Goal: Use online tool/utility: Utilize a website feature to perform a specific function

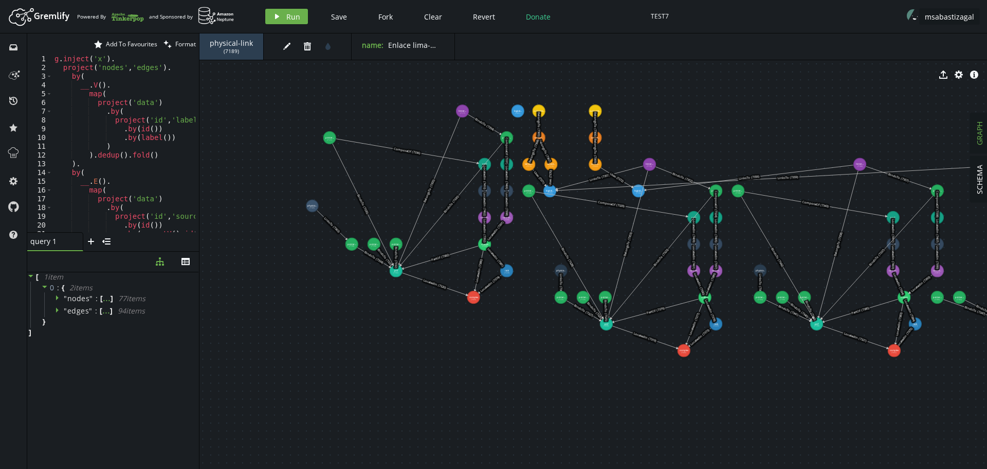
drag, startPoint x: 395, startPoint y: 357, endPoint x: 550, endPoint y: 375, distance: 156.3
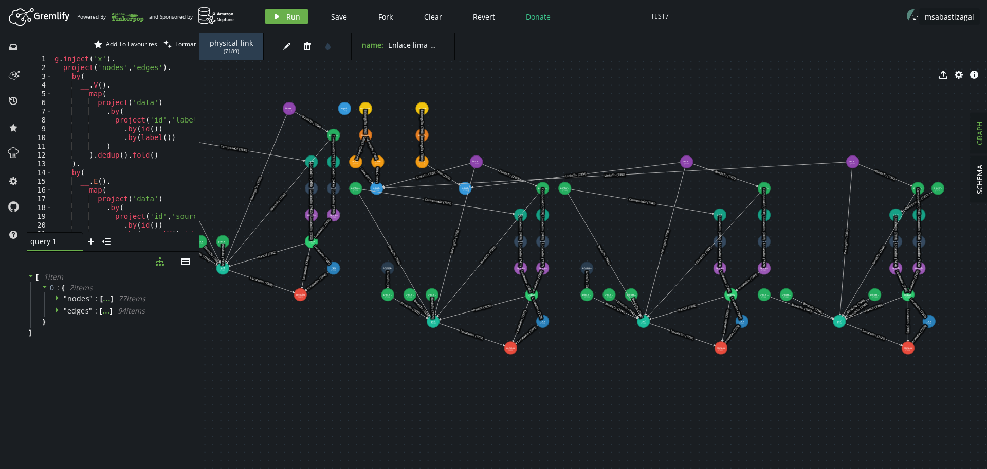
drag, startPoint x: 814, startPoint y: 408, endPoint x: 641, endPoint y: 406, distance: 173.3
drag, startPoint x: 851, startPoint y: 154, endPoint x: 826, endPoint y: 97, distance: 62.4
drag, startPoint x: 479, startPoint y: 160, endPoint x: 479, endPoint y: 133, distance: 27.3
drag, startPoint x: 682, startPoint y: 164, endPoint x: 700, endPoint y: 162, distance: 17.6
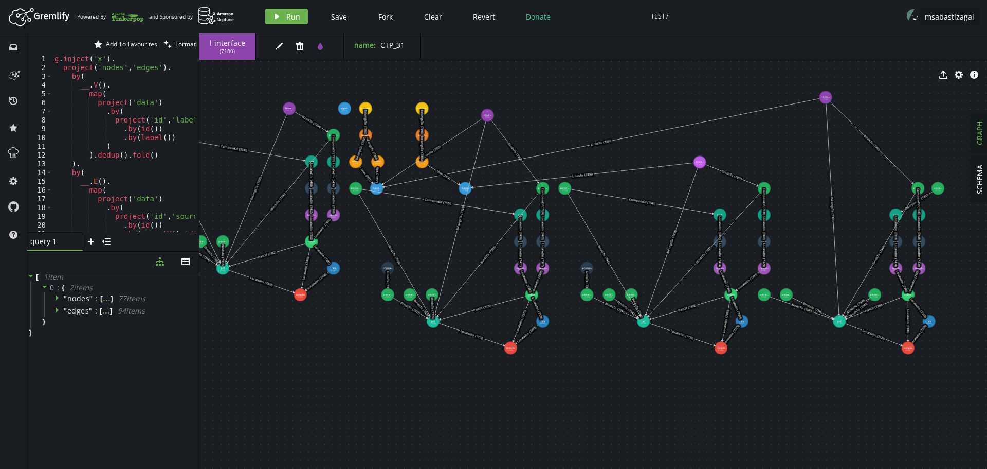
drag, startPoint x: 479, startPoint y: 133, endPoint x: 488, endPoint y: 115, distance: 19.3
drag, startPoint x: 914, startPoint y: 189, endPoint x: 896, endPoint y: 163, distance: 31.8
drag, startPoint x: 423, startPoint y: 162, endPoint x: 442, endPoint y: 159, distance: 19.7
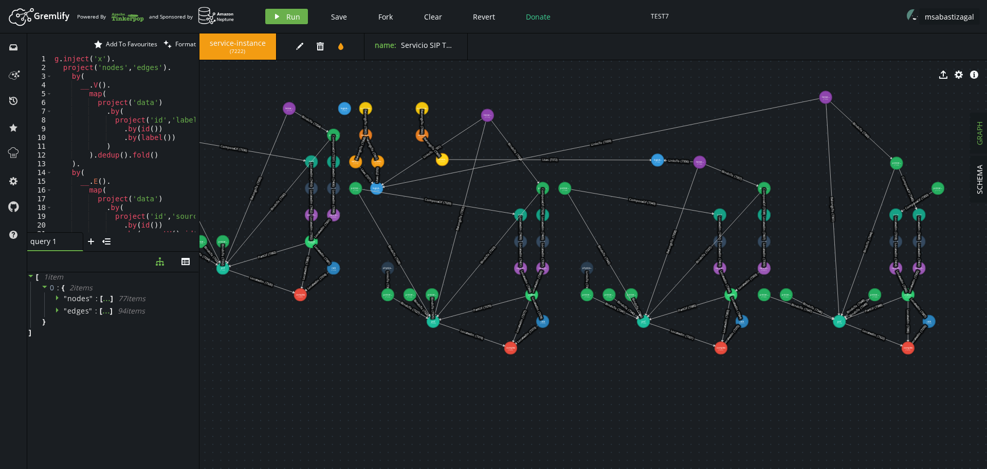
drag, startPoint x: 464, startPoint y: 186, endPoint x: 658, endPoint y: 160, distance: 195.6
drag, startPoint x: 447, startPoint y: 159, endPoint x: 650, endPoint y: 117, distance: 207.5
drag, startPoint x: 427, startPoint y: 135, endPoint x: 624, endPoint y: 102, distance: 200.3
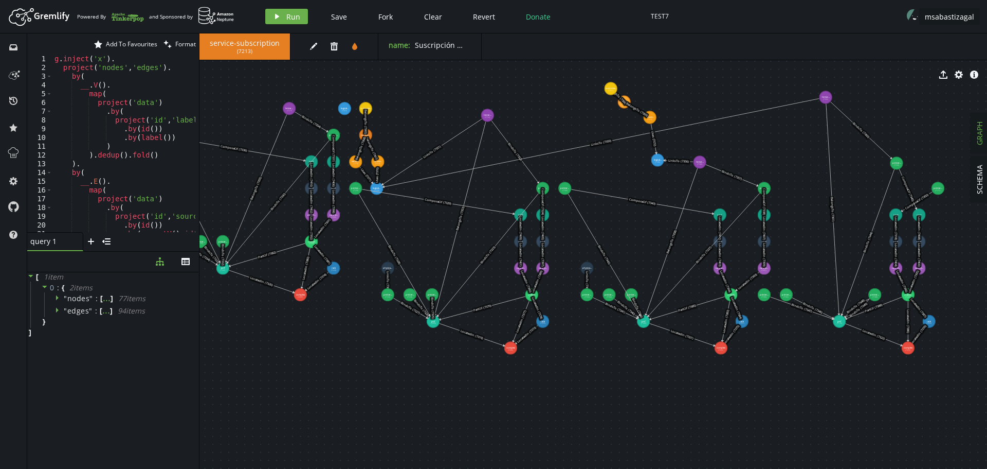
drag, startPoint x: 425, startPoint y: 110, endPoint x: 611, endPoint y: 88, distance: 187.4
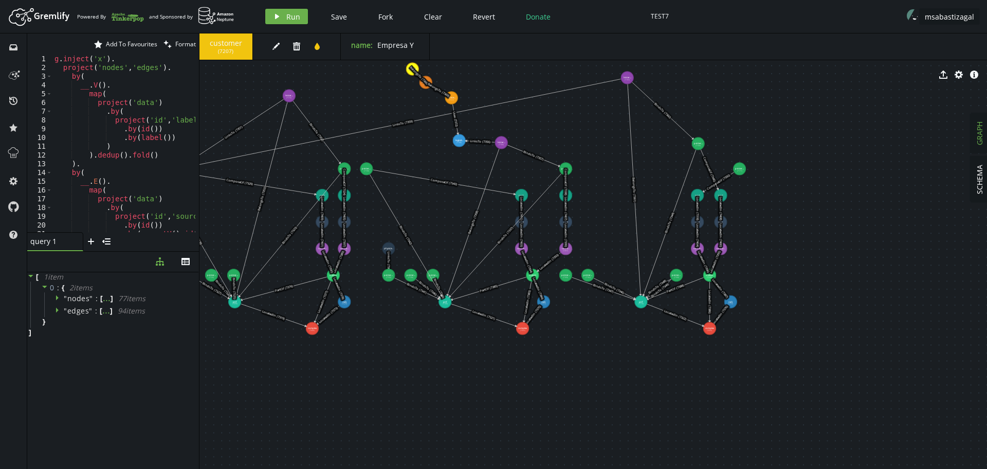
drag, startPoint x: 640, startPoint y: 415, endPoint x: 441, endPoint y: 395, distance: 199.5
drag, startPoint x: 524, startPoint y: 328, endPoint x: 890, endPoint y: 325, distance: 366.2
drag, startPoint x: 543, startPoint y: 303, endPoint x: 923, endPoint y: 287, distance: 380.9
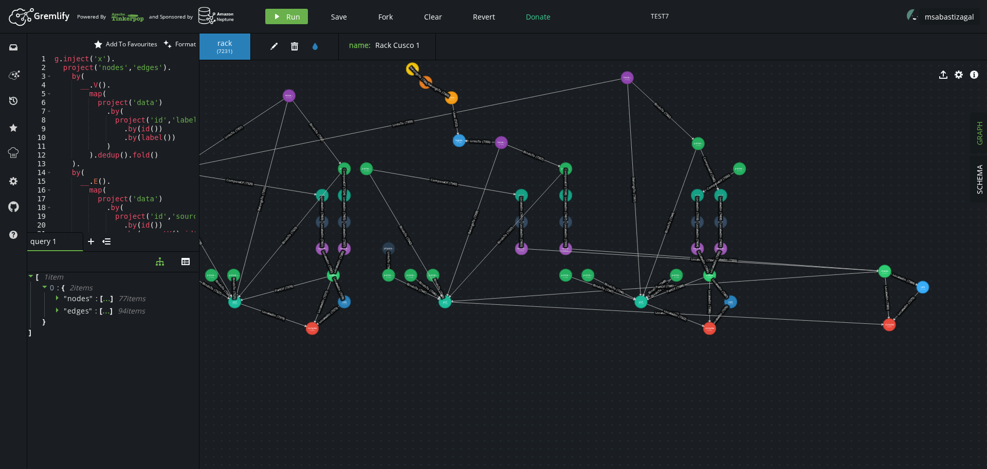
drag, startPoint x: 535, startPoint y: 276, endPoint x: 885, endPoint y: 273, distance: 349.7
drag, startPoint x: 520, startPoint y: 247, endPoint x: 885, endPoint y: 245, distance: 364.6
drag, startPoint x: 523, startPoint y: 224, endPoint x: 887, endPoint y: 216, distance: 364.2
drag, startPoint x: 518, startPoint y: 193, endPoint x: 888, endPoint y: 187, distance: 369.8
drag, startPoint x: 367, startPoint y: 172, endPoint x: 873, endPoint y: 162, distance: 505.6
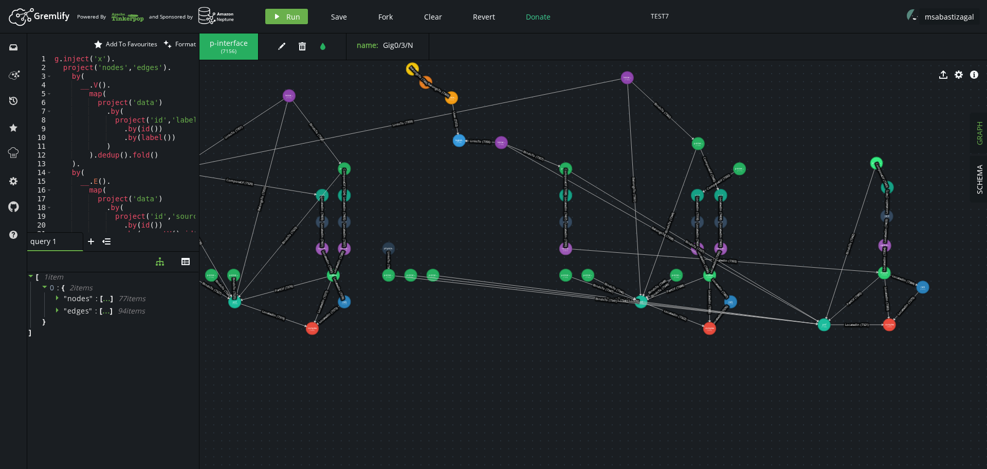
drag, startPoint x: 447, startPoint y: 303, endPoint x: 824, endPoint y: 325, distance: 377.6
drag, startPoint x: 389, startPoint y: 278, endPoint x: 805, endPoint y: 359, distance: 423.9
drag, startPoint x: 410, startPoint y: 276, endPoint x: 867, endPoint y: 366, distance: 465.5
drag, startPoint x: 436, startPoint y: 278, endPoint x: 892, endPoint y: 352, distance: 462.7
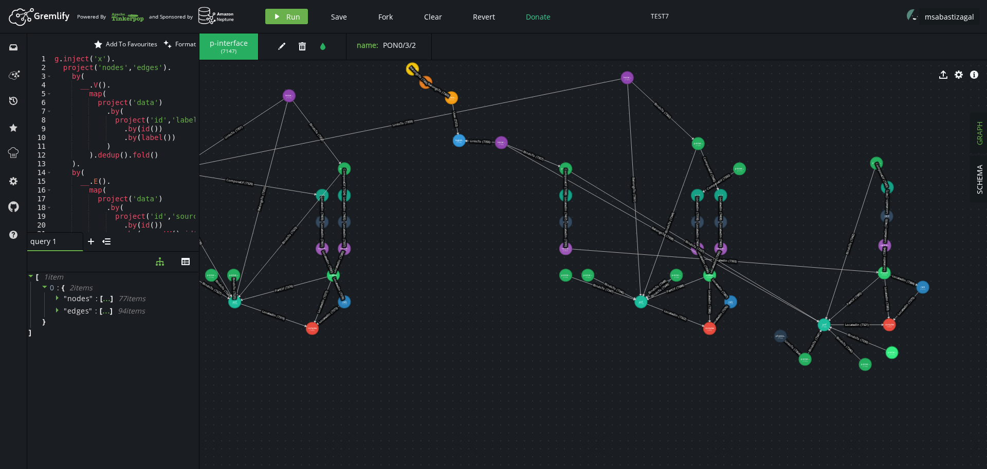
drag, startPoint x: 388, startPoint y: 250, endPoint x: 781, endPoint y: 336, distance: 401.6
drag, startPoint x: 564, startPoint y: 247, endPoint x: 931, endPoint y: 261, distance: 367.5
drag, startPoint x: 567, startPoint y: 224, endPoint x: 935, endPoint y: 239, distance: 369.0
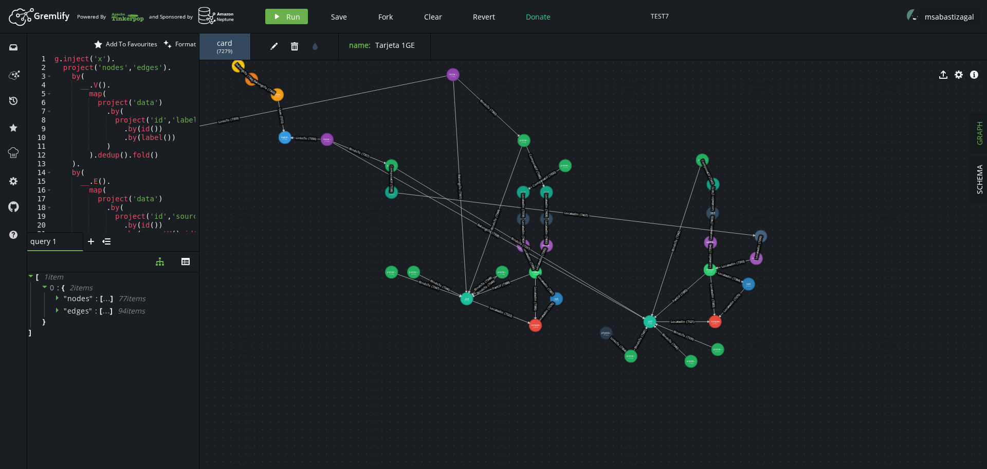
drag, startPoint x: 566, startPoint y: 194, endPoint x: 381, endPoint y: 189, distance: 185.2
click at [389, 189] on text "ComposeOf (7338)" at bounding box center [391, 178] width 4 height 27
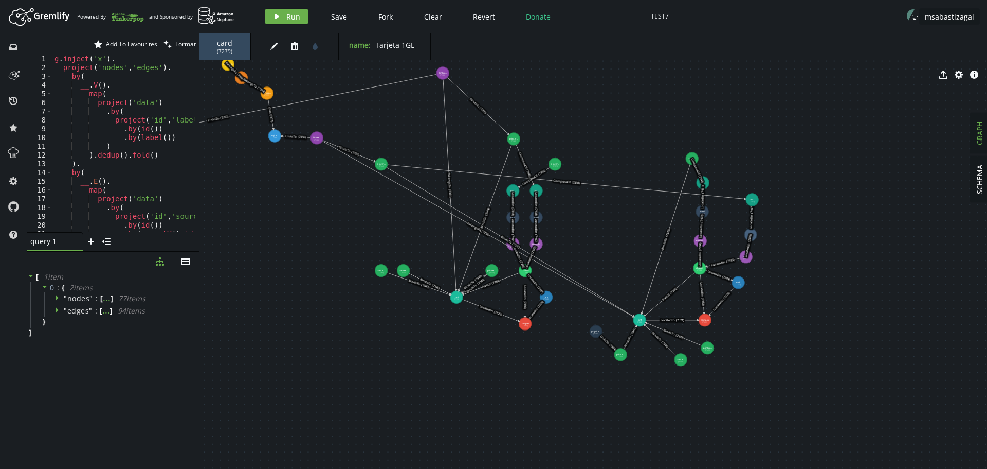
drag, startPoint x: 383, startPoint y: 193, endPoint x: 752, endPoint y: 200, distance: 369.8
drag, startPoint x: 382, startPoint y: 163, endPoint x: 729, endPoint y: 184, distance: 347.8
drag, startPoint x: 318, startPoint y: 139, endPoint x: 624, endPoint y: 167, distance: 307.3
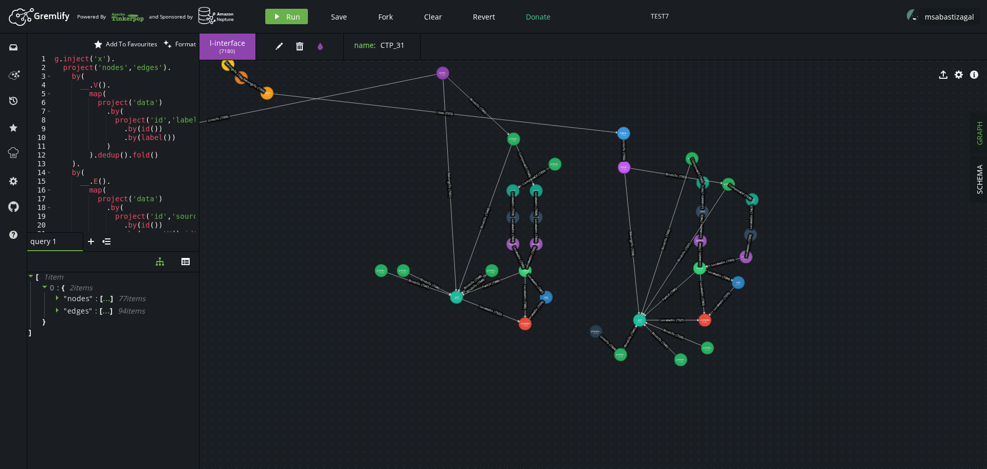
drag, startPoint x: 277, startPoint y: 135, endPoint x: 624, endPoint y: 133, distance: 347.1
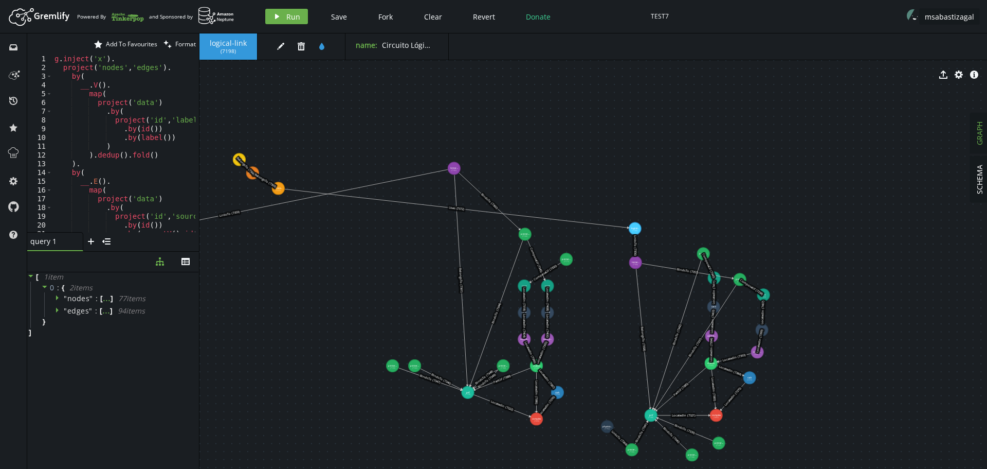
drag, startPoint x: 306, startPoint y: 168, endPoint x: 317, endPoint y: 263, distance: 95.8
drag, startPoint x: 281, startPoint y: 191, endPoint x: 629, endPoint y: 189, distance: 347.7
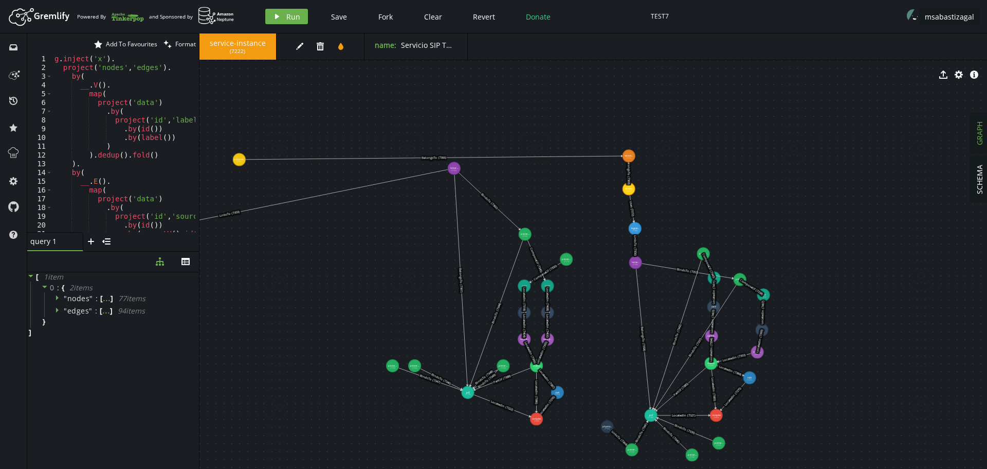
drag, startPoint x: 256, startPoint y: 170, endPoint x: 629, endPoint y: 156, distance: 373.6
drag, startPoint x: 243, startPoint y: 159, endPoint x: 629, endPoint y: 128, distance: 388.0
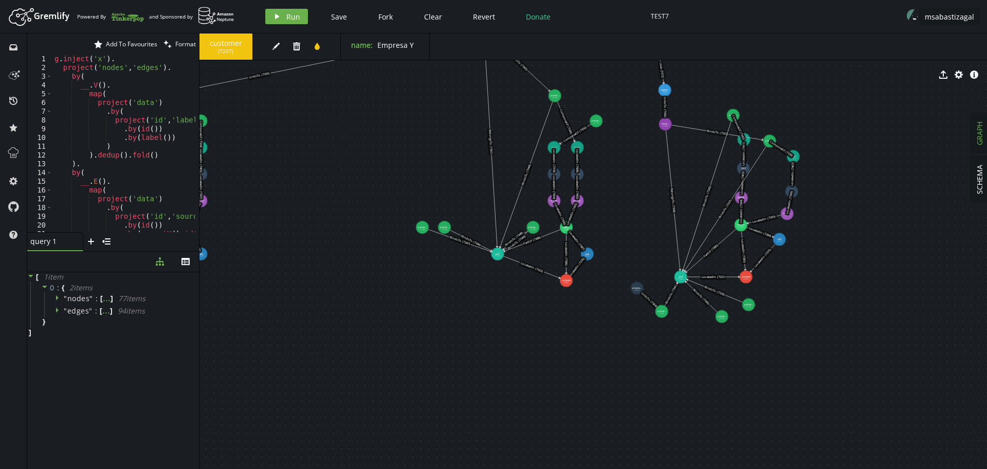
drag, startPoint x: 808, startPoint y: 353, endPoint x: 838, endPoint y: 214, distance: 141.5
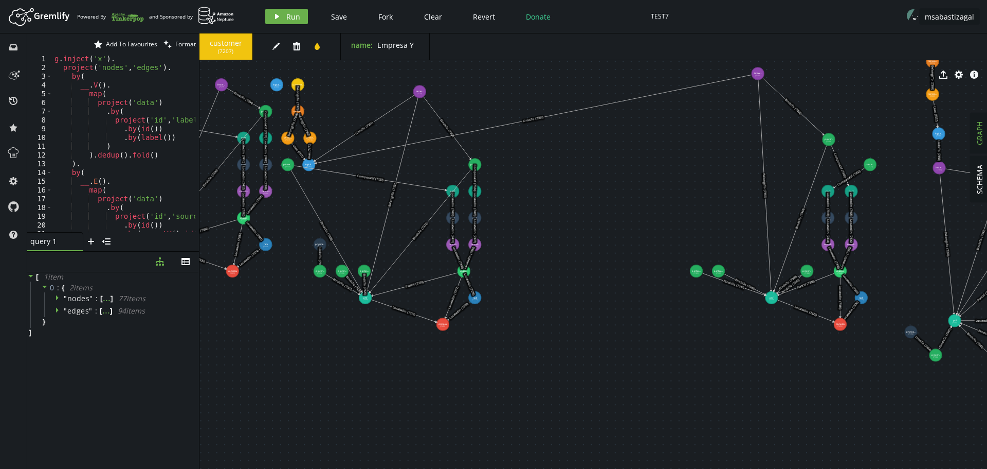
drag, startPoint x: 543, startPoint y: 312, endPoint x: 817, endPoint y: 355, distance: 277.5
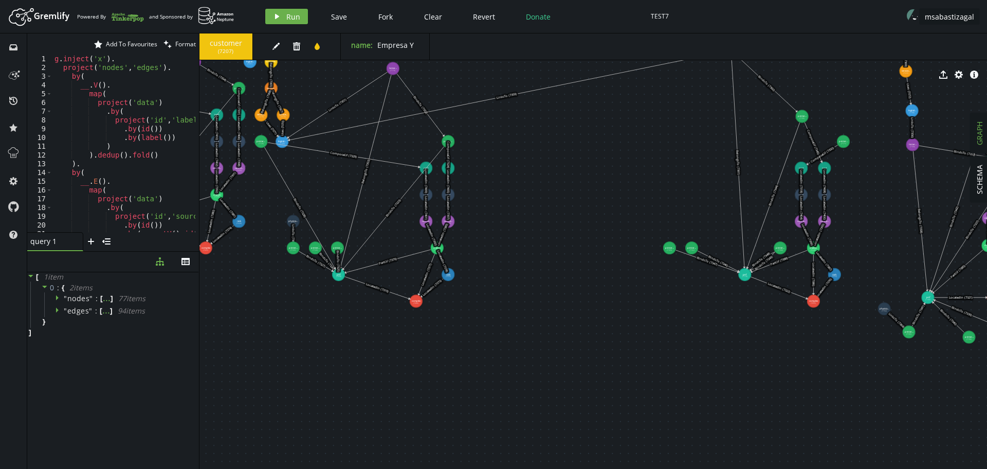
drag, startPoint x: 712, startPoint y: 354, endPoint x: 685, endPoint y: 331, distance: 35.7
drag, startPoint x: 410, startPoint y: 301, endPoint x: 447, endPoint y: 349, distance: 60.6
drag, startPoint x: 445, startPoint y: 351, endPoint x: 439, endPoint y: 401, distance: 50.3
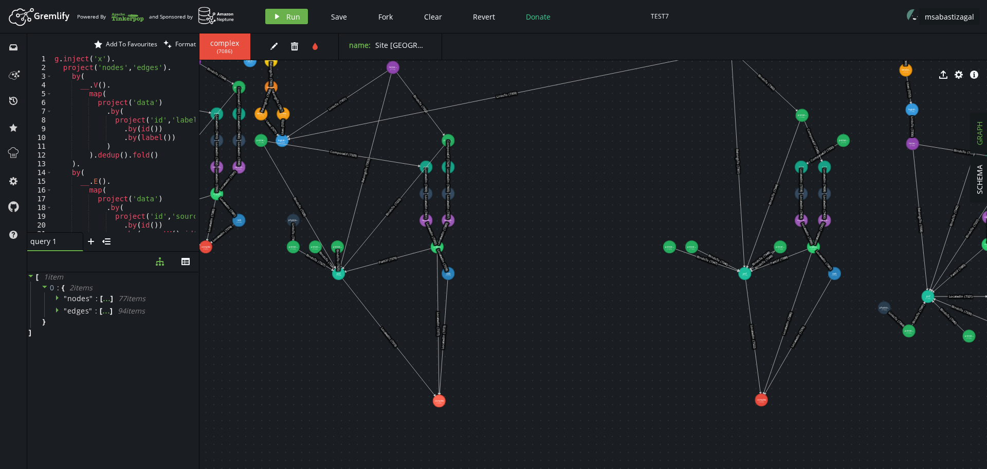
drag, startPoint x: 812, startPoint y: 303, endPoint x: 761, endPoint y: 400, distance: 108.8
drag, startPoint x: 450, startPoint y: 274, endPoint x: 473, endPoint y: 373, distance: 101.8
drag, startPoint x: 437, startPoint y: 248, endPoint x: 441, endPoint y: 373, distance: 125.6
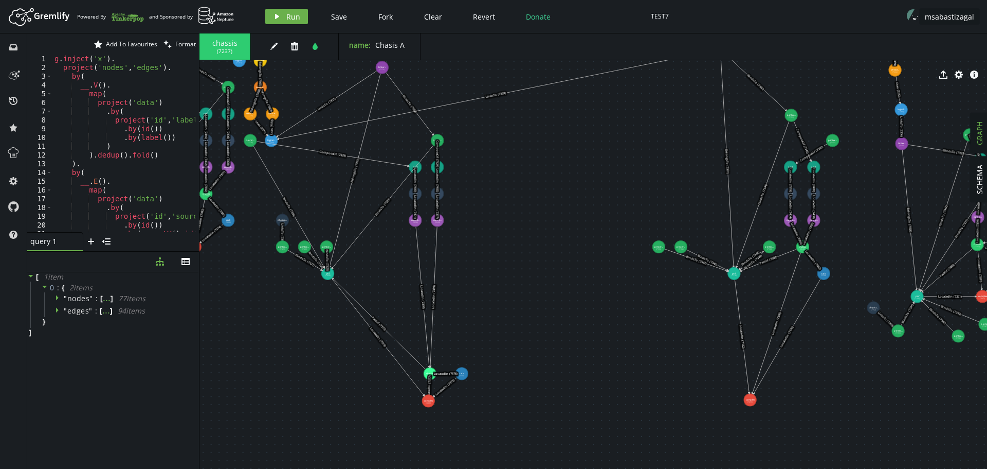
drag, startPoint x: 397, startPoint y: 347, endPoint x: 388, endPoint y: 345, distance: 8.9
click at [388, 345] on icon at bounding box center [378, 337] width 93 height 117
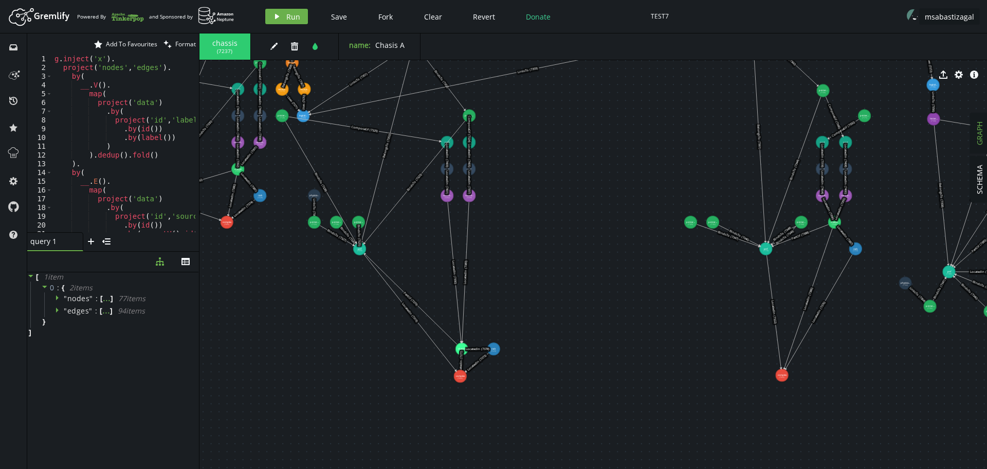
drag, startPoint x: 387, startPoint y: 346, endPoint x: 420, endPoint y: 321, distance: 41.1
click at [420, 321] on icon at bounding box center [410, 312] width 93 height 117
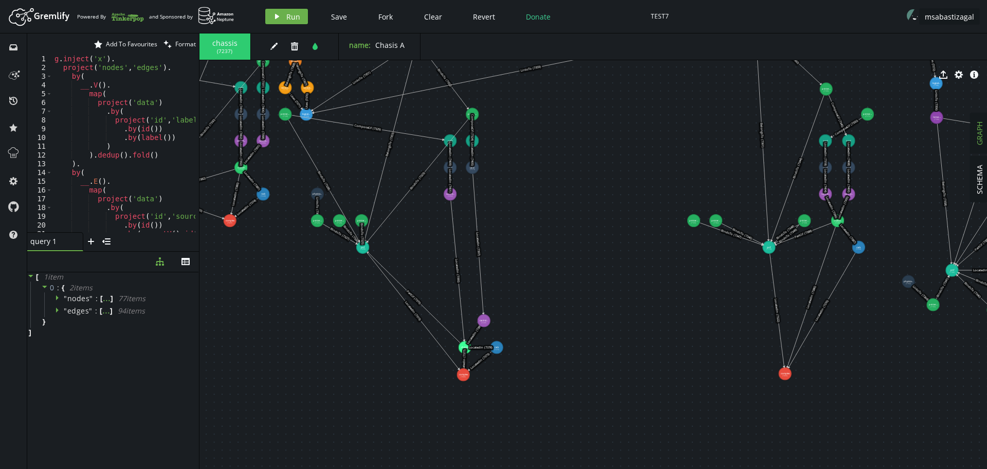
drag, startPoint x: 473, startPoint y: 195, endPoint x: 484, endPoint y: 320, distance: 125.4
drag, startPoint x: 449, startPoint y: 195, endPoint x: 459, endPoint y: 318, distance: 122.8
drag, startPoint x: 475, startPoint y: 169, endPoint x: 485, endPoint y: 276, distance: 108.0
drag, startPoint x: 459, startPoint y: 317, endPoint x: 464, endPoint y: 307, distance: 11.0
drag, startPoint x: 484, startPoint y: 318, endPoint x: 488, endPoint y: 307, distance: 12.2
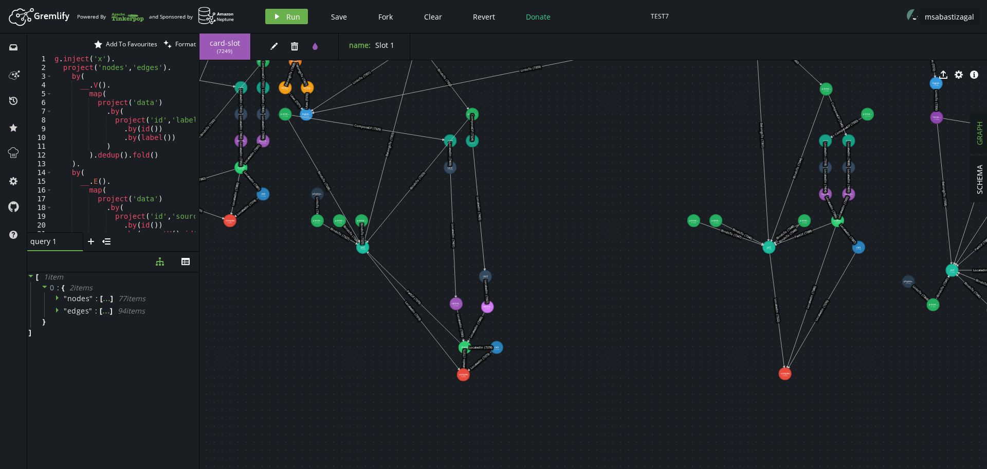
drag, startPoint x: 467, startPoint y: 305, endPoint x: 456, endPoint y: 303, distance: 11.0
drag, startPoint x: 452, startPoint y: 170, endPoint x: 456, endPoint y: 262, distance: 92.7
drag, startPoint x: 488, startPoint y: 276, endPoint x: 489, endPoint y: 263, distance: 12.9
drag, startPoint x: 452, startPoint y: 142, endPoint x: 457, endPoint y: 230, distance: 88.1
drag, startPoint x: 477, startPoint y: 141, endPoint x: 488, endPoint y: 227, distance: 86.6
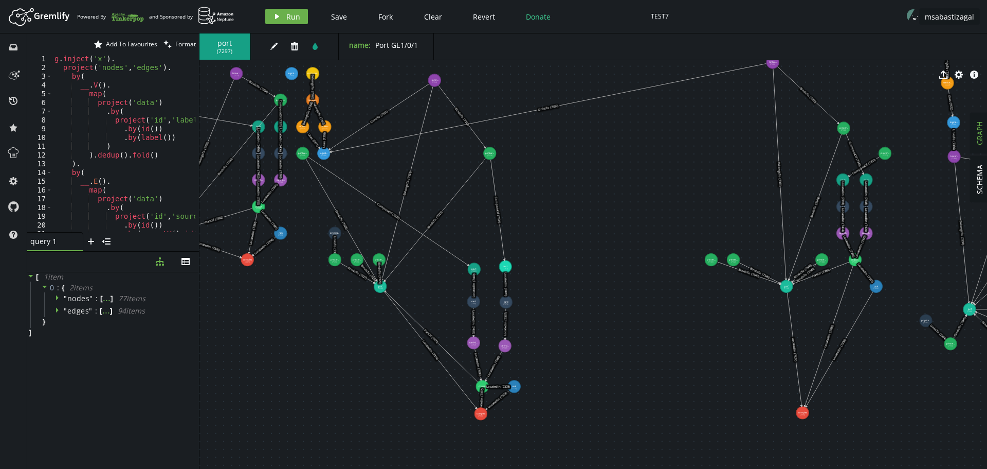
drag, startPoint x: 540, startPoint y: 184, endPoint x: 555, endPoint y: 220, distance: 39.0
drag, startPoint x: 384, startPoint y: 355, endPoint x: 404, endPoint y: 385, distance: 35.7
drag, startPoint x: 480, startPoint y: 412, endPoint x: 452, endPoint y: 427, distance: 32.4
drag, startPoint x: 335, startPoint y: 259, endPoint x: 323, endPoint y: 260, distance: 11.8
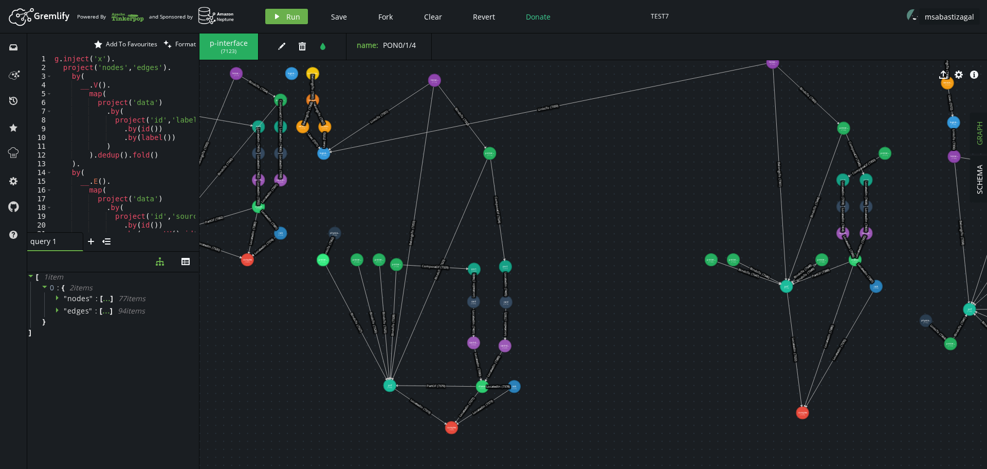
drag, startPoint x: 305, startPoint y: 154, endPoint x: 397, endPoint y: 264, distance: 143.5
drag, startPoint x: 357, startPoint y: 260, endPoint x: 346, endPoint y: 266, distance: 12.7
drag, startPoint x: 379, startPoint y: 261, endPoint x: 368, endPoint y: 268, distance: 12.7
drag, startPoint x: 394, startPoint y: 265, endPoint x: 389, endPoint y: 268, distance: 6.0
drag, startPoint x: 348, startPoint y: 268, endPoint x: 320, endPoint y: 382, distance: 117.0
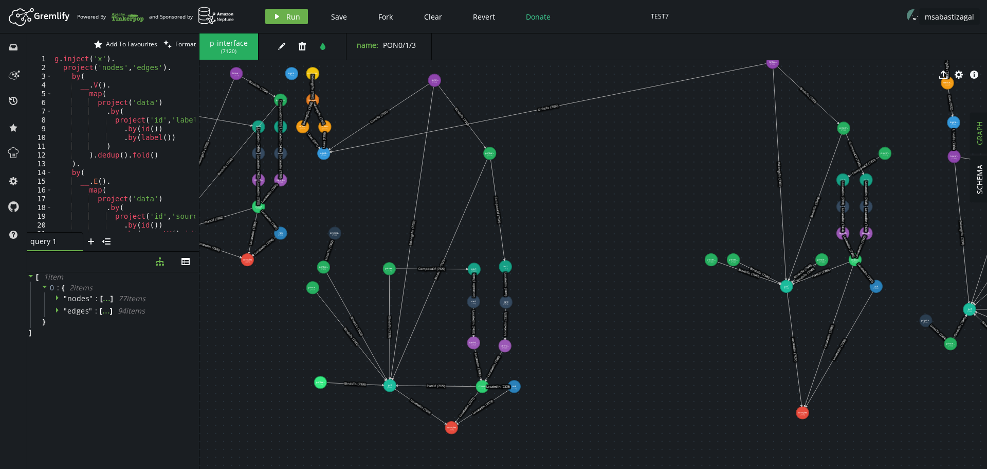
drag, startPoint x: 369, startPoint y: 270, endPoint x: 313, endPoint y: 287, distance: 59.2
drag, startPoint x: 321, startPoint y: 382, endPoint x: 302, endPoint y: 300, distance: 84.1
drag, startPoint x: 325, startPoint y: 267, endPoint x: 368, endPoint y: 268, distance: 43.7
drag, startPoint x: 313, startPoint y: 290, endPoint x: 346, endPoint y: 271, distance: 38.0
drag, startPoint x: 302, startPoint y: 302, endPoint x: 327, endPoint y: 269, distance: 41.1
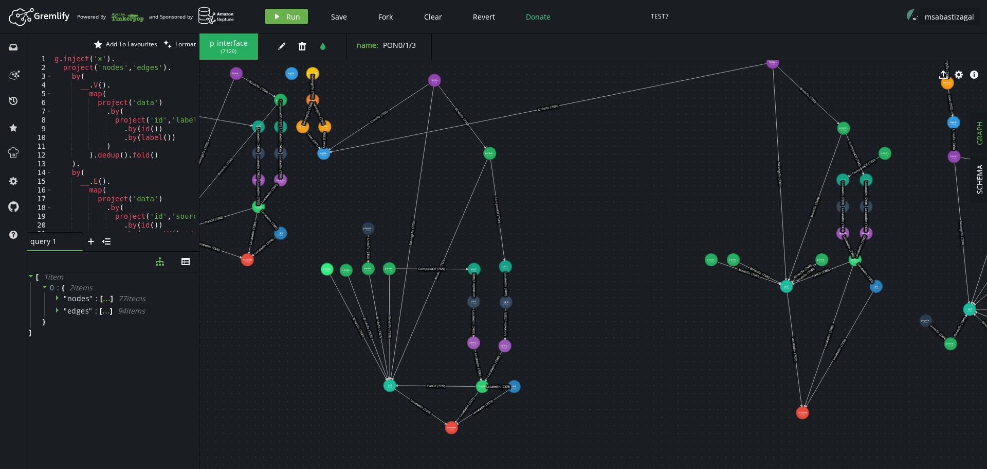
drag, startPoint x: 336, startPoint y: 232, endPoint x: 368, endPoint y: 228, distance: 32.7
drag, startPoint x: 392, startPoint y: 268, endPoint x: 391, endPoint y: 227, distance: 40.6
drag, startPoint x: 369, startPoint y: 228, endPoint x: 367, endPoint y: 197, distance: 31.4
drag, startPoint x: 370, startPoint y: 268, endPoint x: 369, endPoint y: 226, distance: 42.2
drag, startPoint x: 349, startPoint y: 271, endPoint x: 348, endPoint y: 226, distance: 44.2
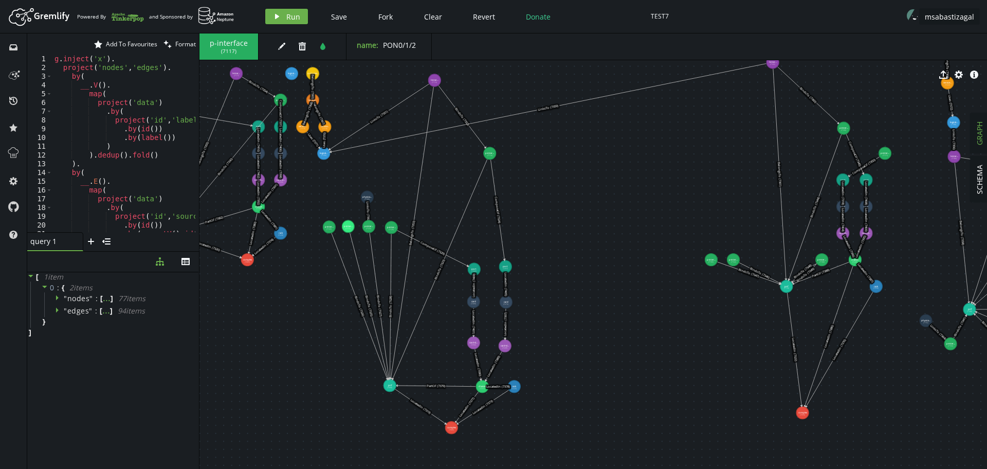
drag, startPoint x: 330, startPoint y: 268, endPoint x: 329, endPoint y: 227, distance: 41.1
drag, startPoint x: 489, startPoint y: 154, endPoint x: 433, endPoint y: 229, distance: 93.7
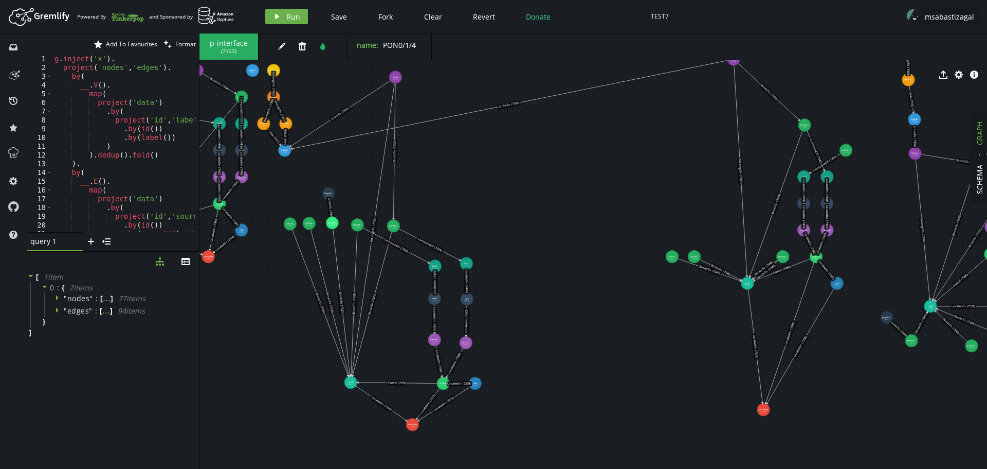
drag, startPoint x: 698, startPoint y: 352, endPoint x: 659, endPoint y: 349, distance: 39.2
drag, startPoint x: 330, startPoint y: 193, endPoint x: 333, endPoint y: 189, distance: 5.5
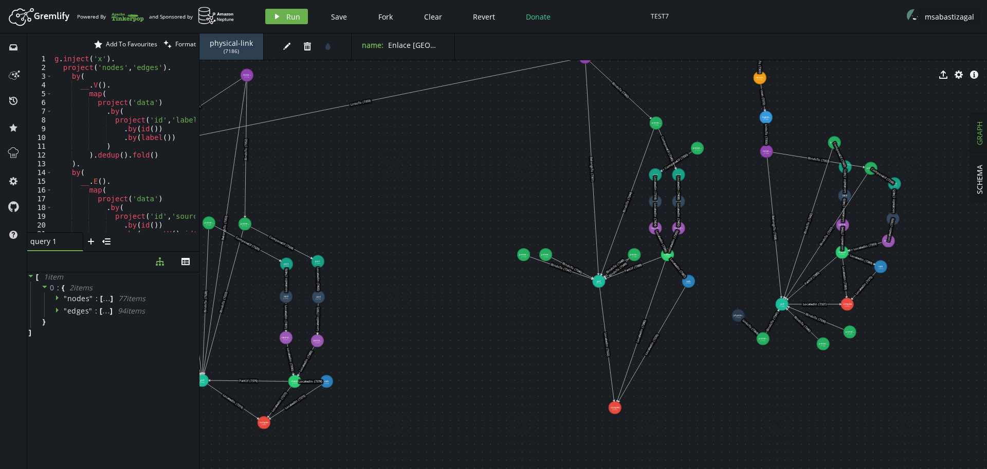
drag, startPoint x: 866, startPoint y: 382, endPoint x: 720, endPoint y: 380, distance: 145.0
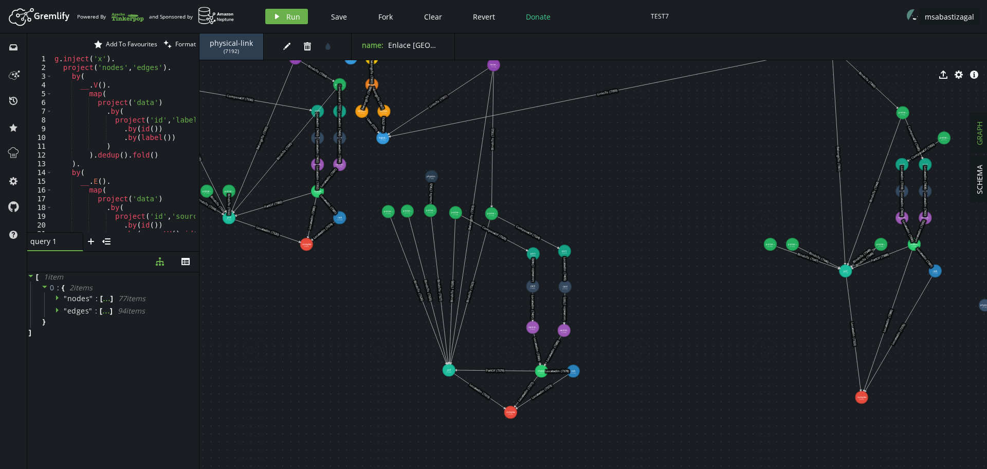
drag, startPoint x: 468, startPoint y: 342, endPoint x: 726, endPoint y: 332, distance: 257.9
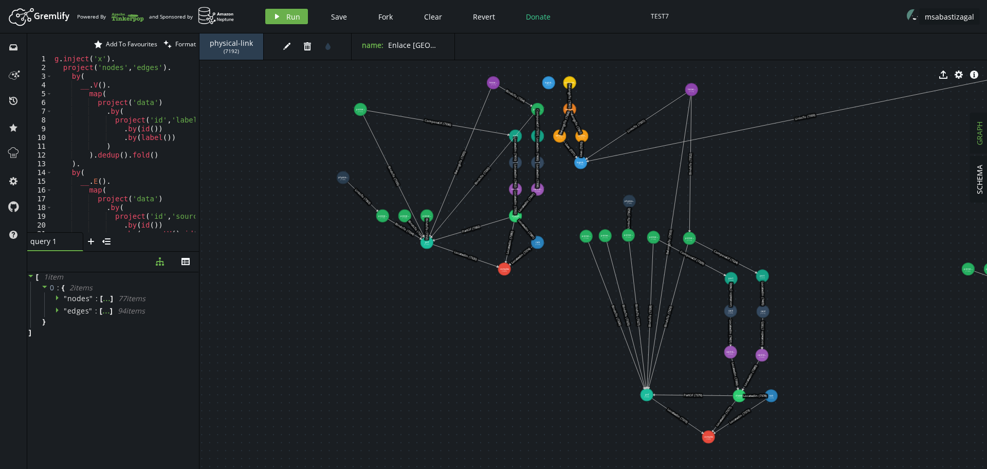
drag, startPoint x: 349, startPoint y: 335, endPoint x: 536, endPoint y: 360, distance: 188.8
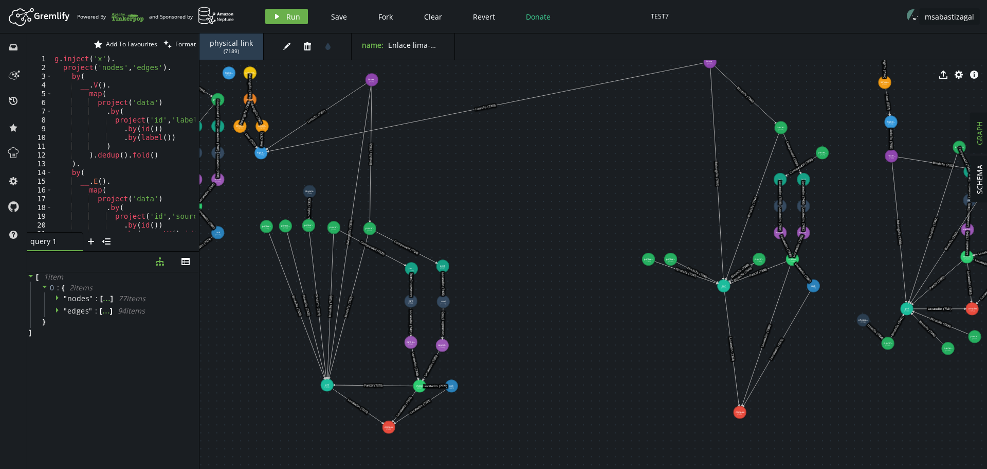
drag, startPoint x: 868, startPoint y: 332, endPoint x: 548, endPoint y: 322, distance: 320.0
click at [270, 47] on icon "edit" at bounding box center [274, 46] width 8 height 8
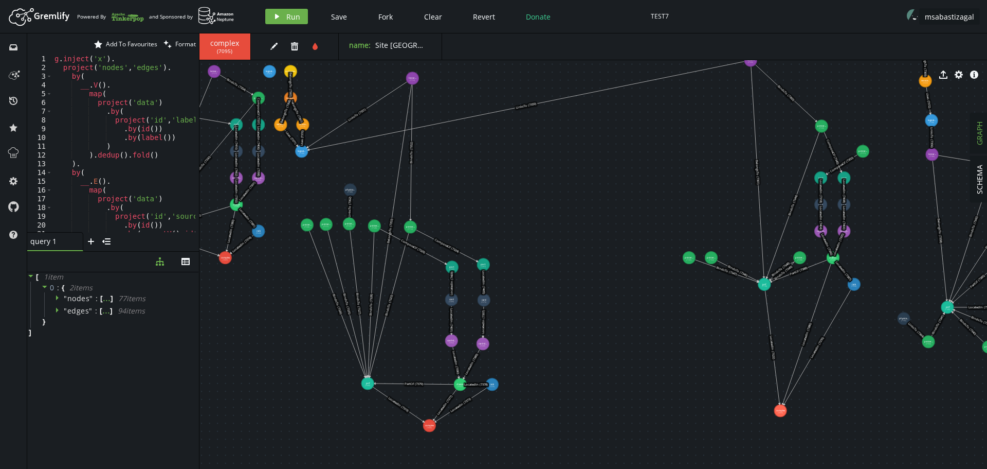
drag, startPoint x: 542, startPoint y: 264, endPoint x: 582, endPoint y: 262, distance: 40.7
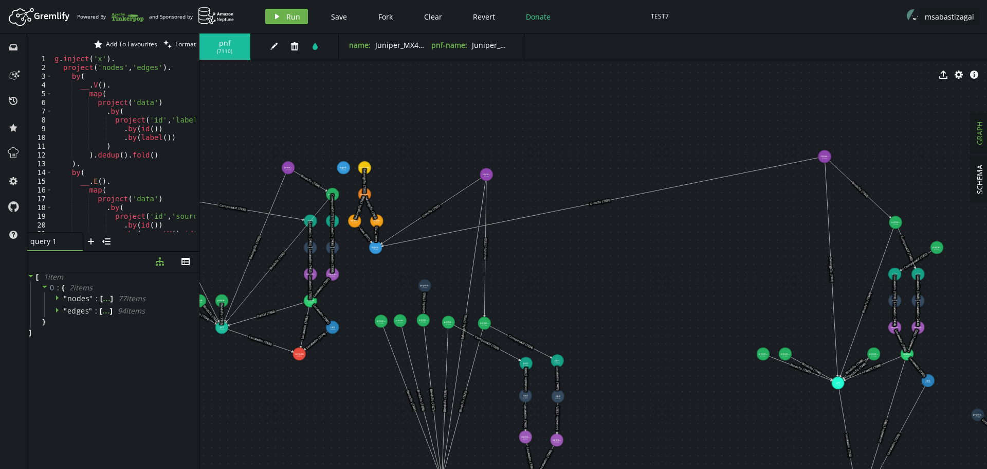
drag, startPoint x: 617, startPoint y: 306, endPoint x: 691, endPoint y: 403, distance: 122.2
drag, startPoint x: 375, startPoint y: 250, endPoint x: 617, endPoint y: 207, distance: 245.5
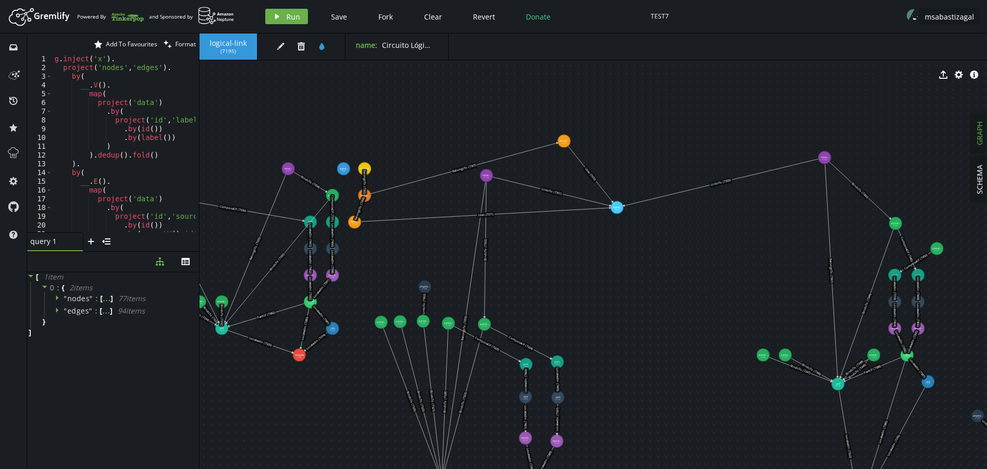
drag, startPoint x: 377, startPoint y: 224, endPoint x: 564, endPoint y: 141, distance: 204.4
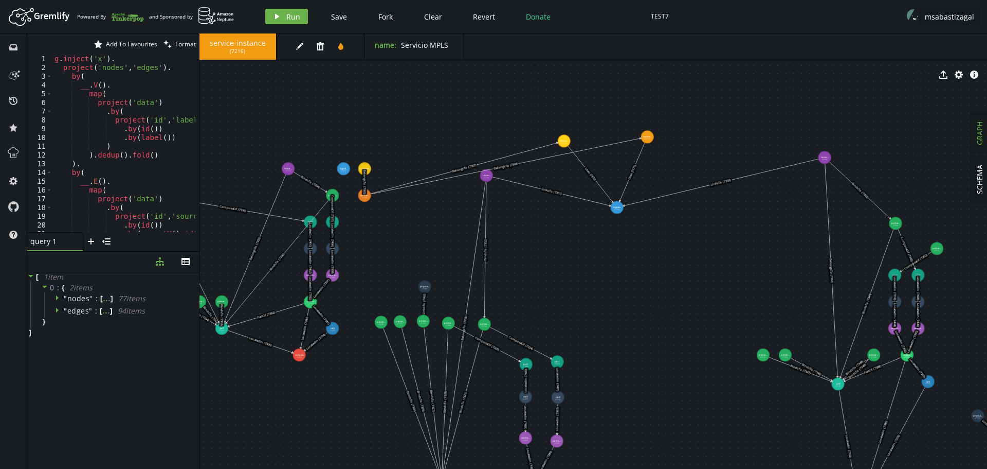
drag, startPoint x: 356, startPoint y: 223, endPoint x: 647, endPoint y: 137, distance: 304.1
drag, startPoint x: 366, startPoint y: 196, endPoint x: 607, endPoint y: 111, distance: 255.5
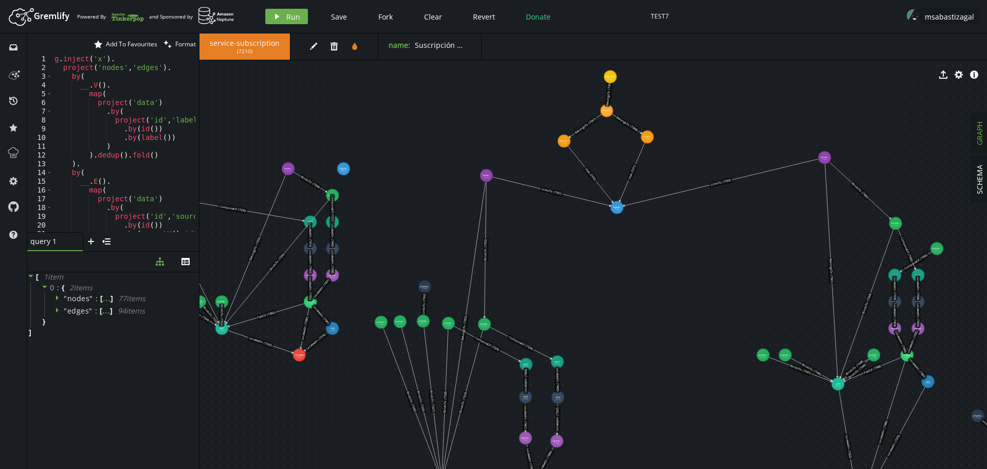
drag, startPoint x: 366, startPoint y: 170, endPoint x: 610, endPoint y: 77, distance: 261.4
drag, startPoint x: 610, startPoint y: 110, endPoint x: 615, endPoint y: 109, distance: 5.2
drag, startPoint x: 567, startPoint y: 140, endPoint x: 592, endPoint y: 143, distance: 25.5
drag, startPoint x: 643, startPoint y: 139, endPoint x: 650, endPoint y: 145, distance: 9.1
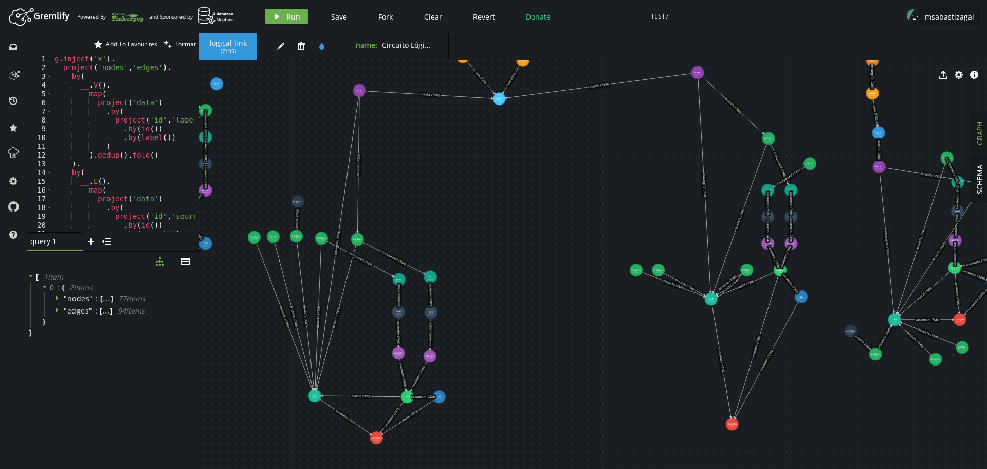
drag, startPoint x: 638, startPoint y: 314, endPoint x: 511, endPoint y: 229, distance: 152.8
drag, startPoint x: 747, startPoint y: 271, endPoint x: 689, endPoint y: 260, distance: 59.7
drag, startPoint x: 688, startPoint y: 259, endPoint x: 686, endPoint y: 265, distance: 6.5
drag, startPoint x: 687, startPoint y: 266, endPoint x: 680, endPoint y: 261, distance: 8.8
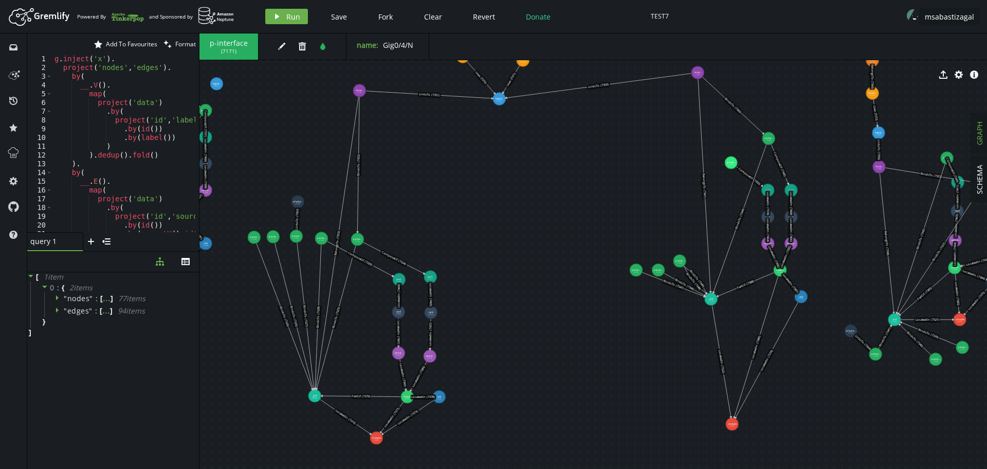
drag, startPoint x: 812, startPoint y: 163, endPoint x: 731, endPoint y: 163, distance: 80.7
drag, startPoint x: 683, startPoint y: 263, endPoint x: 681, endPoint y: 253, distance: 10.1
drag, startPoint x: 733, startPoint y: 164, endPoint x: 692, endPoint y: 229, distance: 76.9
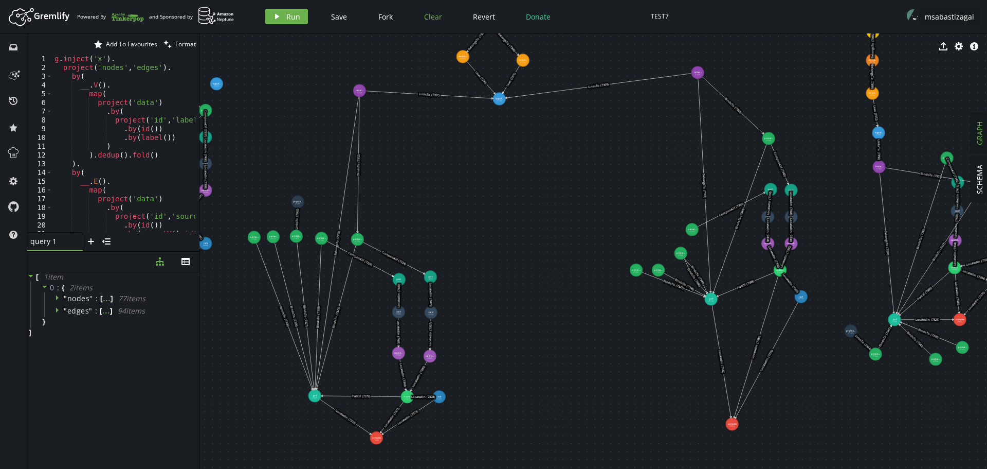
click at [427, 16] on span "Clear" at bounding box center [433, 17] width 18 height 10
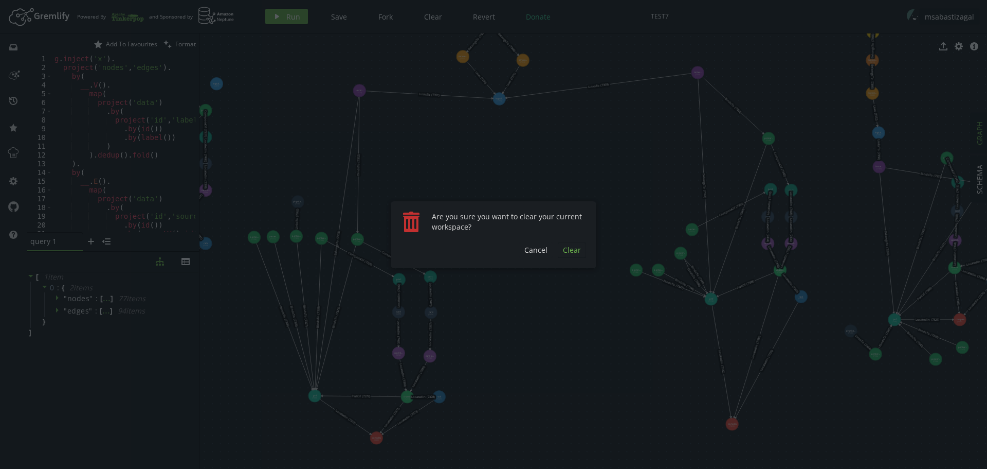
click at [572, 248] on span "Clear" at bounding box center [572, 250] width 18 height 10
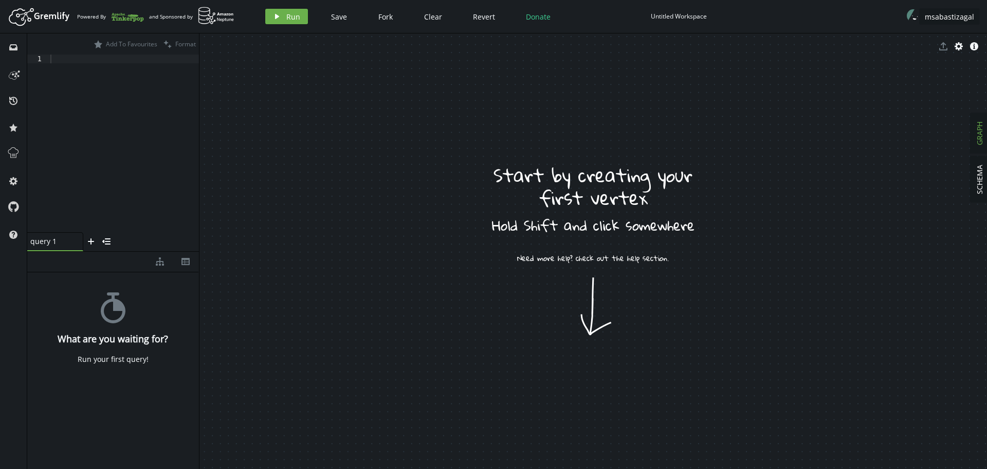
click at [671, 13] on div "Untitled Workspace" at bounding box center [679, 16] width 56 height 8
type input "TEST8"
click at [114, 98] on div at bounding box center [123, 152] width 151 height 195
click at [117, 117] on div at bounding box center [123, 152] width 151 height 195
paste textarea ".addV('port').property('id','port4N').property('name','Port GE1/0/4N')"
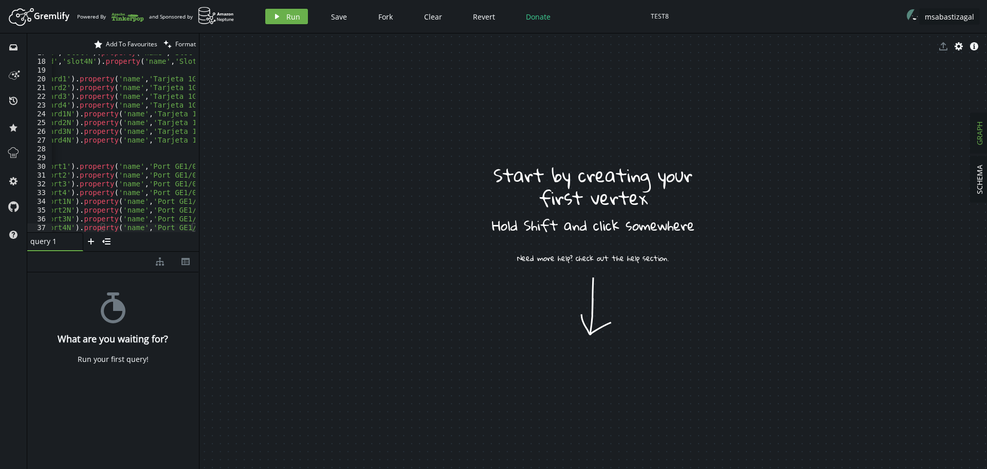
scroll to position [0, 135]
click at [288, 15] on span "Run" at bounding box center [293, 17] width 14 height 10
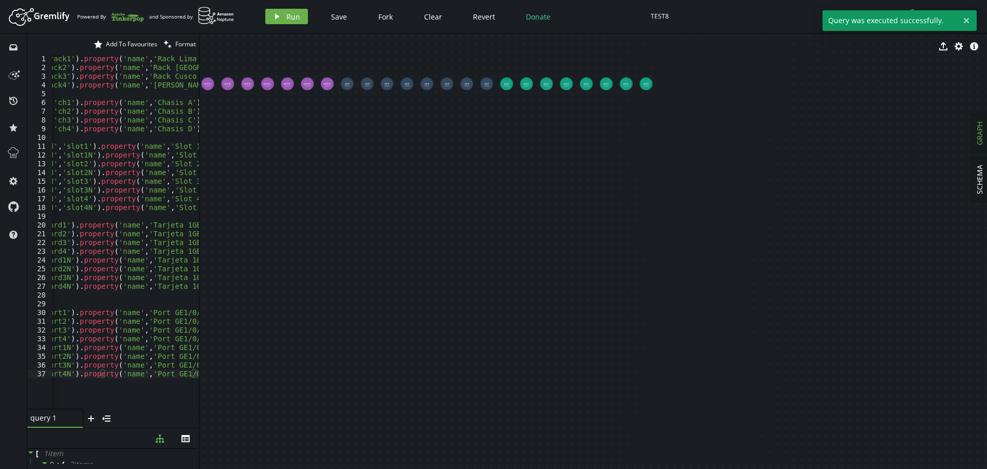
scroll to position [0, 0]
drag, startPoint x: 142, startPoint y: 250, endPoint x: 142, endPoint y: 427, distance: 176.9
click at [142, 427] on div at bounding box center [113, 427] width 172 height 1
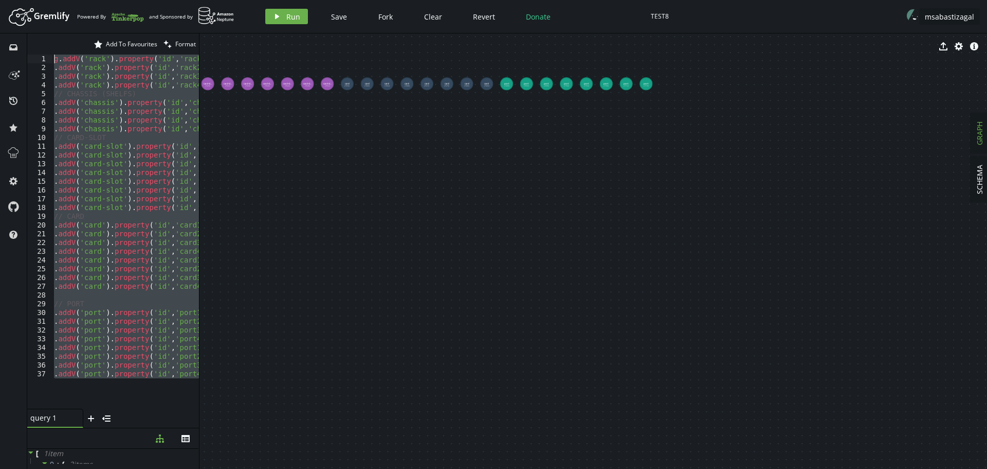
drag, startPoint x: 64, startPoint y: 390, endPoint x: 0, endPoint y: -17, distance: 412.3
click at [0, 0] on html "Artboard Created with Sketch. Powered By and Sponsored by play Run Save Fork Cl…" at bounding box center [493, 234] width 987 height 469
type textarea "g.addV('rack').property('id','rack1').property('name','[PERSON_NAME] 1') .addV(…"
paste textarea
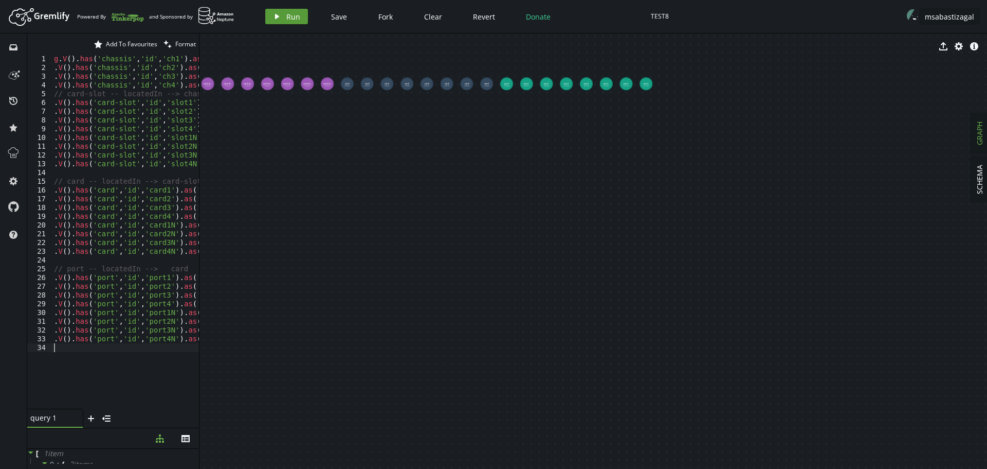
click at [291, 15] on span "Run" at bounding box center [293, 17] width 14 height 10
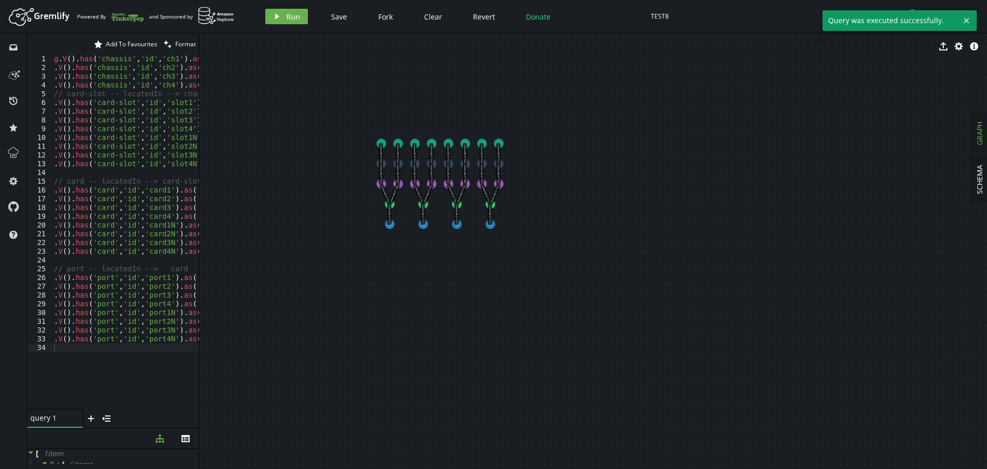
drag, startPoint x: 393, startPoint y: 295, endPoint x: 636, endPoint y: 308, distance: 243.1
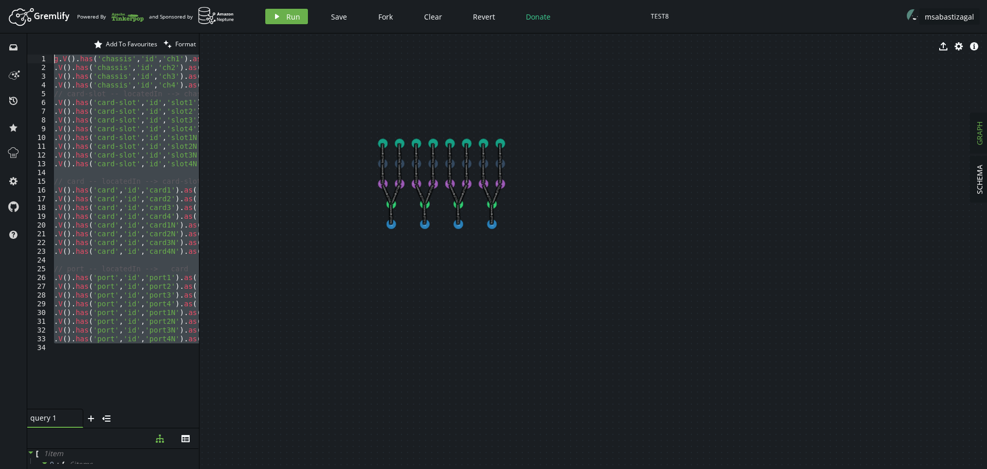
drag, startPoint x: 91, startPoint y: 377, endPoint x: 0, endPoint y: -62, distance: 448.9
click at [0, 0] on html "Artboard Created with Sketch. Powered By and Sponsored by play Run Save Fork Cl…" at bounding box center [493, 234] width 987 height 469
type textarea "g.V().has('chassis','id','ch1').as('ch').V().has('rack','id','rack1').addE('Loc…"
paste textarea
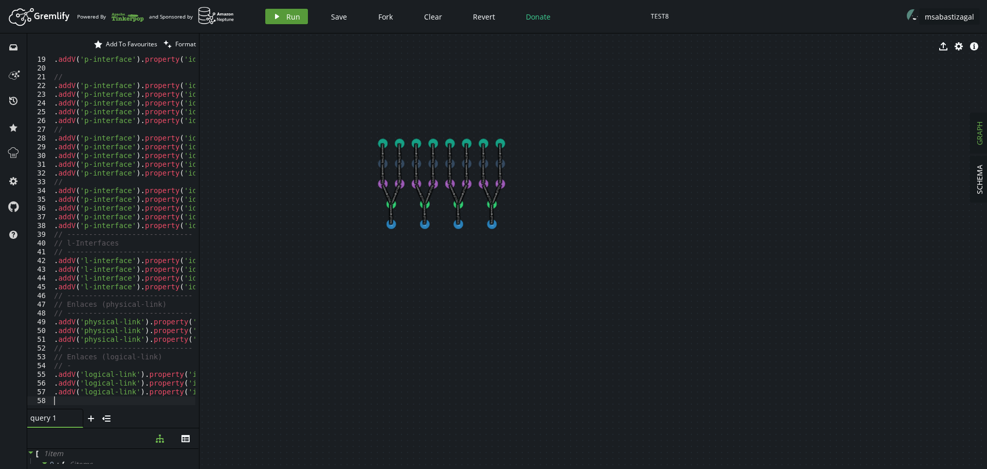
click at [290, 18] on span "Run" at bounding box center [293, 17] width 14 height 10
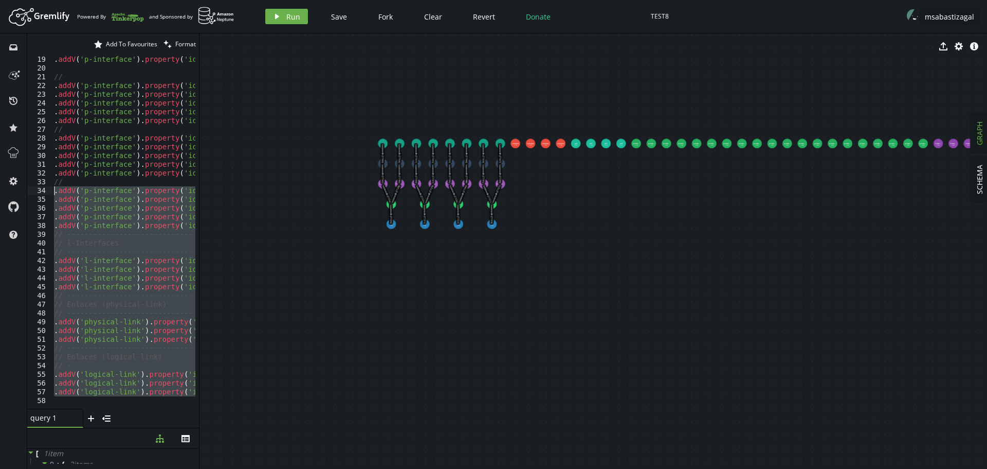
scroll to position [0, 0]
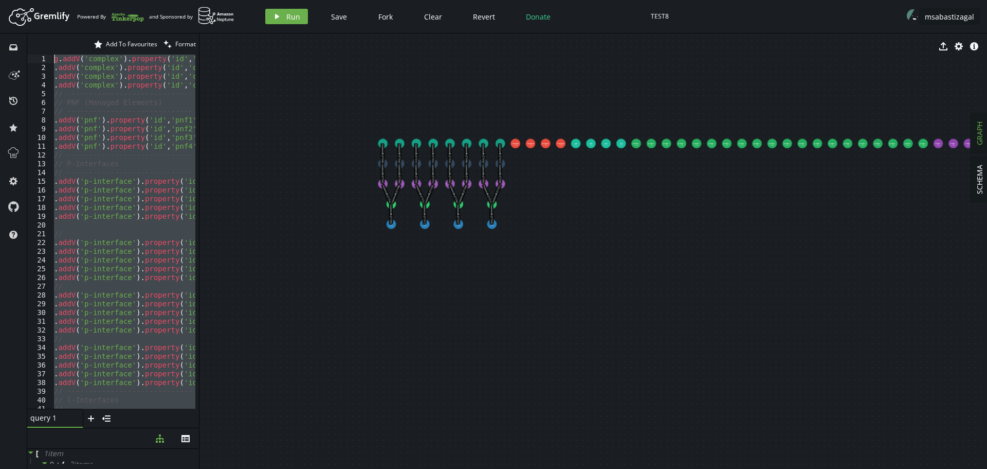
drag, startPoint x: 68, startPoint y: 400, endPoint x: 0, endPoint y: -62, distance: 466.8
click at [0, 0] on html "Artboard Created with Sketch. Powered By and Sponsored by play Run Save Fork Cl…" at bounding box center [493, 234] width 987 height 469
type textarea "g.addV('complex').property('id','cplx1').property('name','Site Lima') .addV('co…"
paste textarea
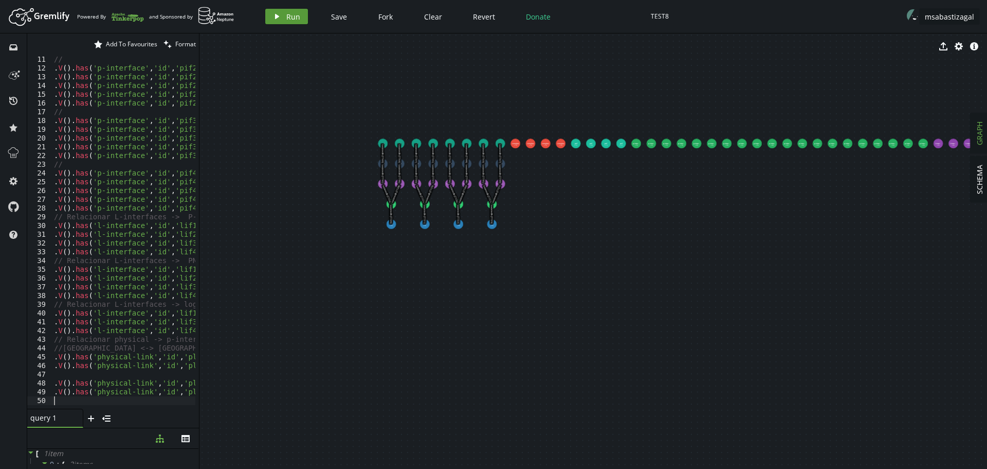
click at [286, 18] on span "Run" at bounding box center [293, 17] width 14 height 10
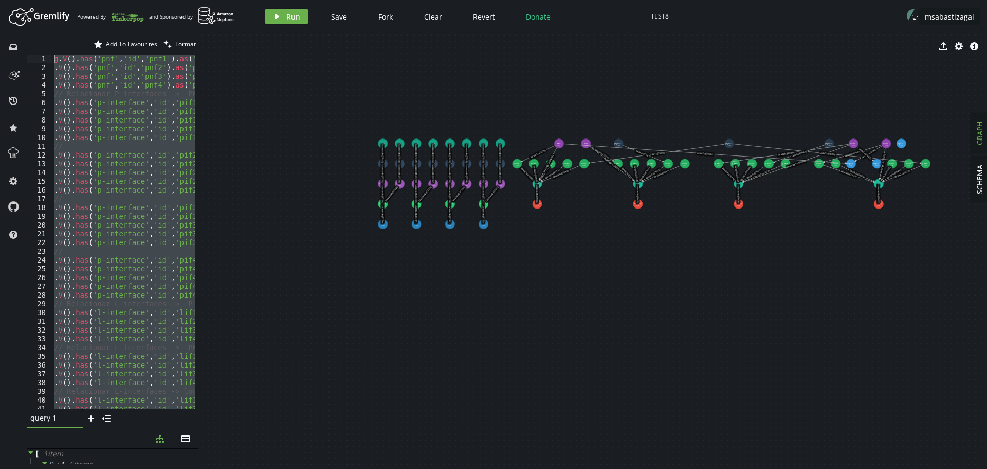
scroll to position [0, 0]
drag, startPoint x: 58, startPoint y: 397, endPoint x: 0, endPoint y: -62, distance: 462.9
click at [0, 0] on html "Artboard Created with Sketch. Powered By and Sponsored by play Run Save Fork Cl…" at bounding box center [493, 234] width 987 height 469
type textarea "g.V().has('pnf','id','pnf1').as('p').V().has('complex','id','cplx1').addE('Loca…"
paste textarea
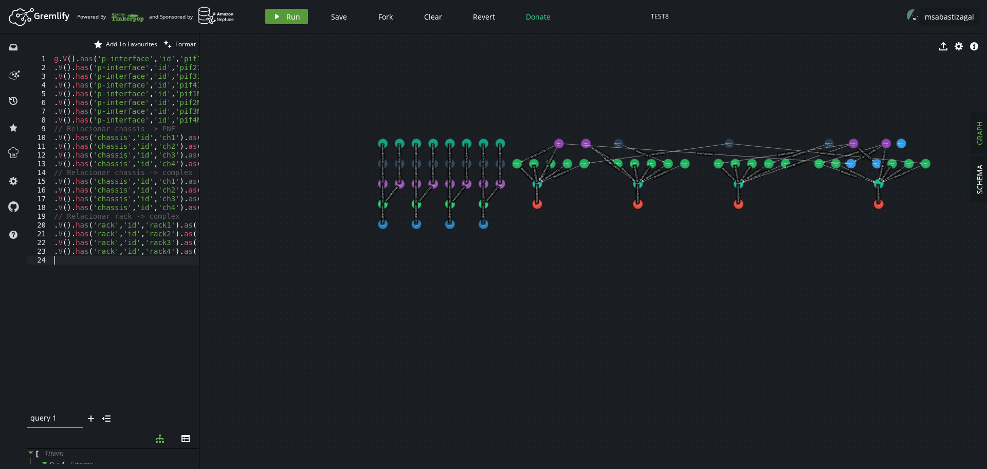
click at [295, 18] on span "Run" at bounding box center [293, 17] width 14 height 10
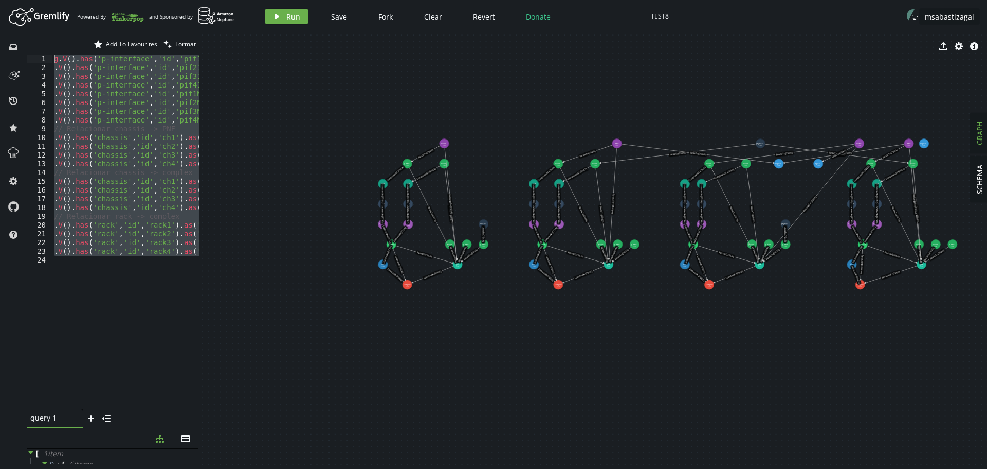
drag, startPoint x: 105, startPoint y: 278, endPoint x: 0, endPoint y: -20, distance: 315.7
click at [0, 0] on html "Artboard Created with Sketch. Powered By and Sponsored by play Run Save Fork Cl…" at bounding box center [493, 234] width 987 height 469
paste textarea ".addV('service-instance').property('id','svc3').property('name','Servicio SIP T…"
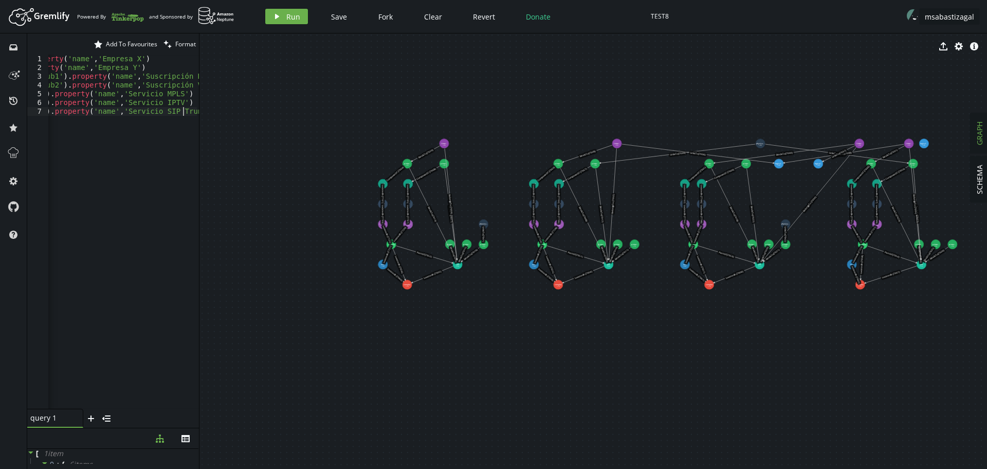
scroll to position [0, 202]
click at [296, 16] on span "Run" at bounding box center [293, 17] width 14 height 10
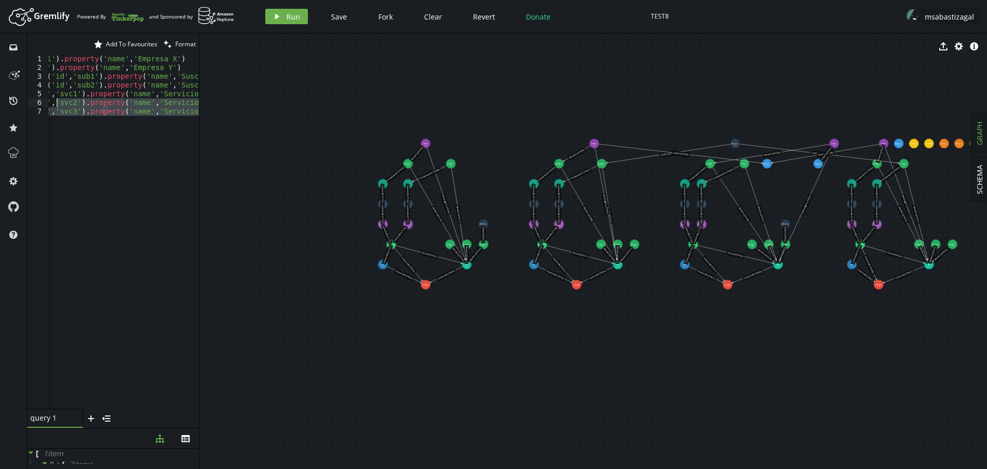
scroll to position [0, 0]
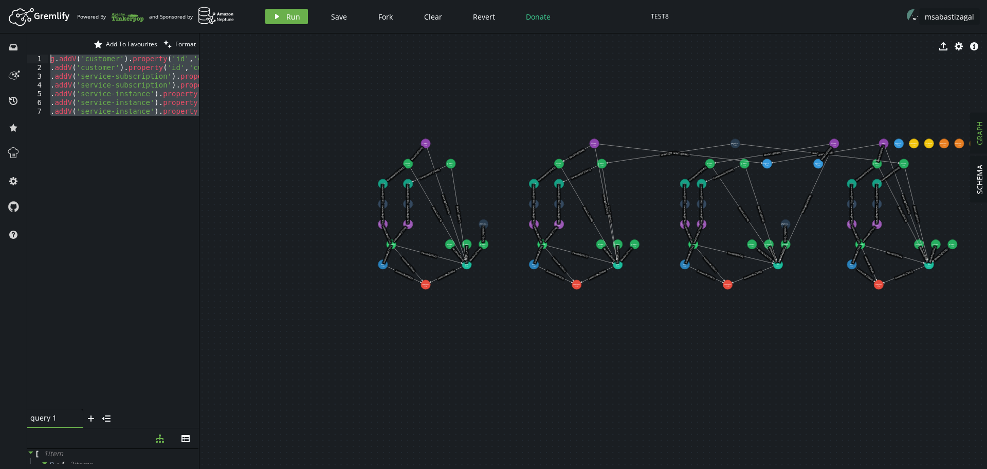
drag, startPoint x: 24, startPoint y: 102, endPoint x: 0, endPoint y: -39, distance: 143.4
click at [0, 0] on html "Artboard Created with Sketch. Powered By and Sponsored by play Run Save Fork Cl…" at bounding box center [493, 234] width 987 height 469
paste textarea ".V().has('service-subscription','id','sub2').as('s').V().has('service-instance'…"
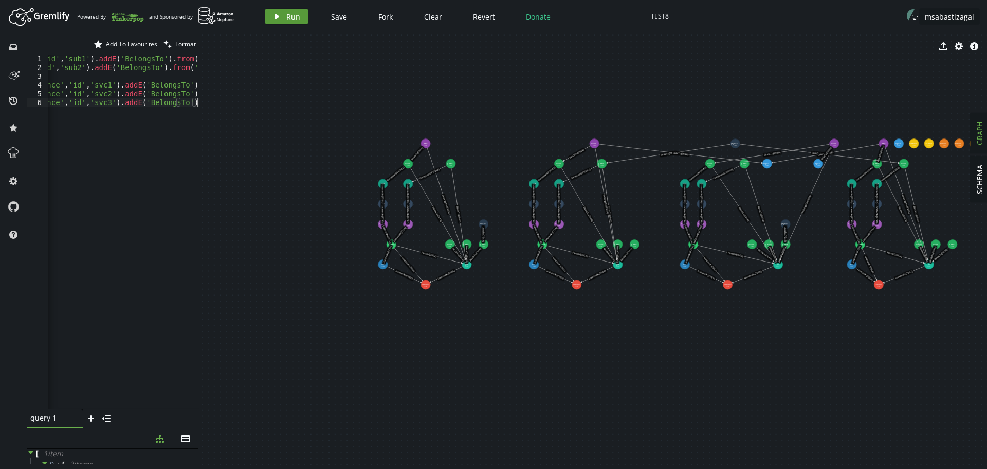
click at [284, 18] on button "play Run" at bounding box center [286, 16] width 43 height 15
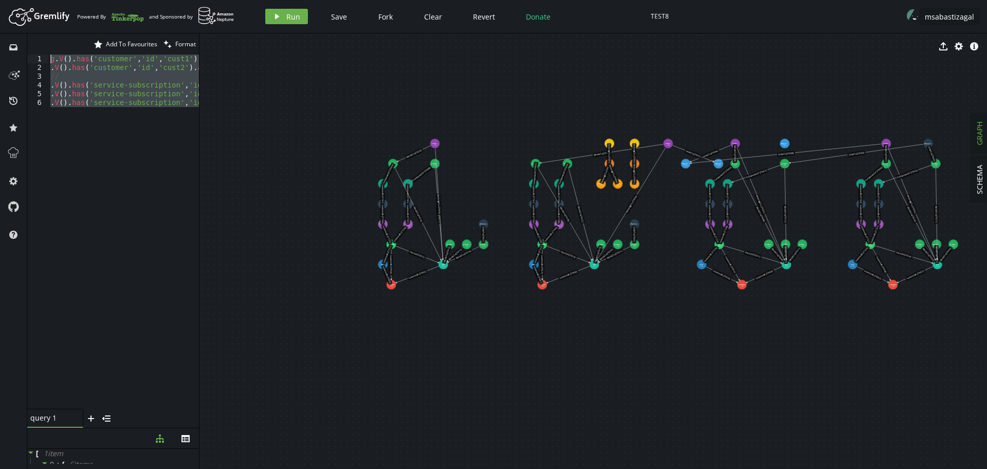
drag, startPoint x: 78, startPoint y: 155, endPoint x: 0, endPoint y: -62, distance: 230.5
click at [0, 0] on html "Artboard Created with Sketch. Powered By and Sponsored by play Run Save Fork Cl…" at bounding box center [493, 234] width 987 height 469
paste textarea ".V().has('service-instance','id','svc3').as('si').V().has('logical-link','id','…"
type textarea ".V().has('service-instance','id','svc3').as('si').V().has('logical-link','id','…"
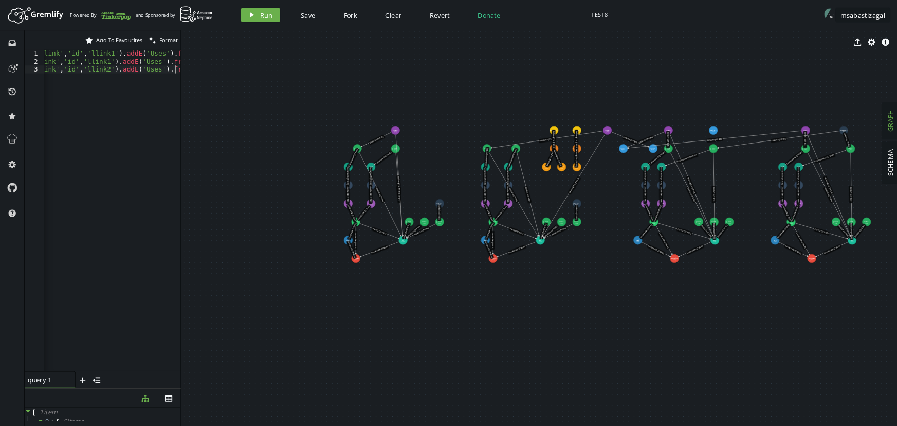
scroll to position [0, 297]
click at [289, 17] on span "Run" at bounding box center [293, 17] width 14 height 10
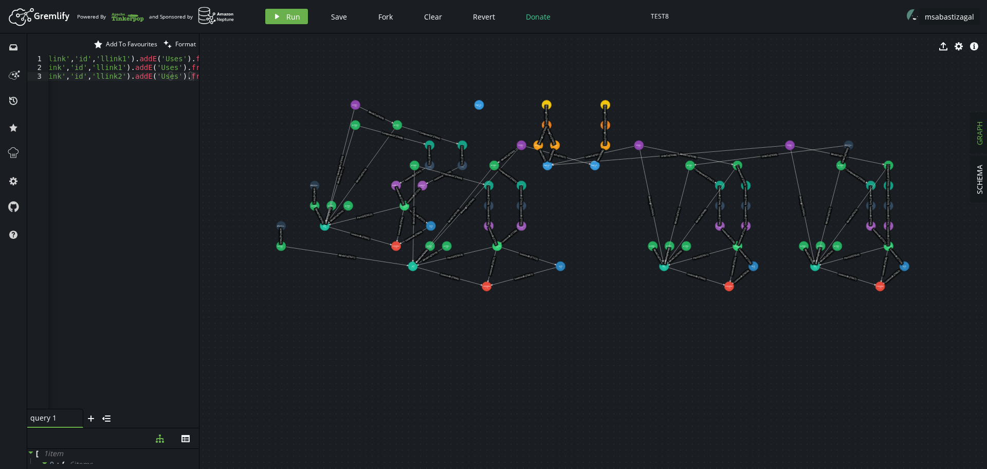
drag, startPoint x: 748, startPoint y: 418, endPoint x: 646, endPoint y: 379, distance: 108.9
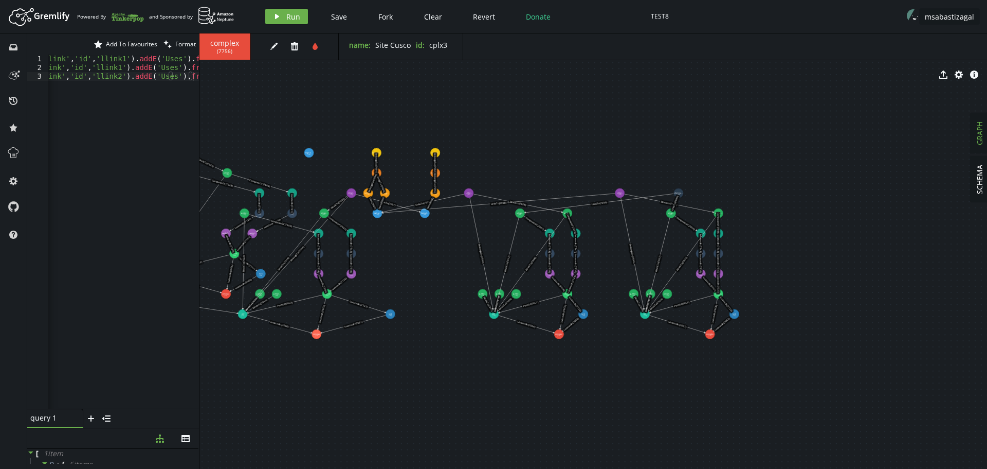
drag, startPoint x: 616, startPoint y: 335, endPoint x: 445, endPoint y: 383, distance: 176.8
drag, startPoint x: 379, startPoint y: 212, endPoint x: 554, endPoint y: 166, distance: 181.4
drag, startPoint x: 387, startPoint y: 195, endPoint x: 517, endPoint y: 151, distance: 137.4
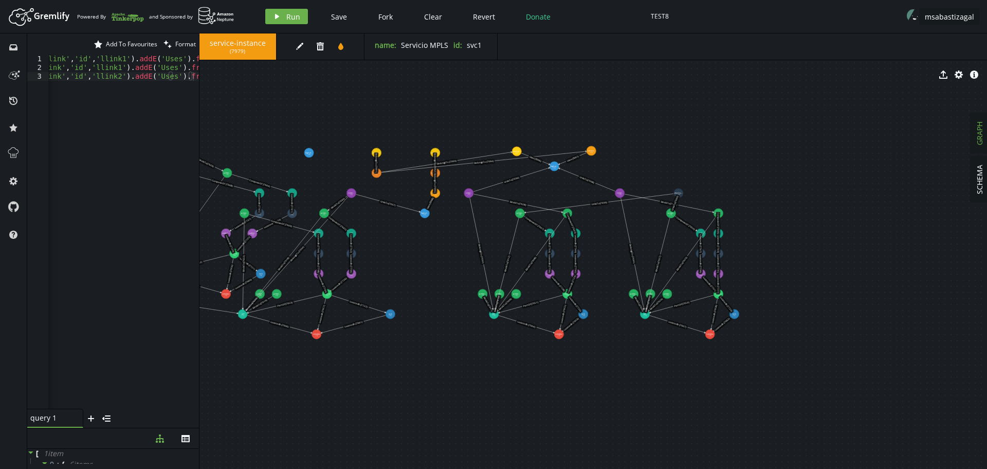
drag, startPoint x: 368, startPoint y: 193, endPoint x: 591, endPoint y: 151, distance: 227.6
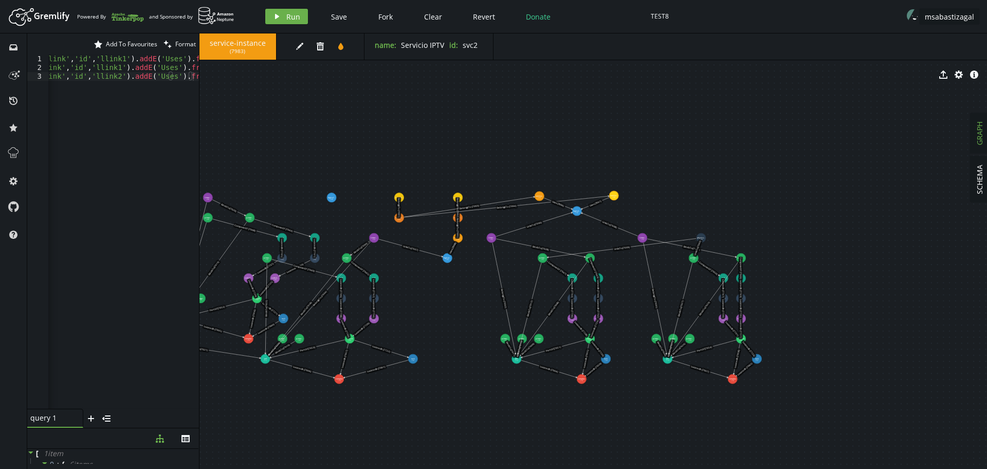
drag, startPoint x: 375, startPoint y: 172, endPoint x: 389, endPoint y: 220, distance: 50.3
click at [397, 218] on text "BelongsTo (7991)" at bounding box center [399, 207] width 4 height 20
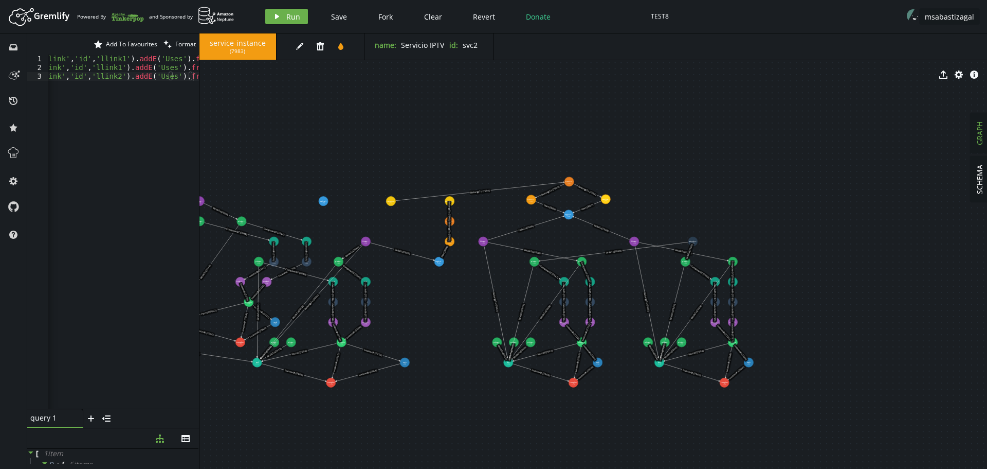
drag, startPoint x: 392, startPoint y: 221, endPoint x: 569, endPoint y: 182, distance: 181.3
drag, startPoint x: 390, startPoint y: 200, endPoint x: 567, endPoint y: 154, distance: 182.7
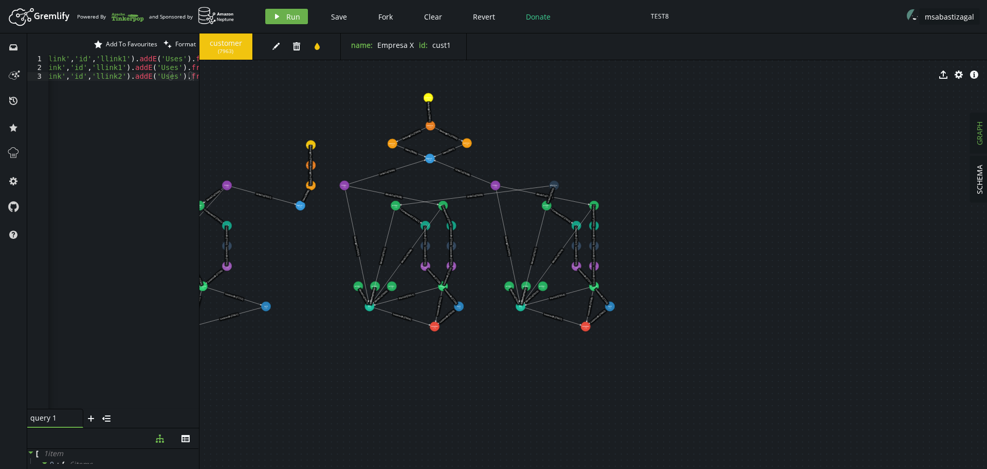
drag, startPoint x: 658, startPoint y: 406, endPoint x: 519, endPoint y: 350, distance: 149.7
drag, startPoint x: 547, startPoint y: 205, endPoint x: 553, endPoint y: 217, distance: 13.8
drag, startPoint x: 556, startPoint y: 186, endPoint x: 467, endPoint y: 192, distance: 88.7
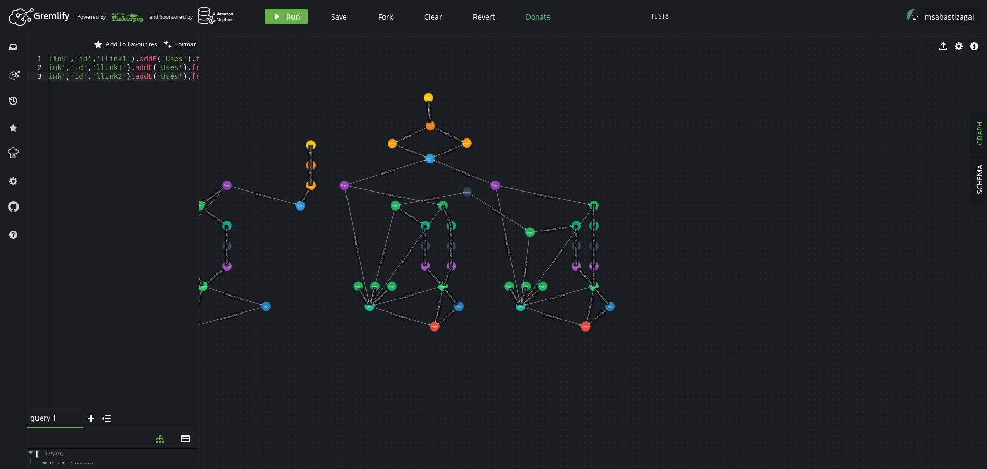
drag, startPoint x: 553, startPoint y: 215, endPoint x: 530, endPoint y: 232, distance: 28.4
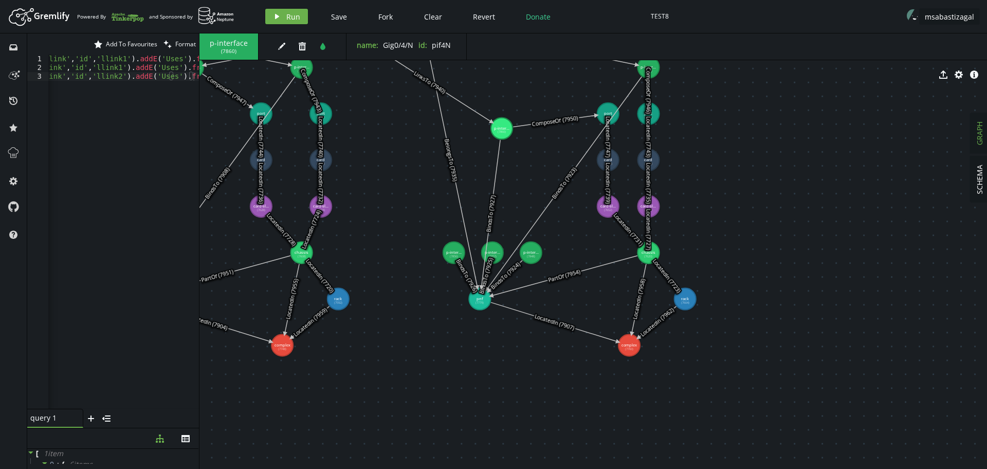
drag, startPoint x: 700, startPoint y: 238, endPoint x: 742, endPoint y: 229, distance: 42.5
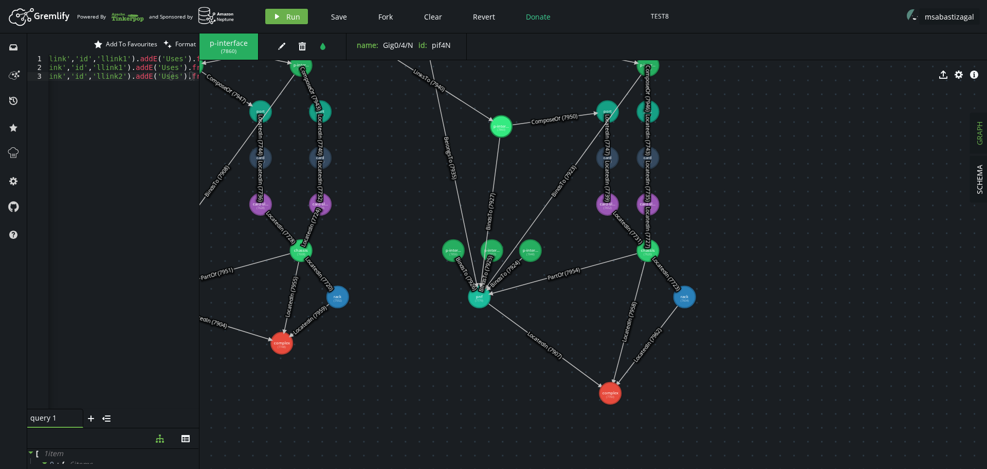
drag, startPoint x: 630, startPoint y: 348, endPoint x: 609, endPoint y: 393, distance: 49.9
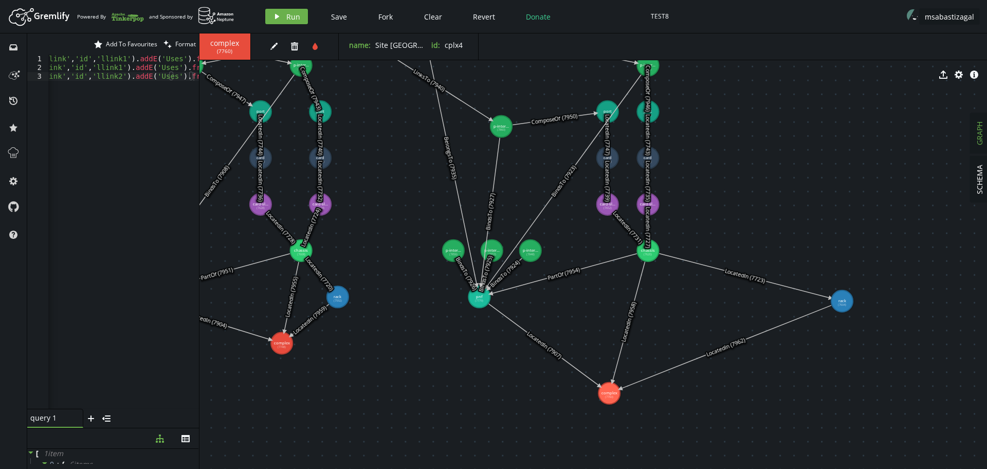
drag, startPoint x: 687, startPoint y: 298, endPoint x: 842, endPoint y: 301, distance: 155.3
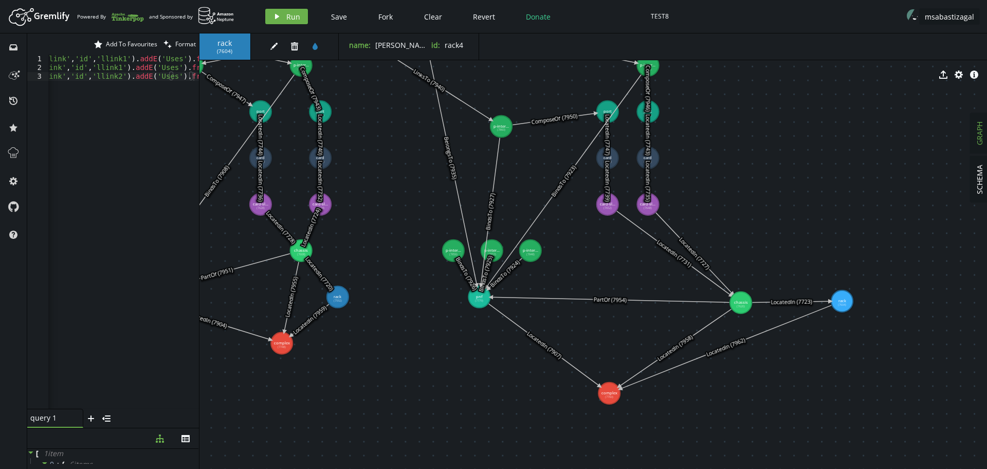
drag, startPoint x: 650, startPoint y: 253, endPoint x: 741, endPoint y: 302, distance: 103.8
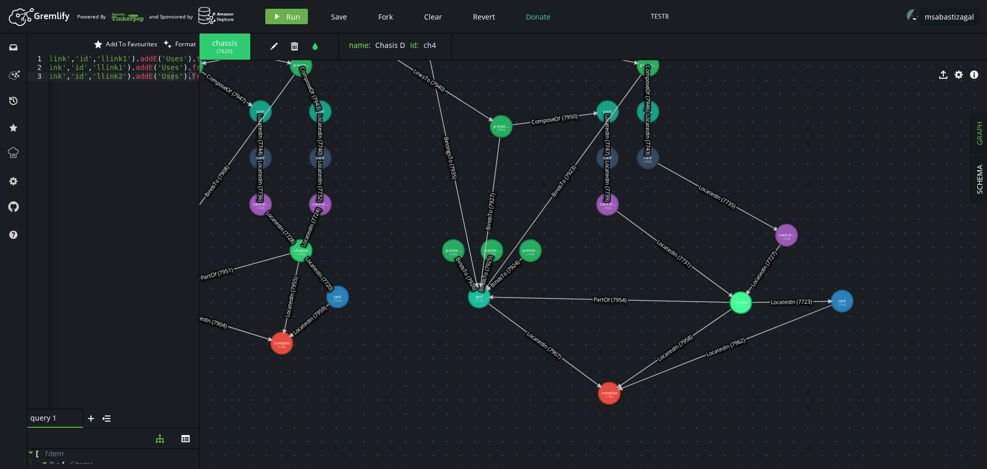
drag, startPoint x: 651, startPoint y: 206, endPoint x: 787, endPoint y: 235, distance: 138.8
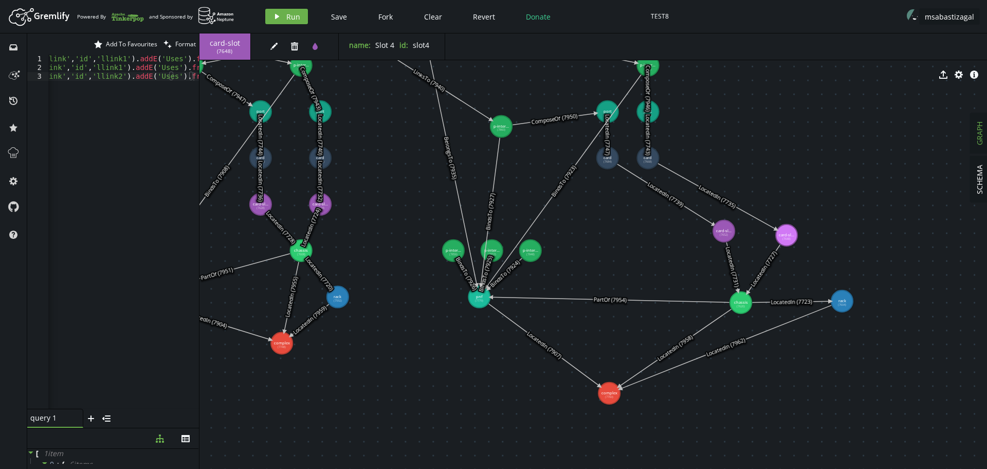
drag, startPoint x: 611, startPoint y: 207, endPoint x: 724, endPoint y: 231, distance: 115.2
drag, startPoint x: 651, startPoint y: 161, endPoint x: 790, endPoint y: 184, distance: 141.2
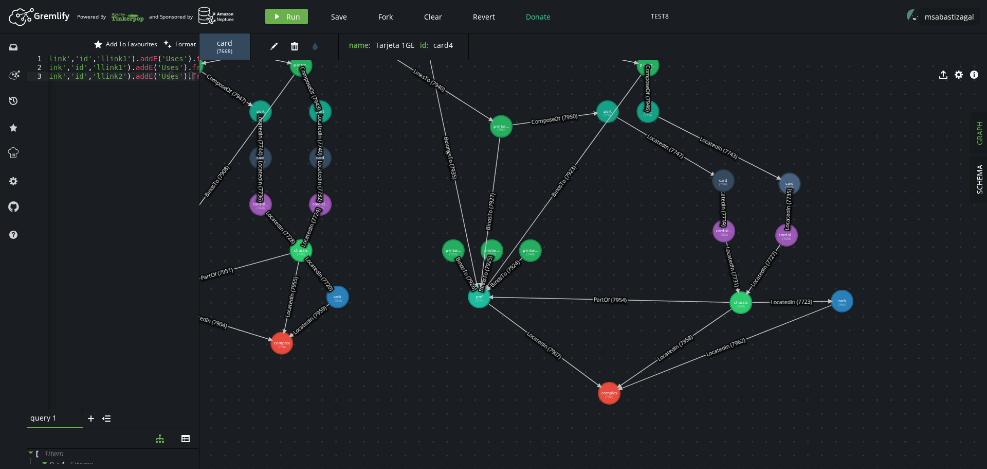
drag, startPoint x: 610, startPoint y: 162, endPoint x: 724, endPoint y: 181, distance: 114.6
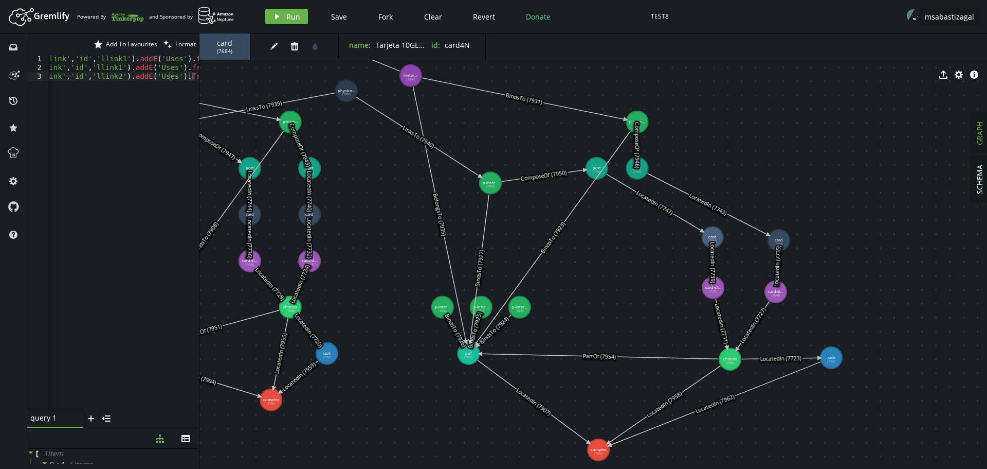
drag, startPoint x: 649, startPoint y: 205, endPoint x: 624, endPoint y: 267, distance: 67.6
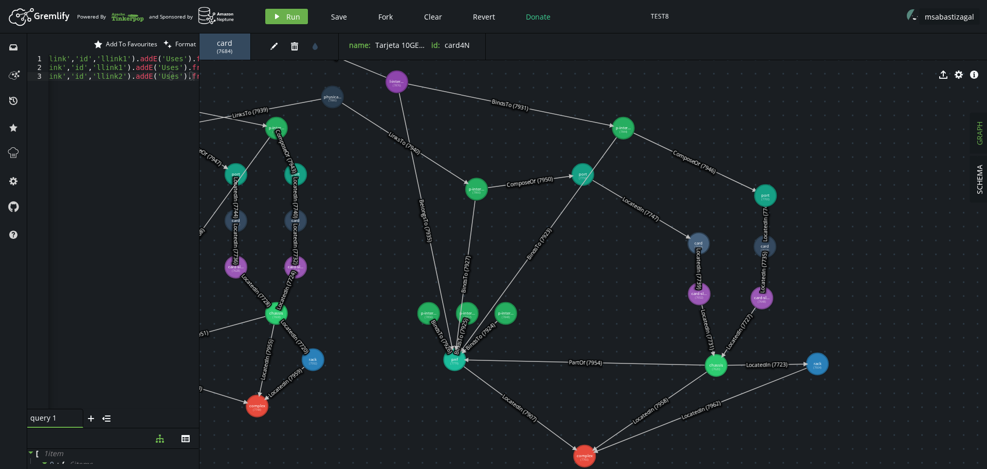
drag, startPoint x: 751, startPoint y: 194, endPoint x: 766, endPoint y: 195, distance: 15.0
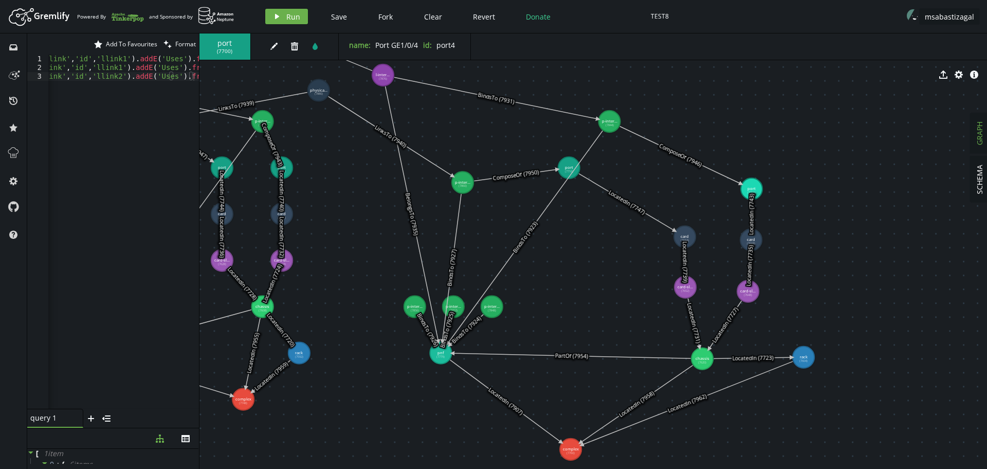
drag, startPoint x: 590, startPoint y: 178, endPoint x: 575, endPoint y: 172, distance: 16.3
click at [575, 172] on icon at bounding box center [524, 237] width 155 height 213
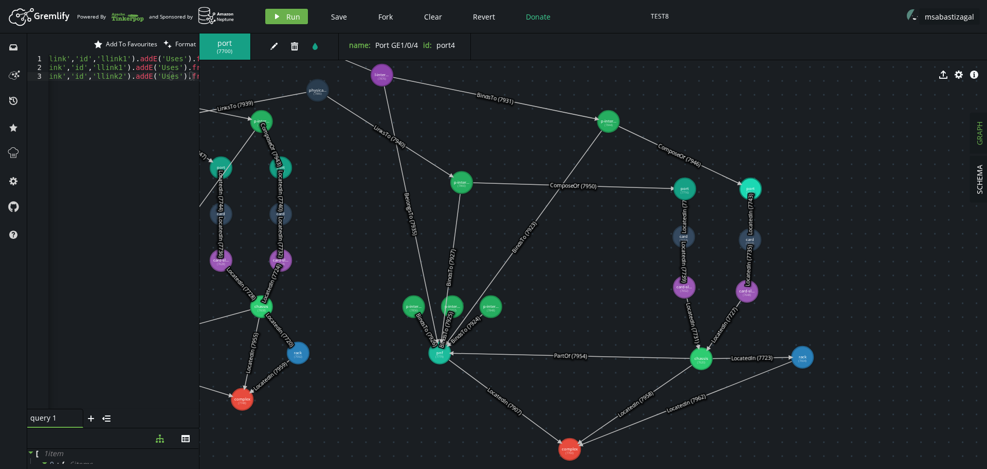
drag, startPoint x: 567, startPoint y: 163, endPoint x: 685, endPoint y: 189, distance: 120.5
drag, startPoint x: 609, startPoint y: 124, endPoint x: 622, endPoint y: 131, distance: 14.5
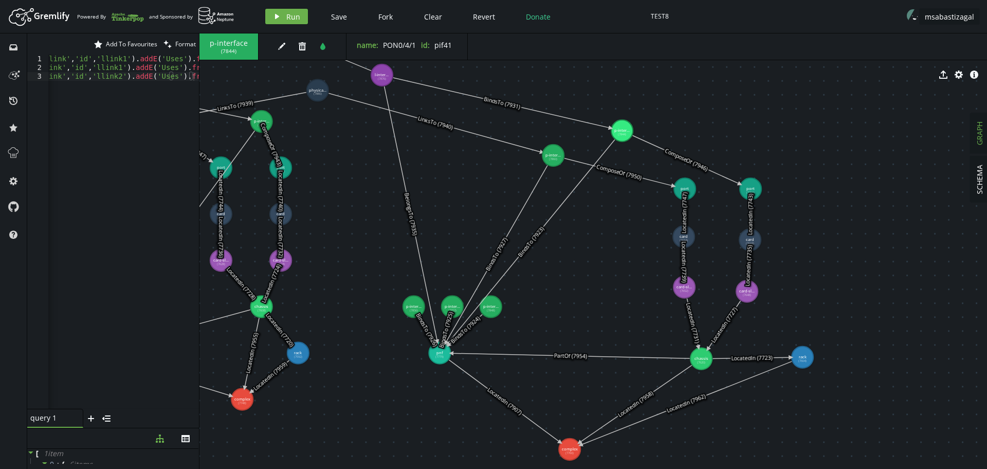
drag, startPoint x: 461, startPoint y: 185, endPoint x: 553, endPoint y: 155, distance: 97.1
drag, startPoint x: 618, startPoint y: 134, endPoint x: 636, endPoint y: 149, distance: 23.0
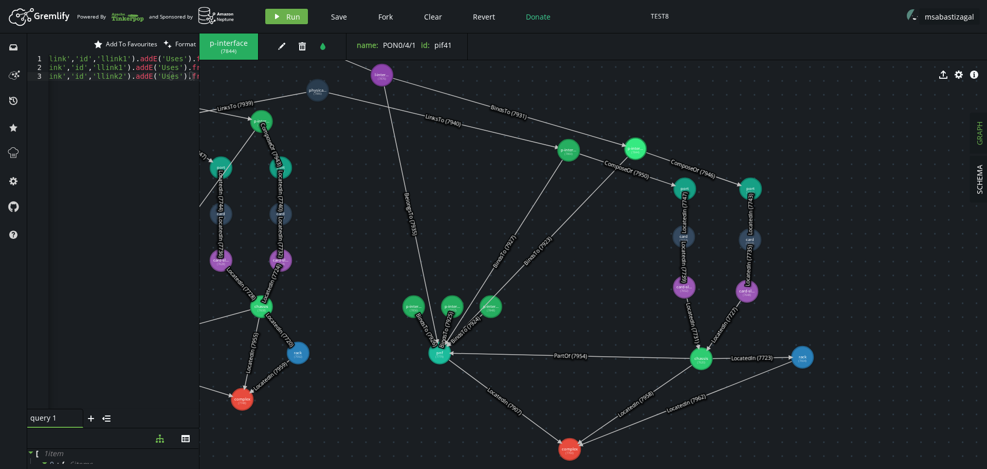
drag, startPoint x: 548, startPoint y: 153, endPoint x: 569, endPoint y: 150, distance: 20.8
drag, startPoint x: 496, startPoint y: 311, endPoint x: 478, endPoint y: 253, distance: 61.3
drag, startPoint x: 439, startPoint y: 269, endPoint x: 444, endPoint y: 248, distance: 22.2
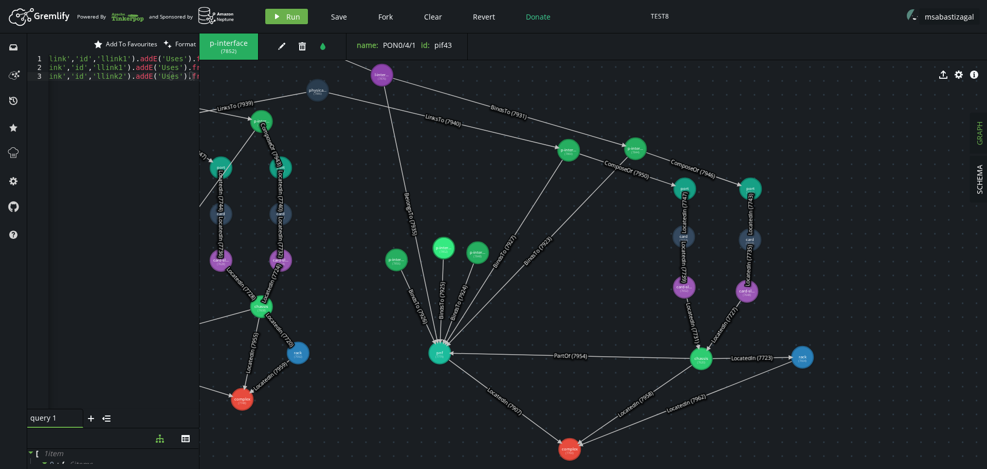
drag, startPoint x: 415, startPoint y: 304, endPoint x: 397, endPoint y: 260, distance: 47.7
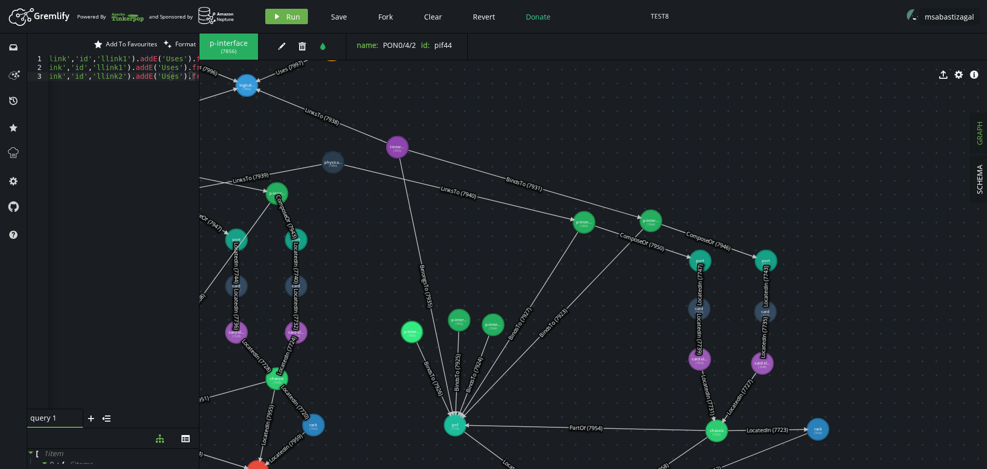
drag, startPoint x: 477, startPoint y: 179, endPoint x: 493, endPoint y: 255, distance: 77.4
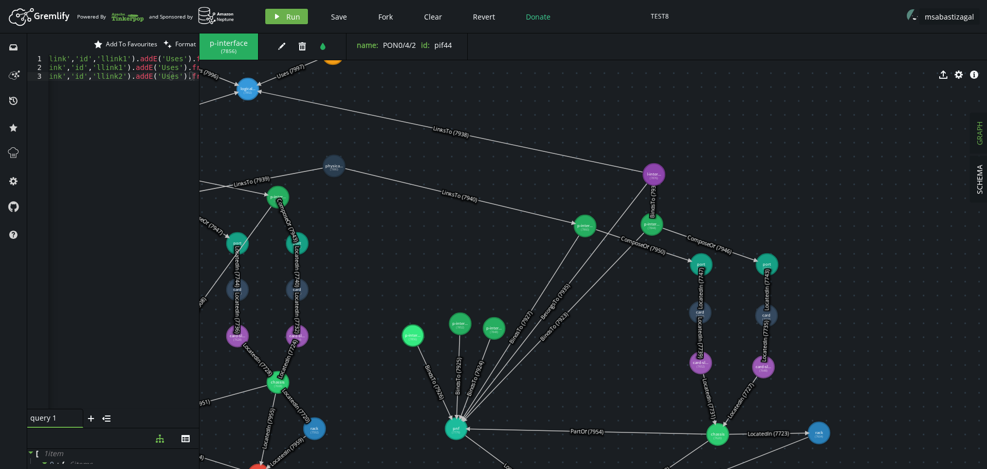
drag, startPoint x: 401, startPoint y: 150, endPoint x: 654, endPoint y: 174, distance: 254.2
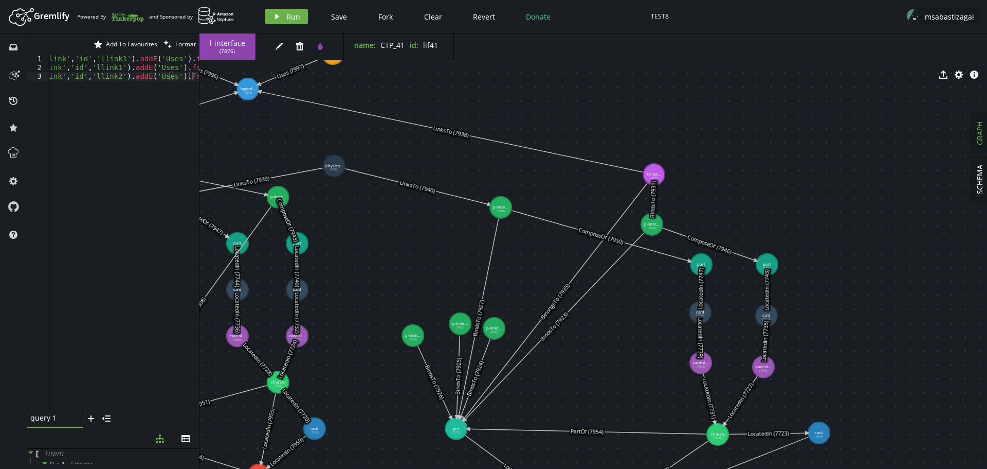
drag, startPoint x: 580, startPoint y: 227, endPoint x: 501, endPoint y: 207, distance: 81.1
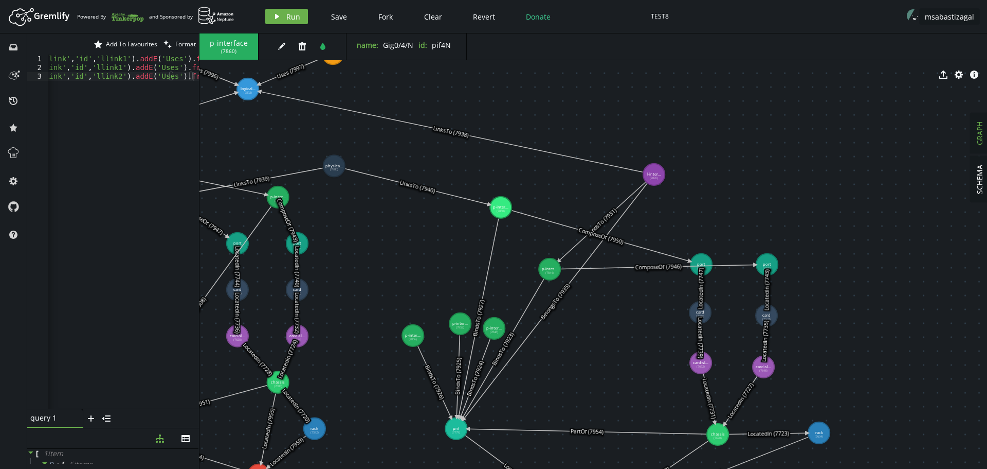
drag, startPoint x: 653, startPoint y: 223, endPoint x: 550, endPoint y: 269, distance: 112.8
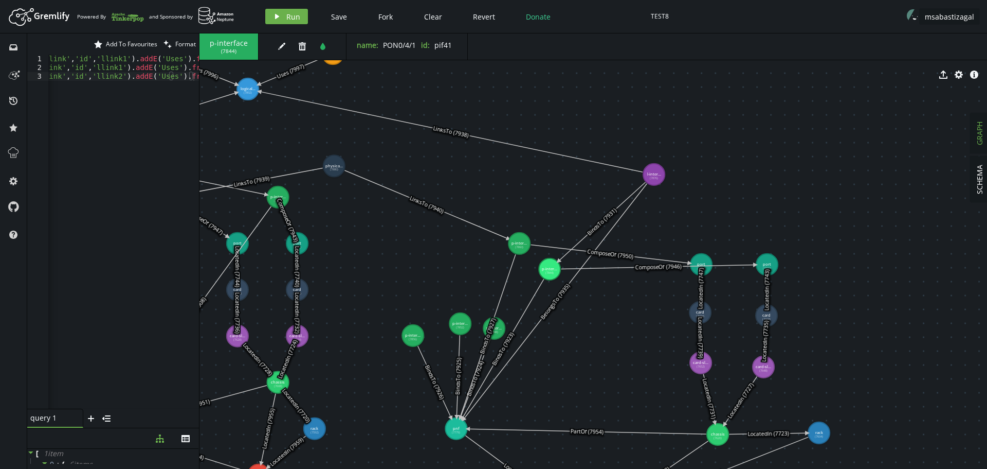
drag, startPoint x: 503, startPoint y: 209, endPoint x: 519, endPoint y: 243, distance: 37.5
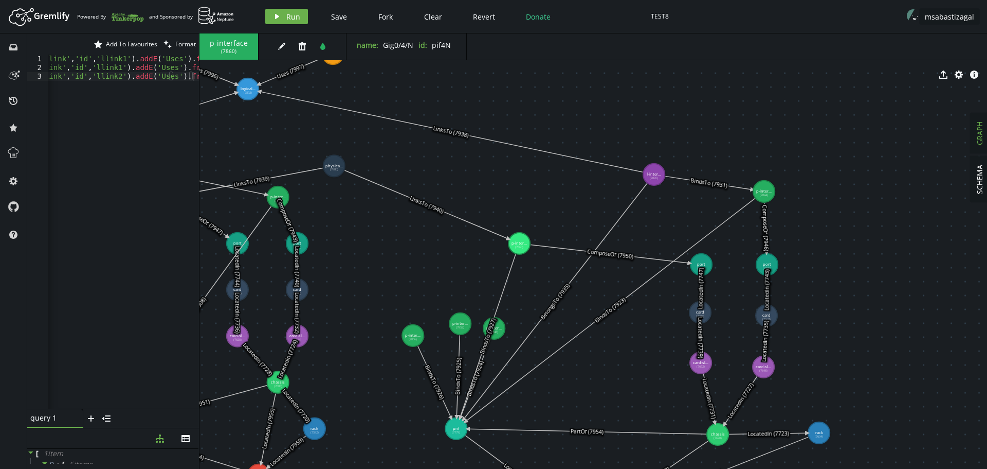
drag, startPoint x: 551, startPoint y: 268, endPoint x: 764, endPoint y: 191, distance: 226.9
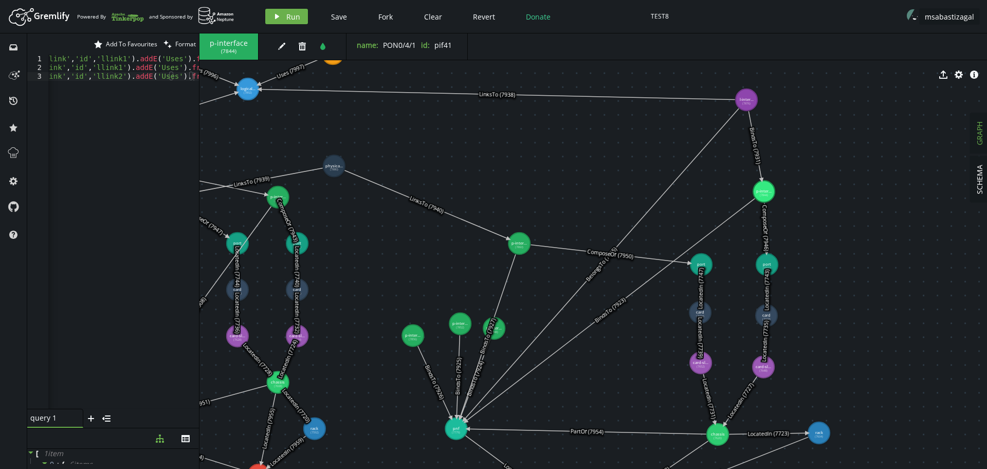
drag, startPoint x: 654, startPoint y: 173, endPoint x: 747, endPoint y: 100, distance: 119.0
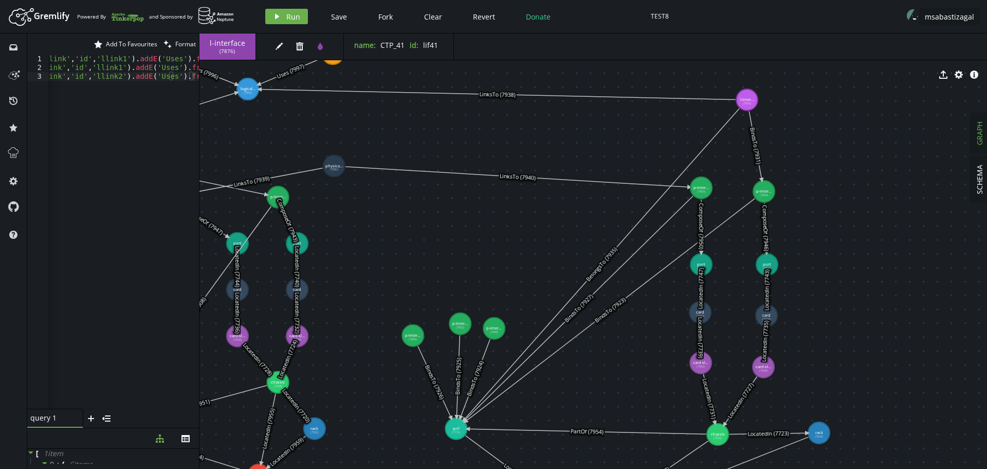
drag, startPoint x: 518, startPoint y: 248, endPoint x: 701, endPoint y: 188, distance: 192.7
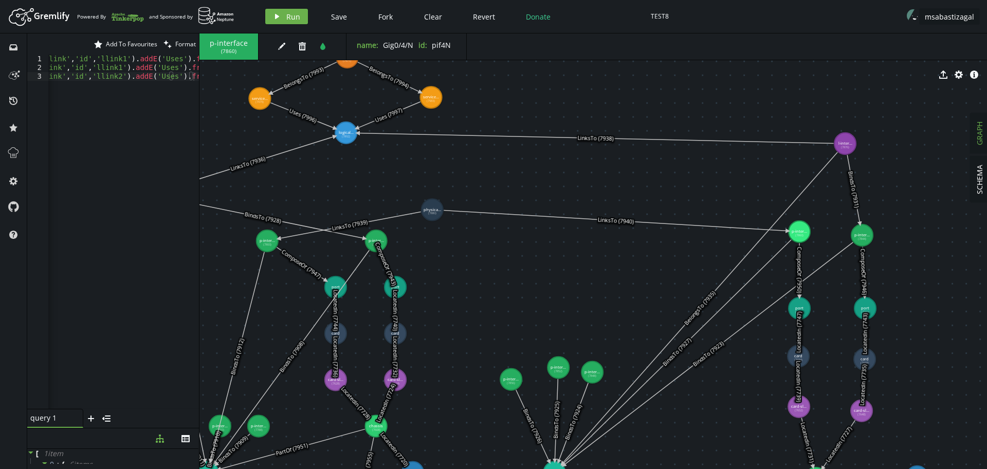
drag, startPoint x: 403, startPoint y: 224, endPoint x: 499, endPoint y: 277, distance: 109.3
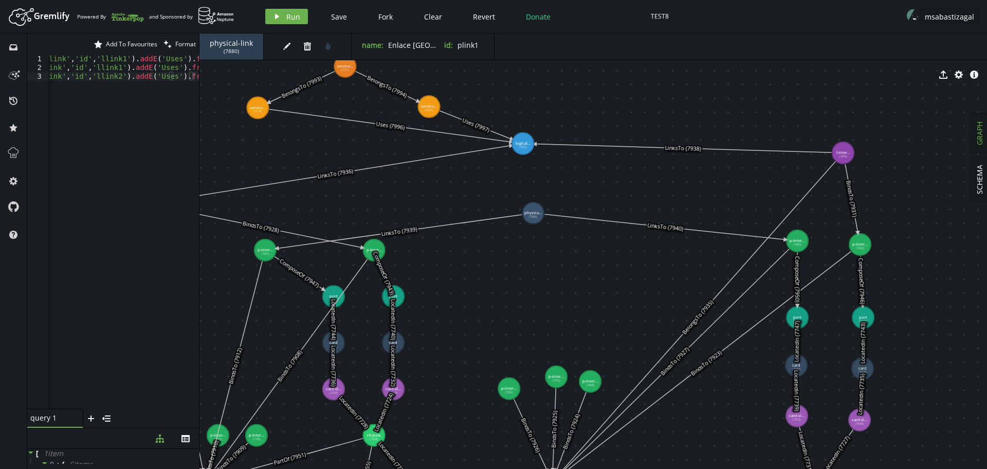
drag, startPoint x: 342, startPoint y: 141, endPoint x: 523, endPoint y: 143, distance: 181.0
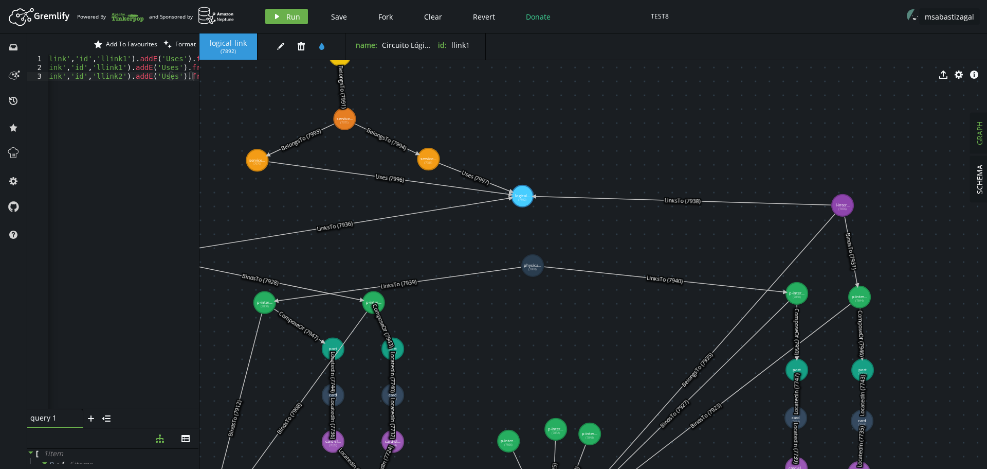
drag, startPoint x: 489, startPoint y: 189, endPoint x: 480, endPoint y: 224, distance: 35.4
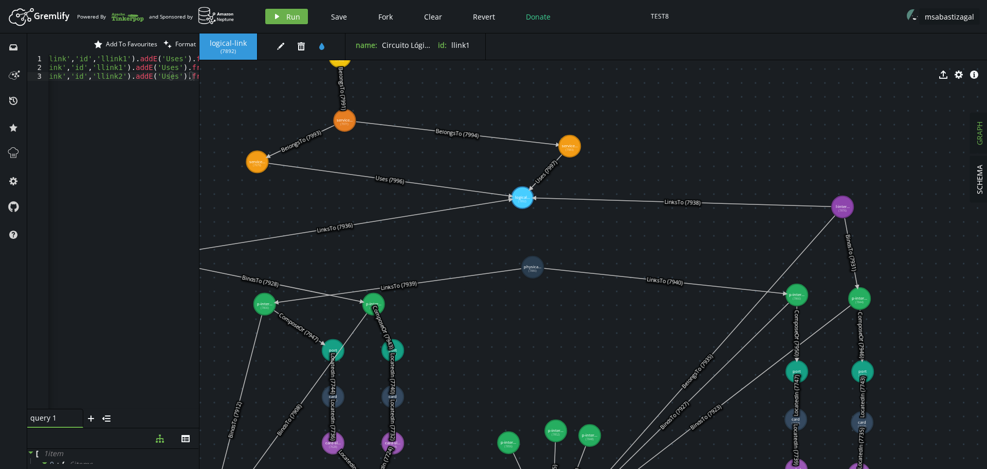
drag, startPoint x: 427, startPoint y: 159, endPoint x: 570, endPoint y: 146, distance: 143.1
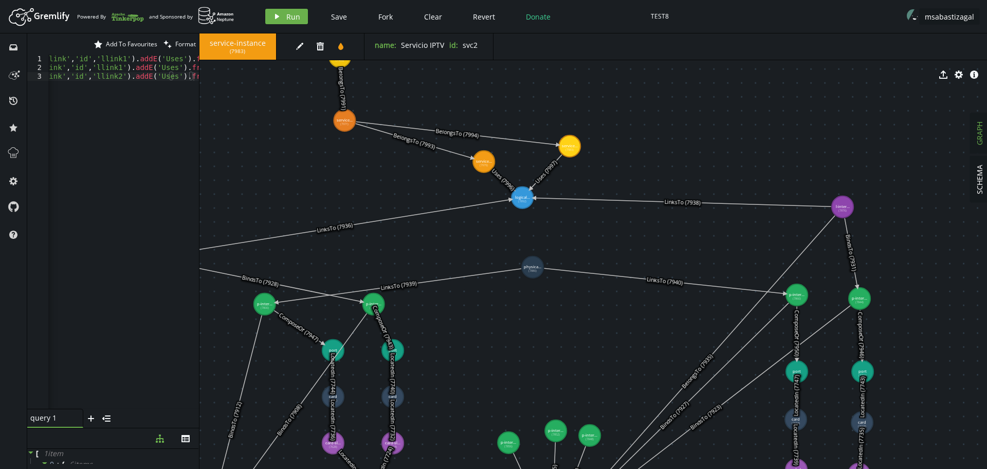
drag, startPoint x: 254, startPoint y: 164, endPoint x: 490, endPoint y: 159, distance: 236.1
drag, startPoint x: 565, startPoint y: 147, endPoint x: 571, endPoint y: 151, distance: 7.1
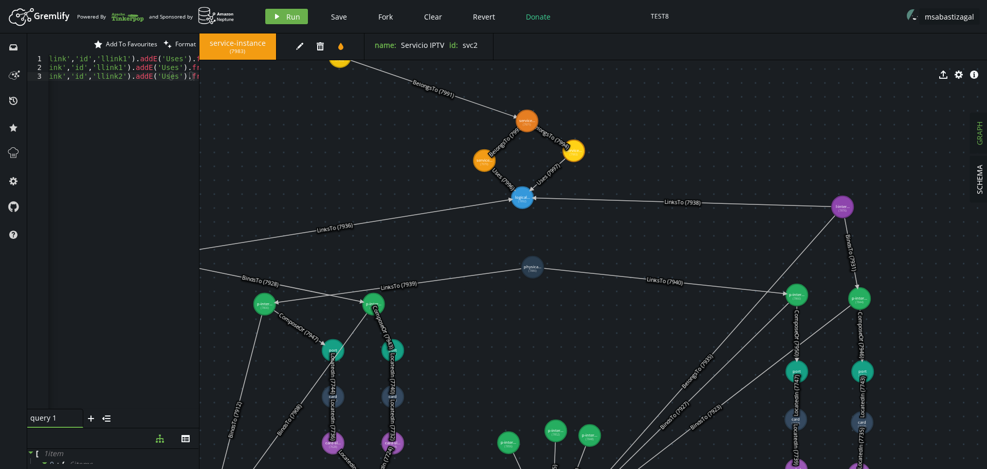
drag, startPoint x: 343, startPoint y: 120, endPoint x: 532, endPoint y: 121, distance: 189.3
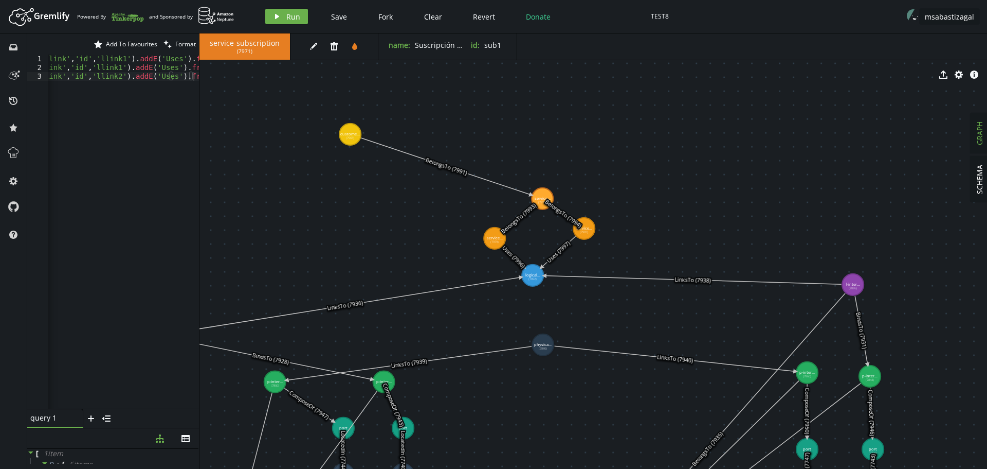
drag, startPoint x: 423, startPoint y: 119, endPoint x: 434, endPoint y: 198, distance: 79.9
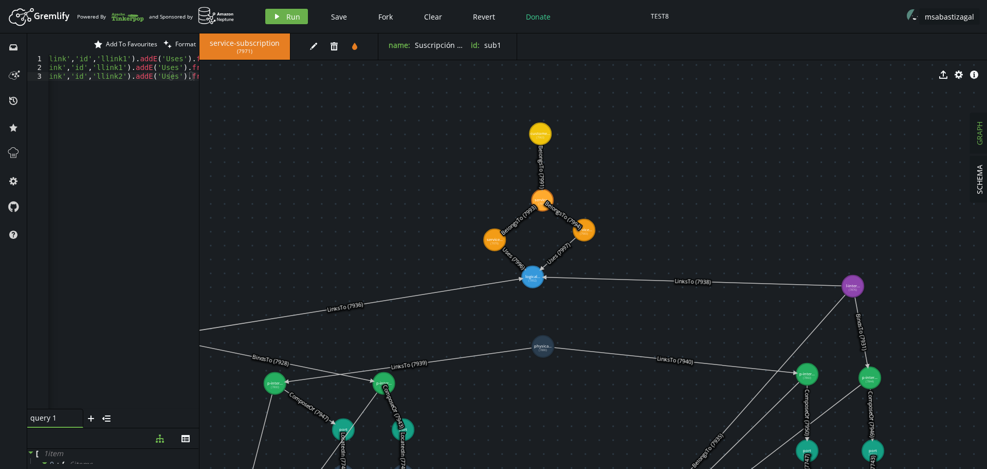
drag, startPoint x: 348, startPoint y: 136, endPoint x: 539, endPoint y: 137, distance: 191.3
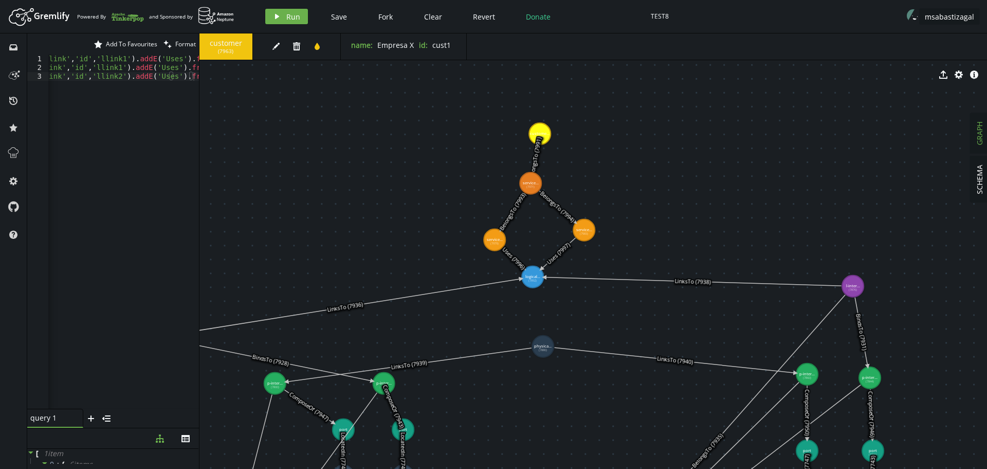
drag, startPoint x: 537, startPoint y: 194, endPoint x: 531, endPoint y: 183, distance: 12.9
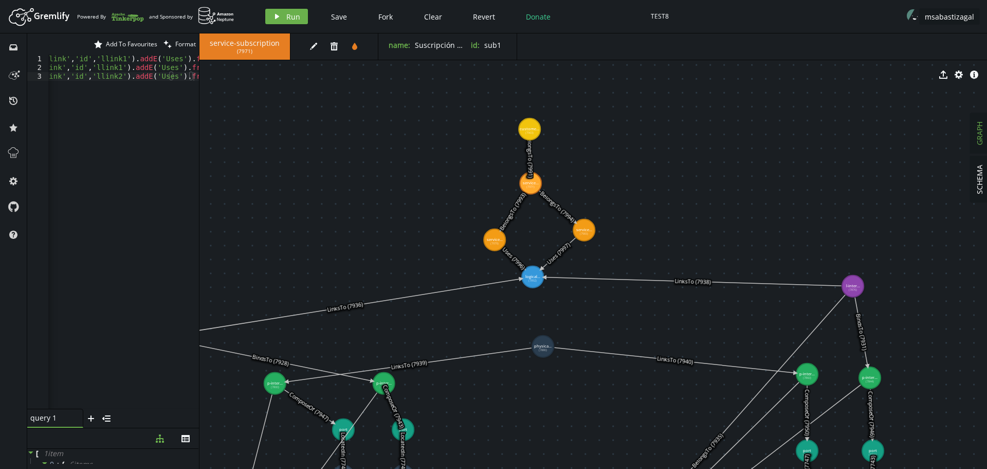
drag, startPoint x: 538, startPoint y: 133, endPoint x: 530, endPoint y: 129, distance: 9.0
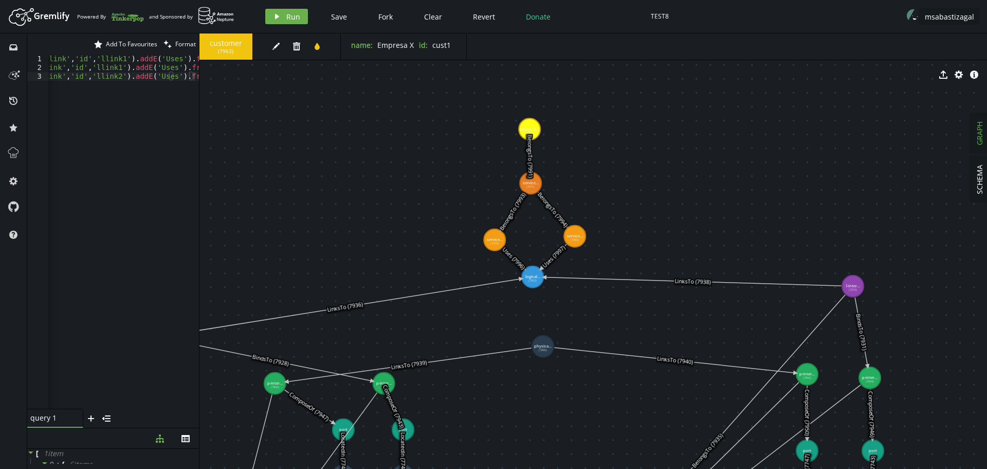
drag, startPoint x: 579, startPoint y: 229, endPoint x: 575, endPoint y: 236, distance: 7.9
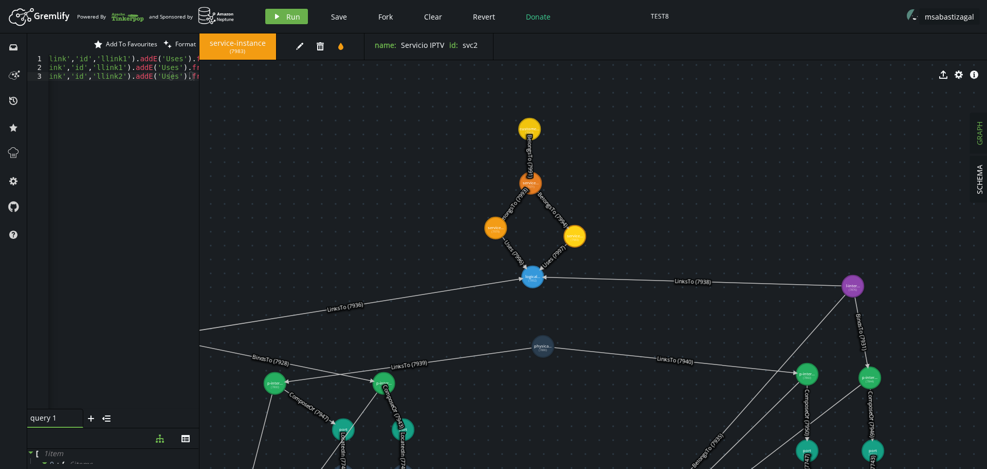
drag, startPoint x: 499, startPoint y: 238, endPoint x: 496, endPoint y: 228, distance: 10.9
drag, startPoint x: 573, startPoint y: 236, endPoint x: 575, endPoint y: 227, distance: 8.6
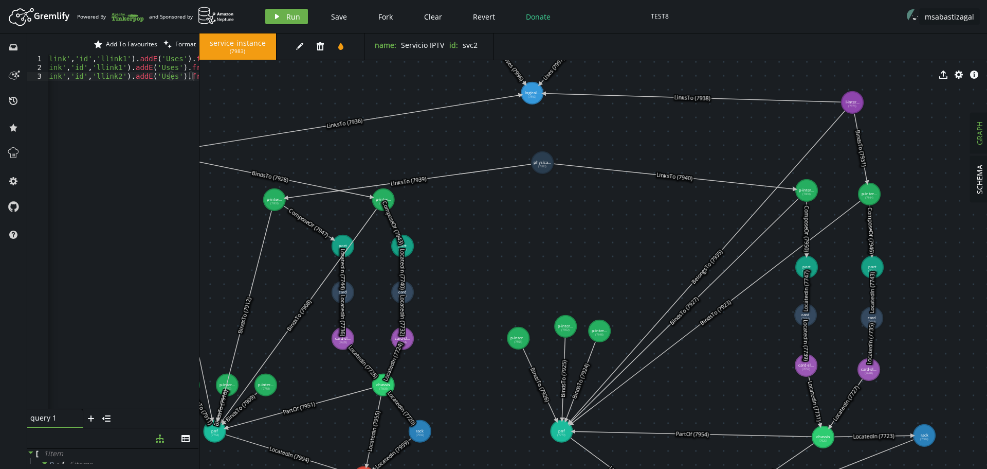
drag, startPoint x: 575, startPoint y: 391, endPoint x: 570, endPoint y: 186, distance: 205.8
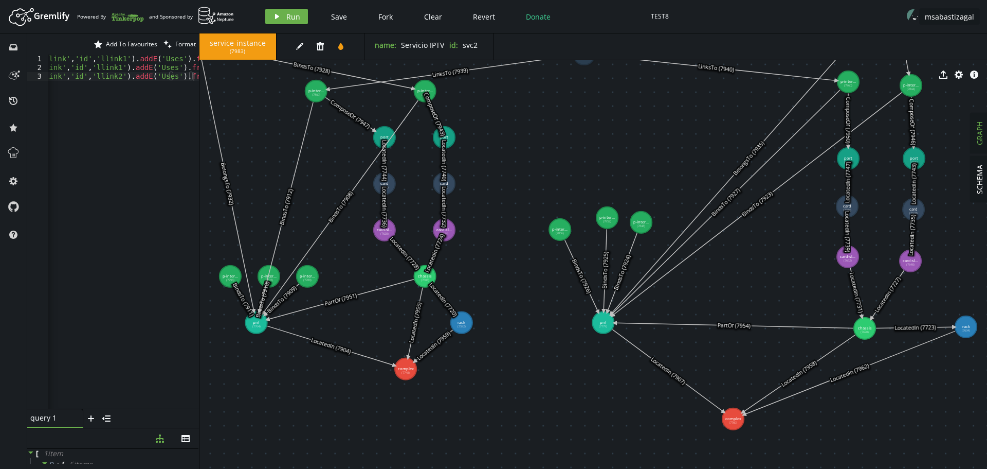
drag, startPoint x: 685, startPoint y: 357, endPoint x: 731, endPoint y: 271, distance: 98.2
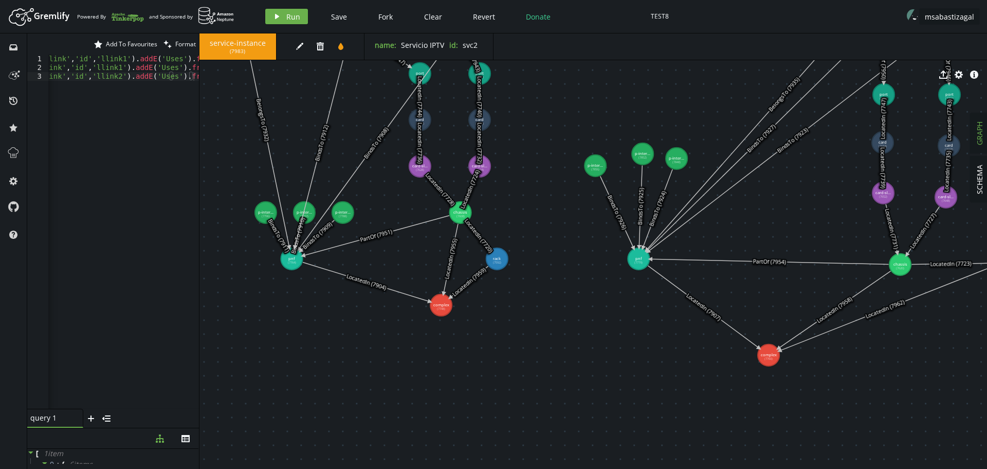
drag, startPoint x: 508, startPoint y: 374, endPoint x: 560, endPoint y: 281, distance: 107.0
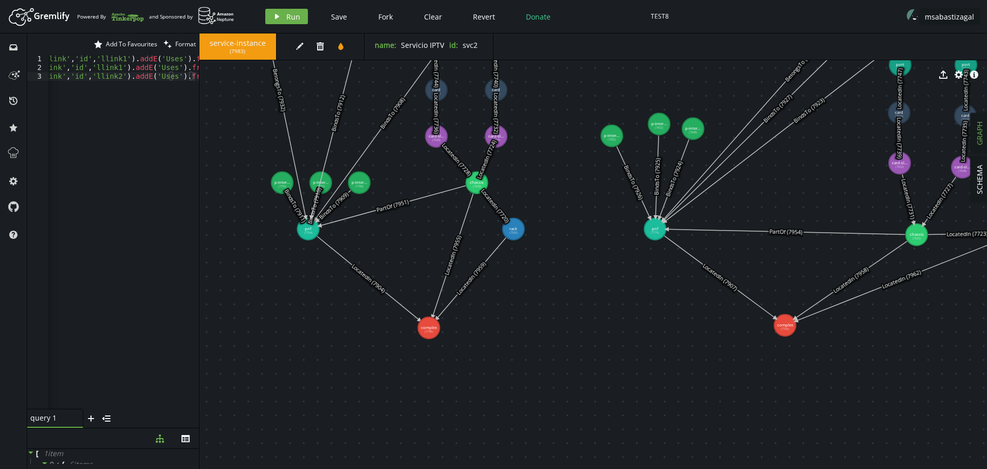
drag, startPoint x: 458, startPoint y: 276, endPoint x: 429, endPoint y: 328, distance: 59.2
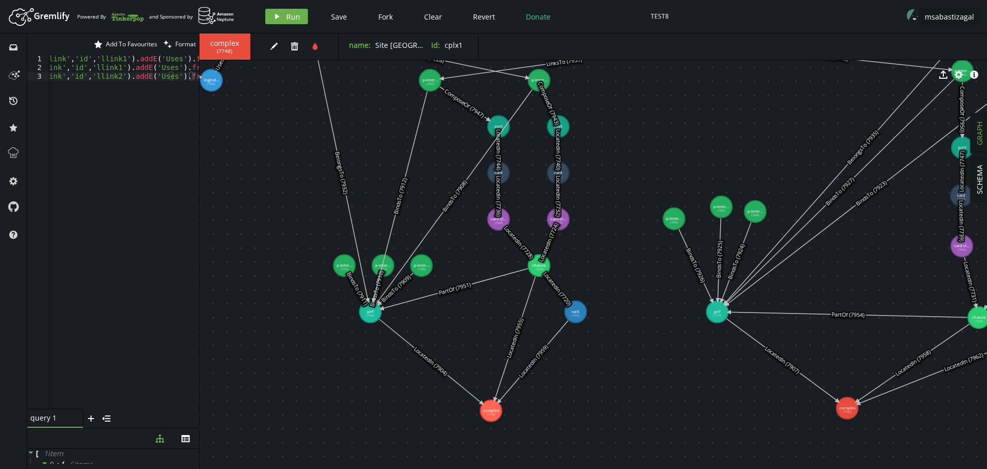
drag, startPoint x: 539, startPoint y: 298, endPoint x: 601, endPoint y: 398, distance: 117.6
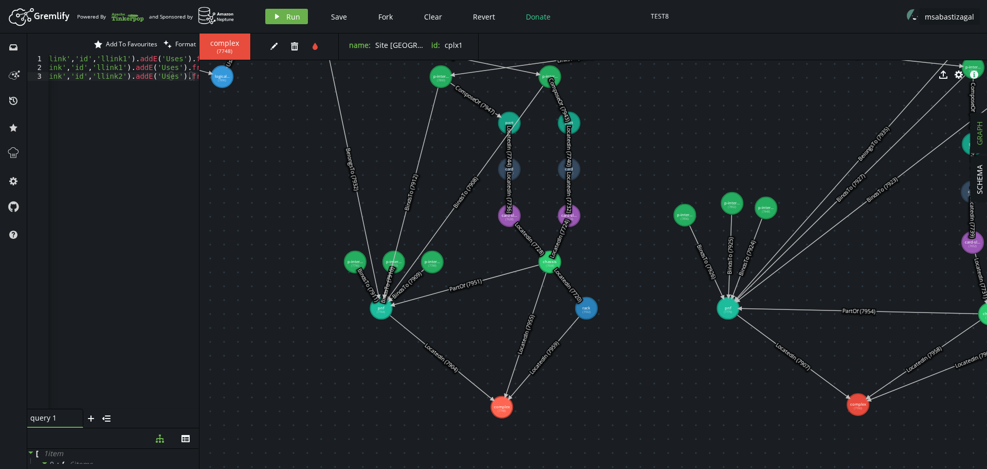
drag, startPoint x: 618, startPoint y: 257, endPoint x: 628, endPoint y: 233, distance: 26.0
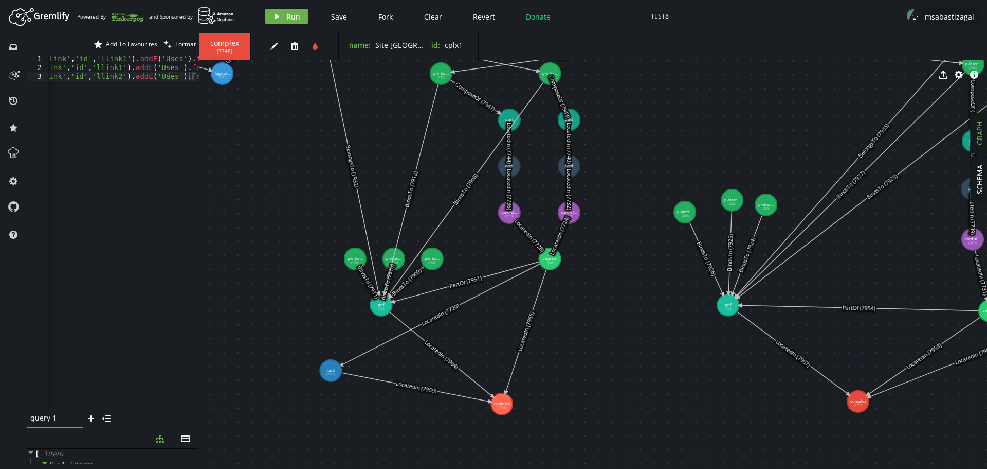
drag, startPoint x: 588, startPoint y: 302, endPoint x: 331, endPoint y: 370, distance: 266.1
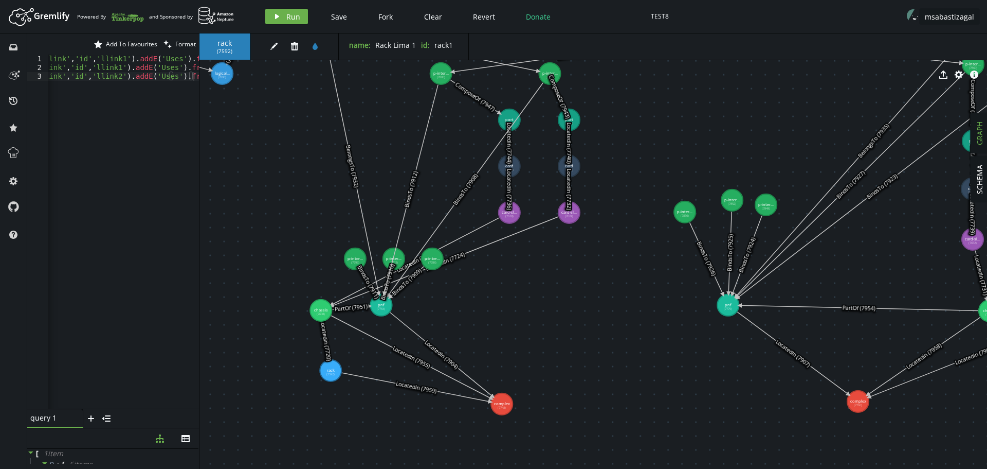
drag, startPoint x: 555, startPoint y: 259, endPoint x: 321, endPoint y: 310, distance: 239.5
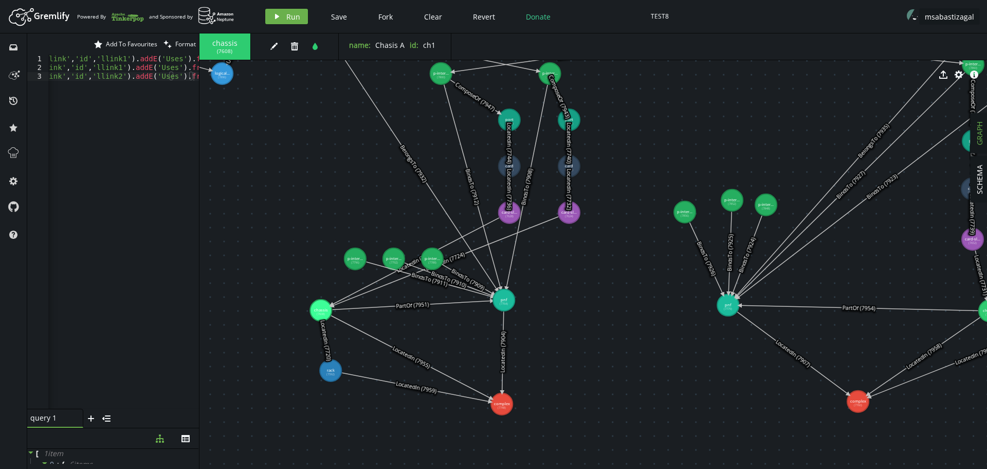
drag, startPoint x: 382, startPoint y: 305, endPoint x: 504, endPoint y: 300, distance: 122.5
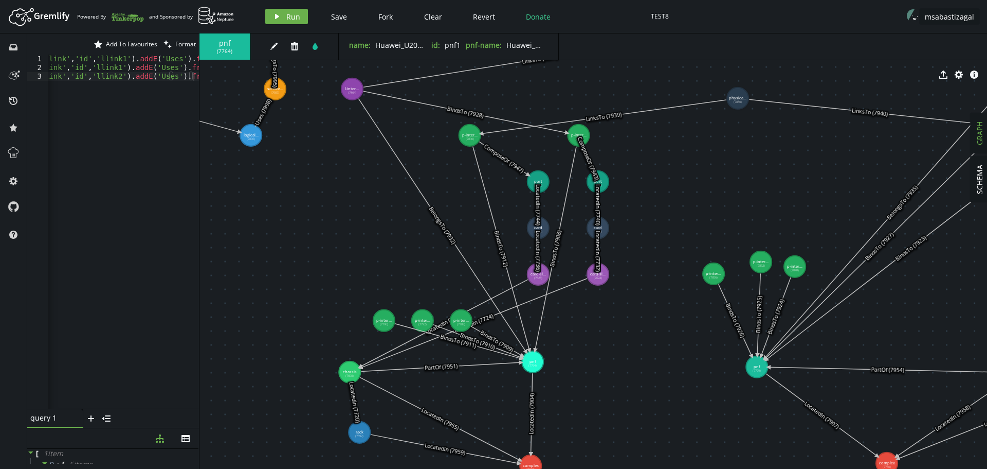
drag, startPoint x: 571, startPoint y: 316, endPoint x: 600, endPoint y: 377, distance: 68.1
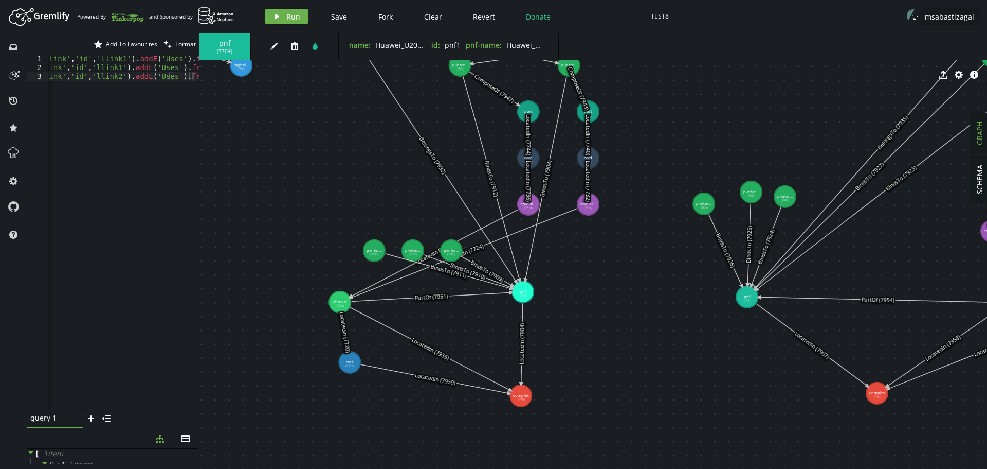
drag, startPoint x: 719, startPoint y: 399, endPoint x: 767, endPoint y: 348, distance: 70.2
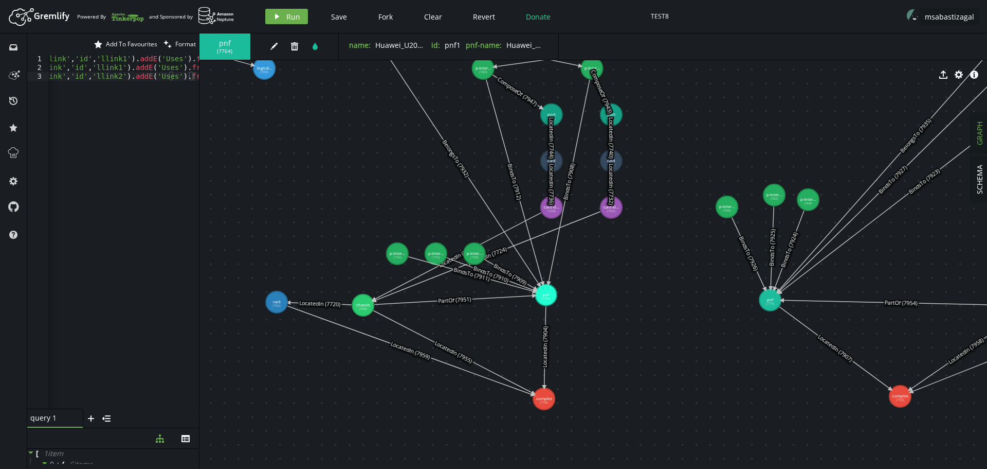
drag, startPoint x: 301, startPoint y: 338, endPoint x: 277, endPoint y: 302, distance: 43.4
drag, startPoint x: 551, startPoint y: 294, endPoint x: 552, endPoint y: 302, distance: 8.4
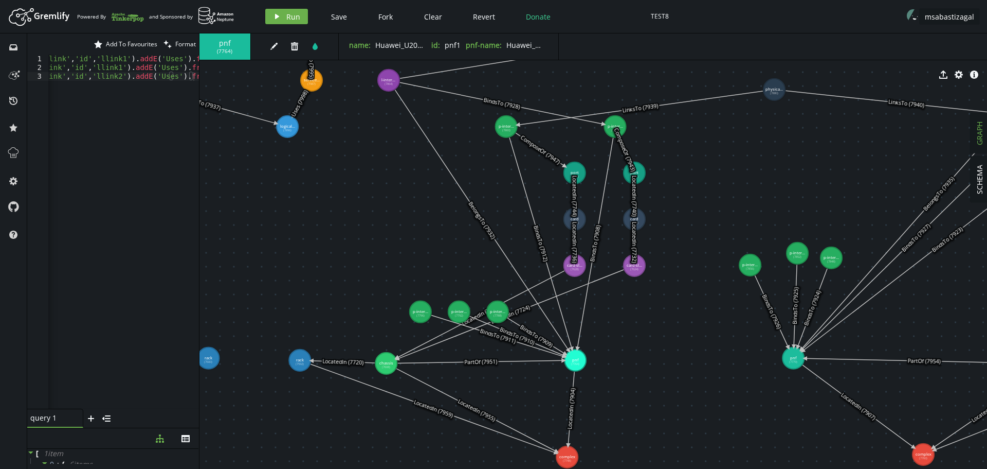
drag, startPoint x: 599, startPoint y: 313, endPoint x: 622, endPoint y: 371, distance: 62.6
drag, startPoint x: 574, startPoint y: 265, endPoint x: 327, endPoint y: 275, distance: 247.0
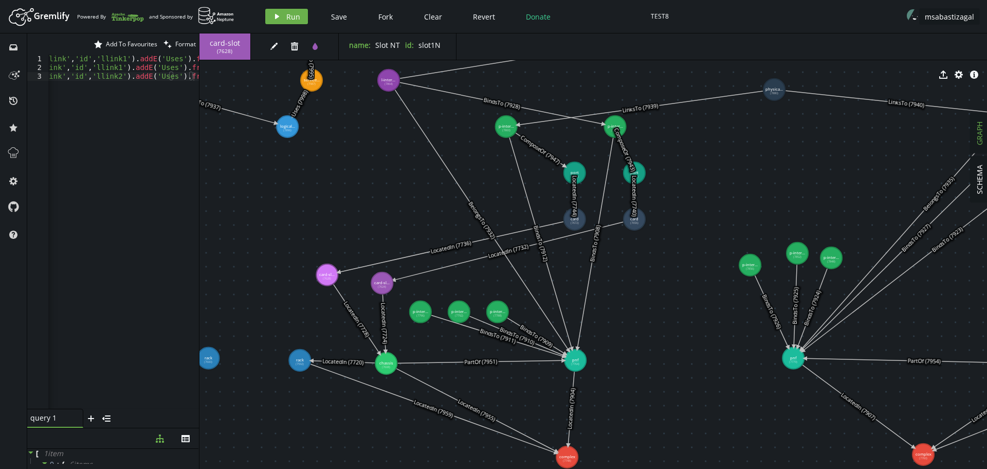
drag, startPoint x: 634, startPoint y: 269, endPoint x: 382, endPoint y: 283, distance: 251.8
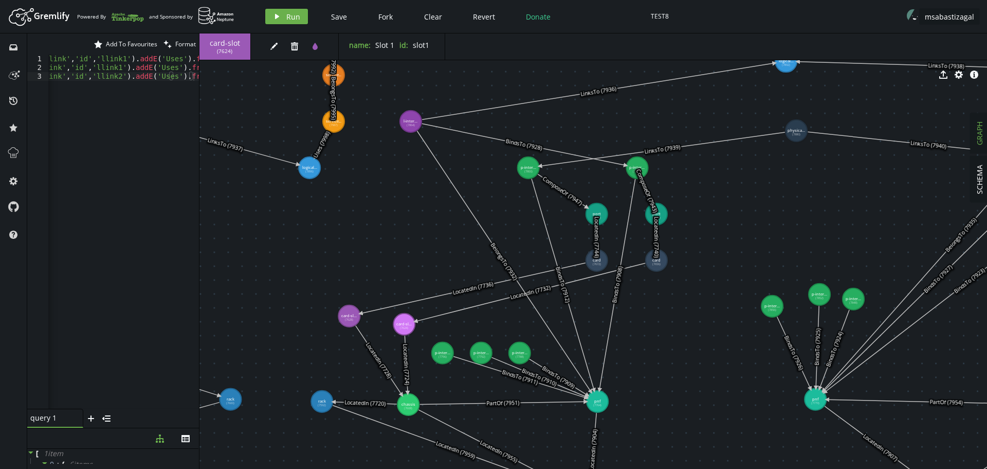
drag, startPoint x: 632, startPoint y: 297, endPoint x: 655, endPoint y: 341, distance: 49.9
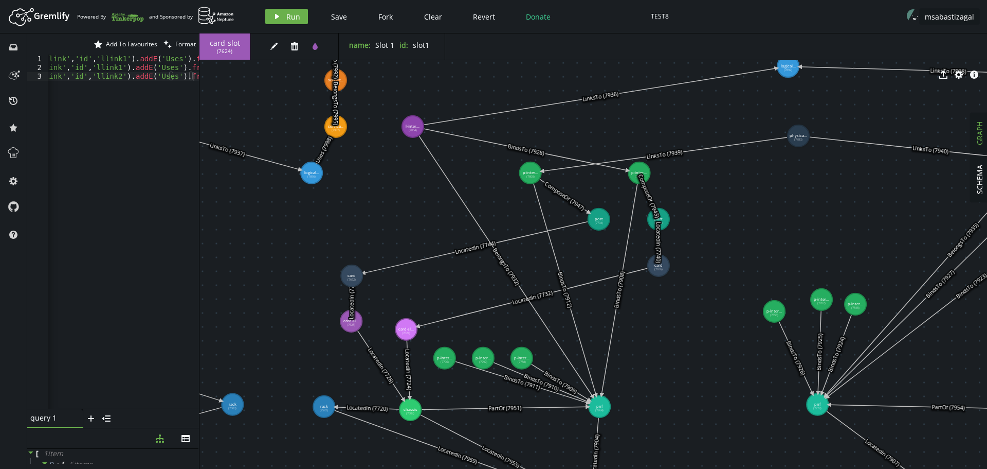
drag, startPoint x: 600, startPoint y: 266, endPoint x: 352, endPoint y: 276, distance: 248.1
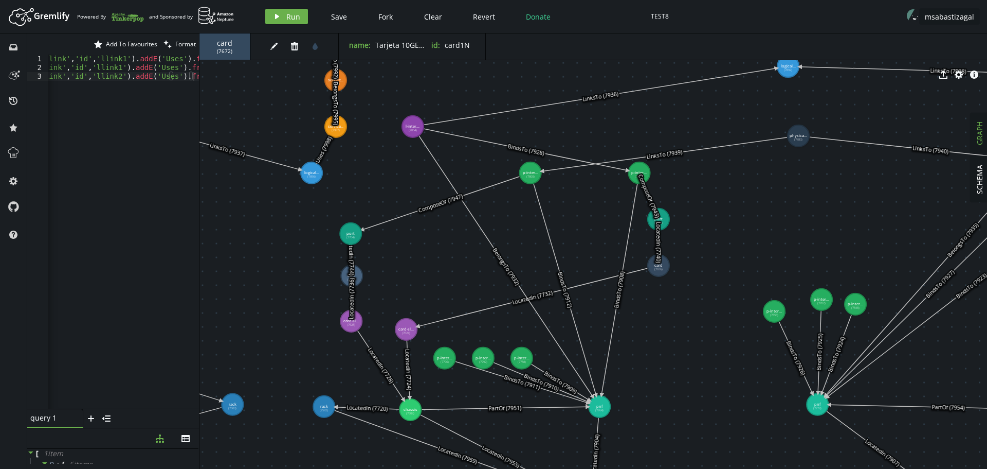
drag, startPoint x: 597, startPoint y: 224, endPoint x: 351, endPoint y: 233, distance: 246.5
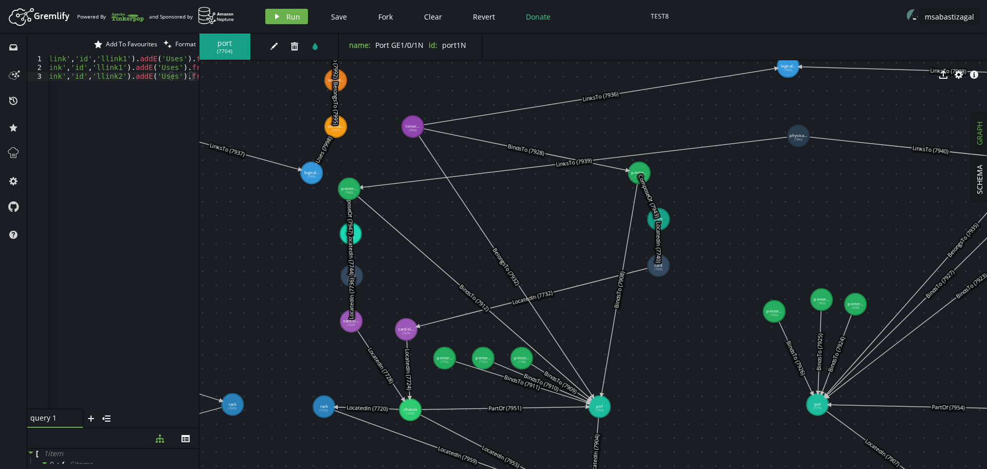
drag, startPoint x: 528, startPoint y: 173, endPoint x: 349, endPoint y: 189, distance: 179.1
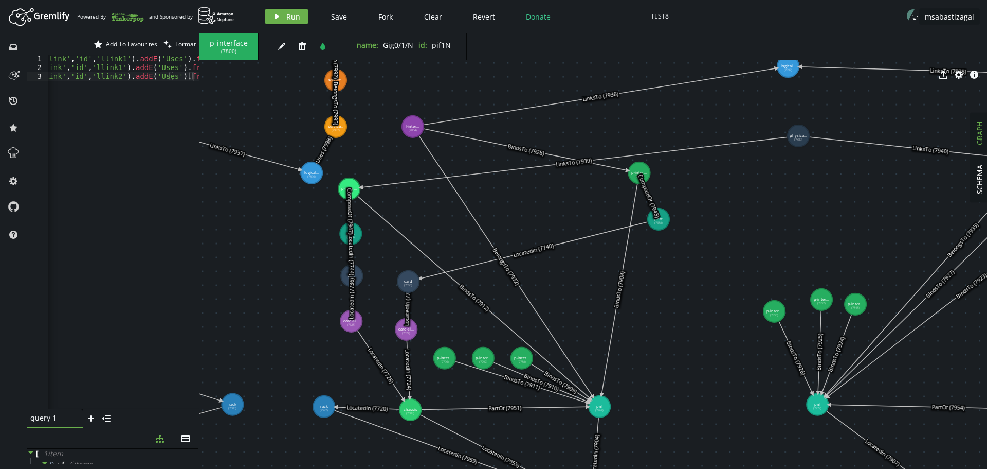
drag, startPoint x: 656, startPoint y: 266, endPoint x: 408, endPoint y: 281, distance: 248.4
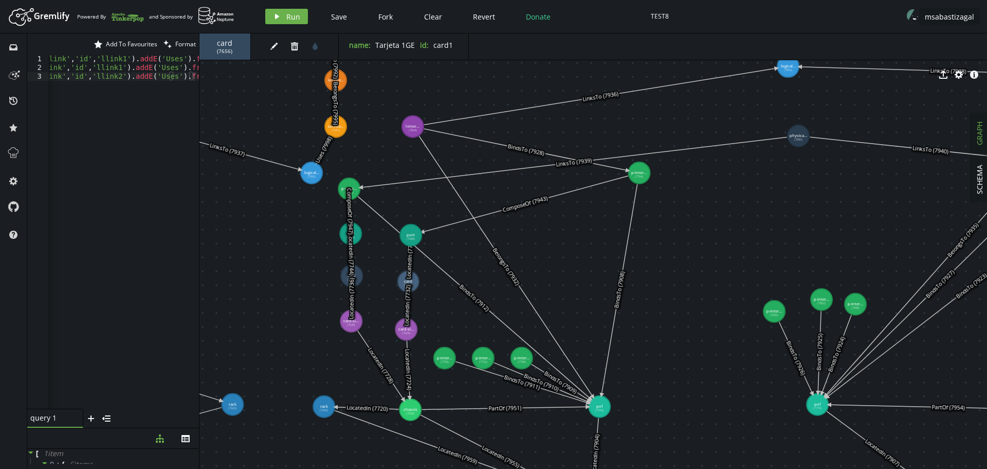
drag, startPoint x: 659, startPoint y: 222, endPoint x: 411, endPoint y: 235, distance: 248.7
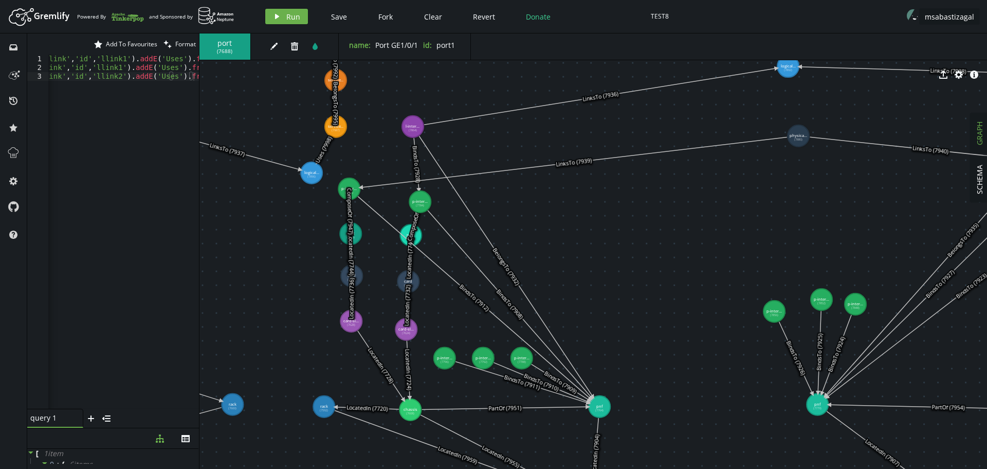
drag, startPoint x: 635, startPoint y: 177, endPoint x: 420, endPoint y: 202, distance: 215.9
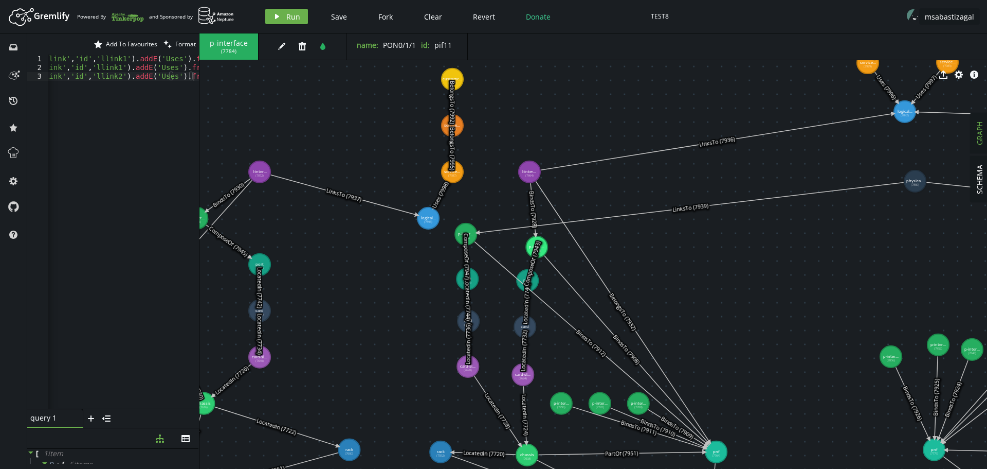
drag, startPoint x: 570, startPoint y: 224, endPoint x: 736, endPoint y: 262, distance: 170.4
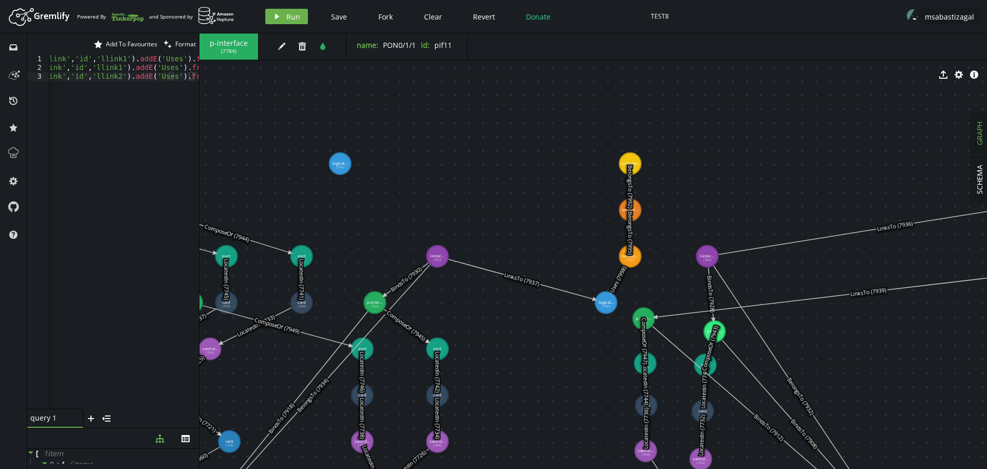
drag, startPoint x: 376, startPoint y: 252, endPoint x: 512, endPoint y: 349, distance: 167.1
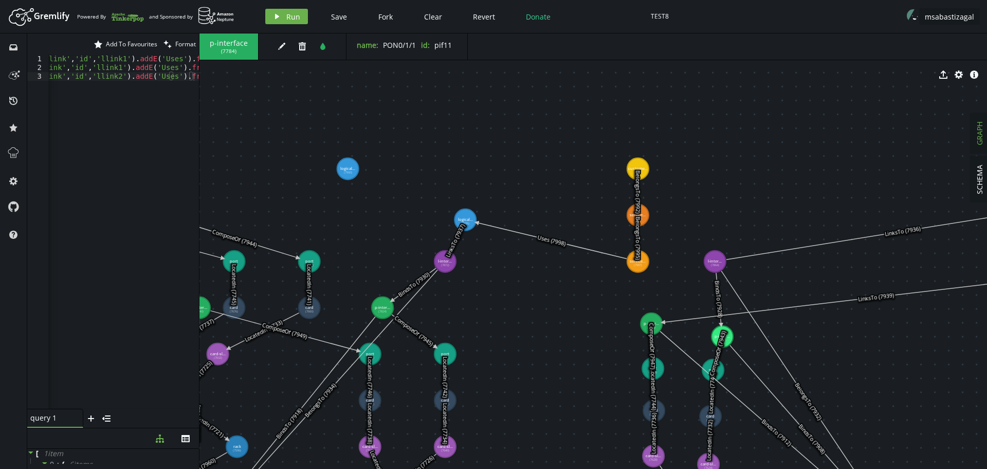
drag, startPoint x: 616, startPoint y: 308, endPoint x: 473, endPoint y: 222, distance: 166.8
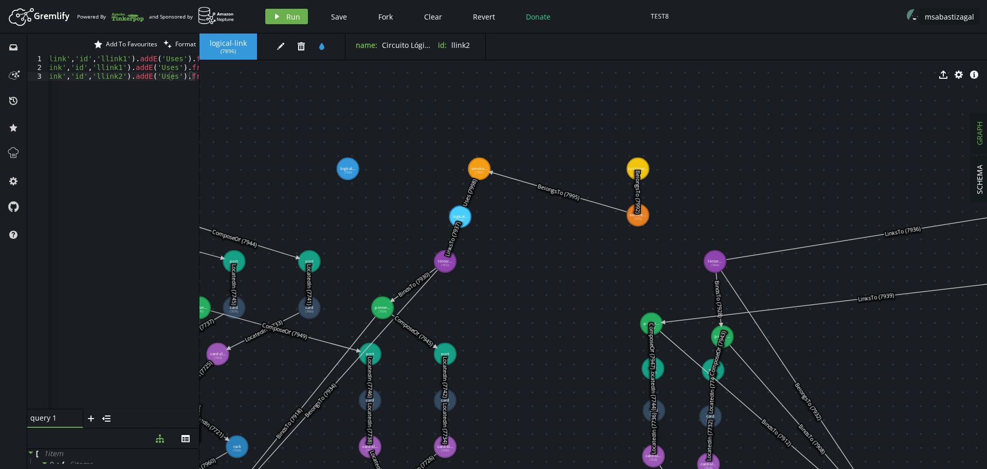
drag, startPoint x: 636, startPoint y: 263, endPoint x: 479, endPoint y: 170, distance: 182.1
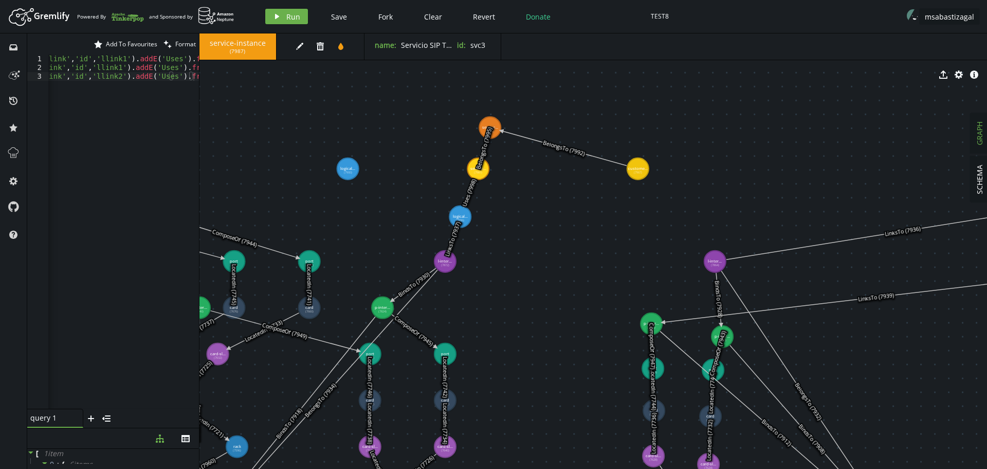
drag, startPoint x: 634, startPoint y: 213, endPoint x: 488, endPoint y: 127, distance: 169.4
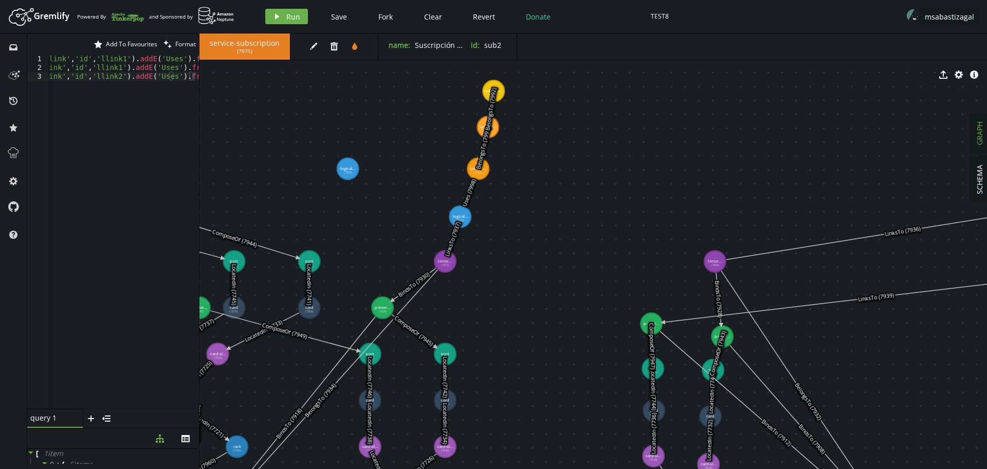
drag, startPoint x: 636, startPoint y: 170, endPoint x: 494, endPoint y: 90, distance: 163.5
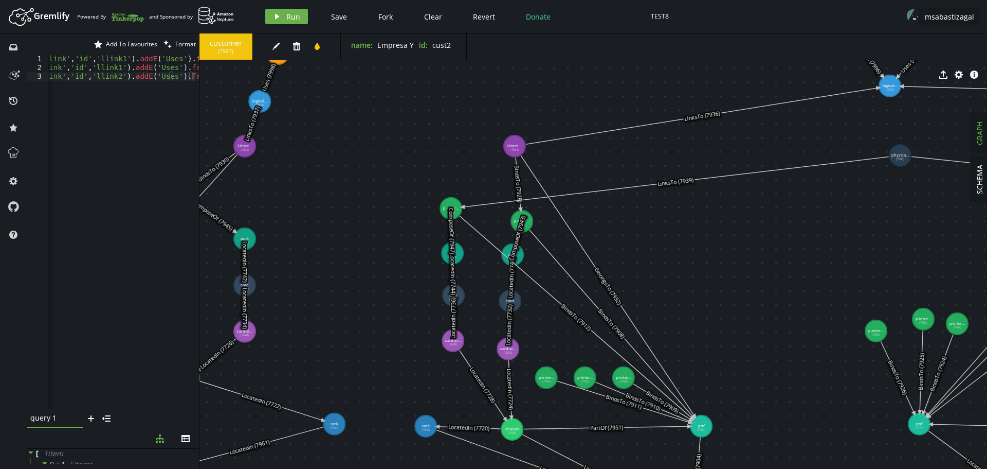
drag, startPoint x: 548, startPoint y: 321, endPoint x: 345, endPoint y: 205, distance: 234.5
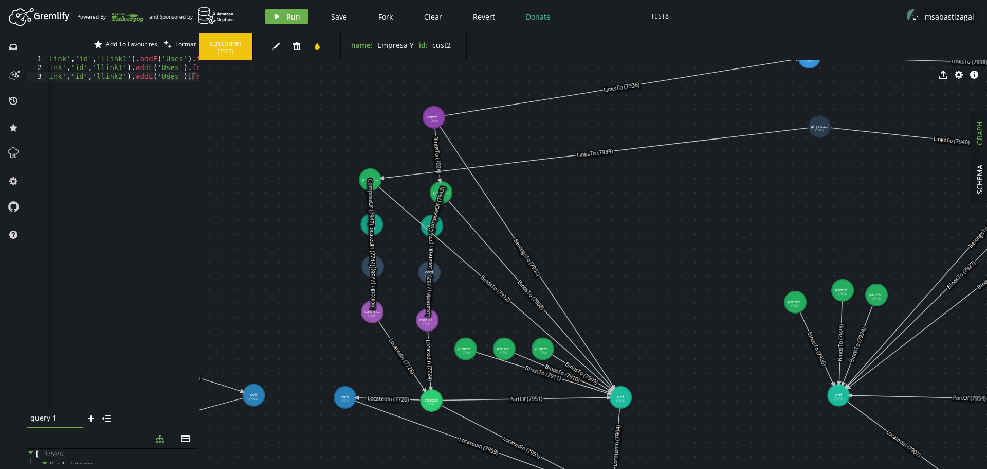
drag, startPoint x: 692, startPoint y: 284, endPoint x: 614, endPoint y: 256, distance: 82.5
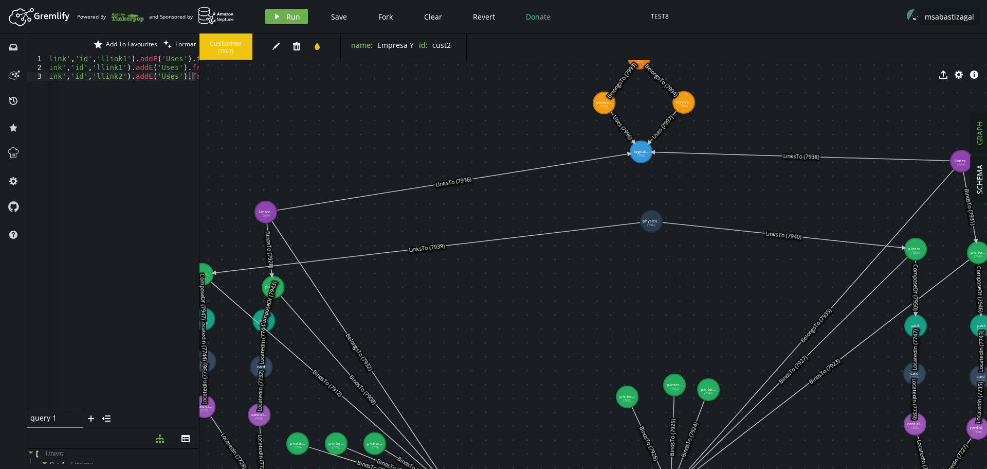
drag, startPoint x: 637, startPoint y: 246, endPoint x: 468, endPoint y: 341, distance: 193.7
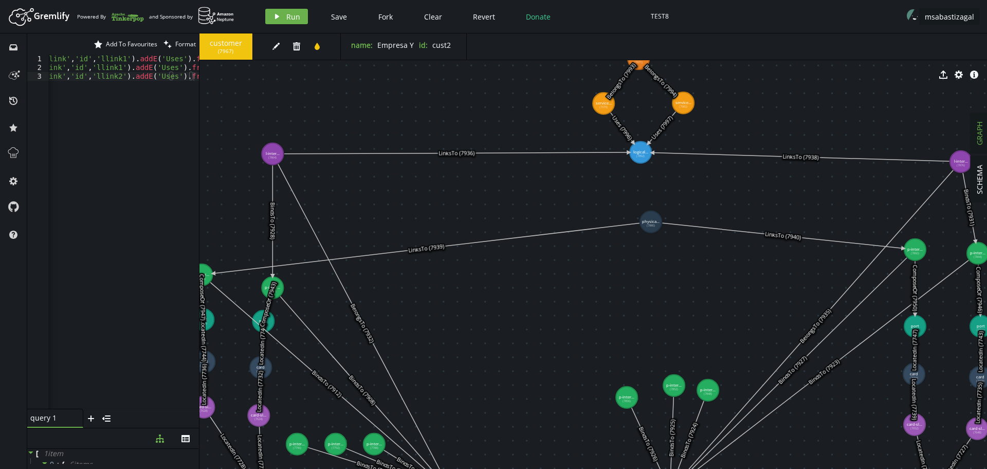
drag, startPoint x: 271, startPoint y: 213, endPoint x: 273, endPoint y: 154, distance: 59.2
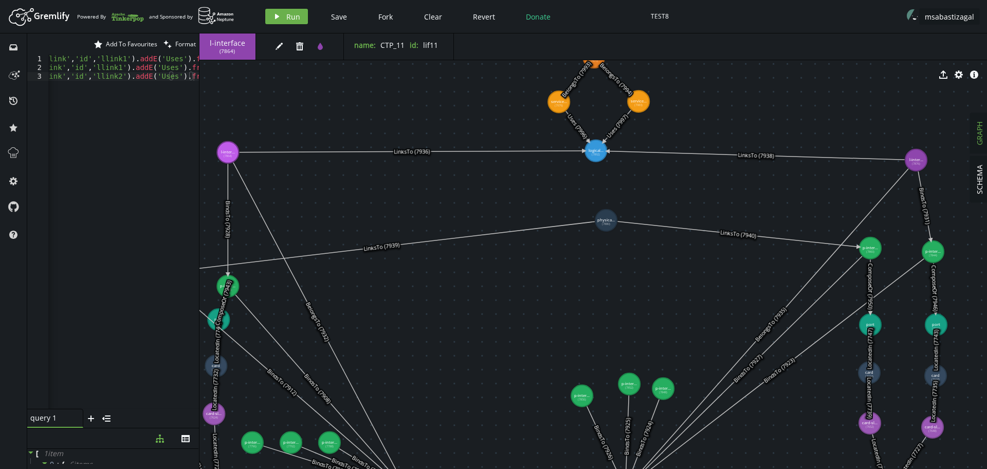
drag, startPoint x: 771, startPoint y: 201, endPoint x: 714, endPoint y: 199, distance: 57.6
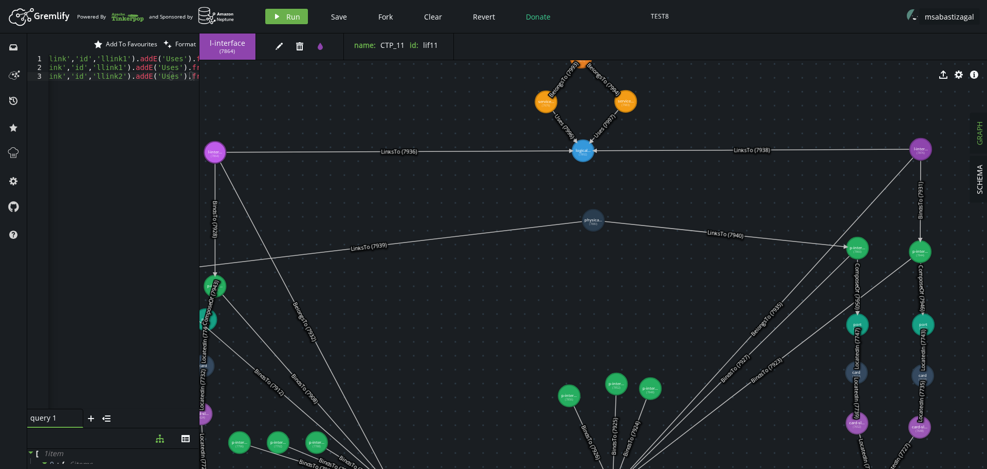
drag, startPoint x: 909, startPoint y: 154, endPoint x: 921, endPoint y: 149, distance: 12.7
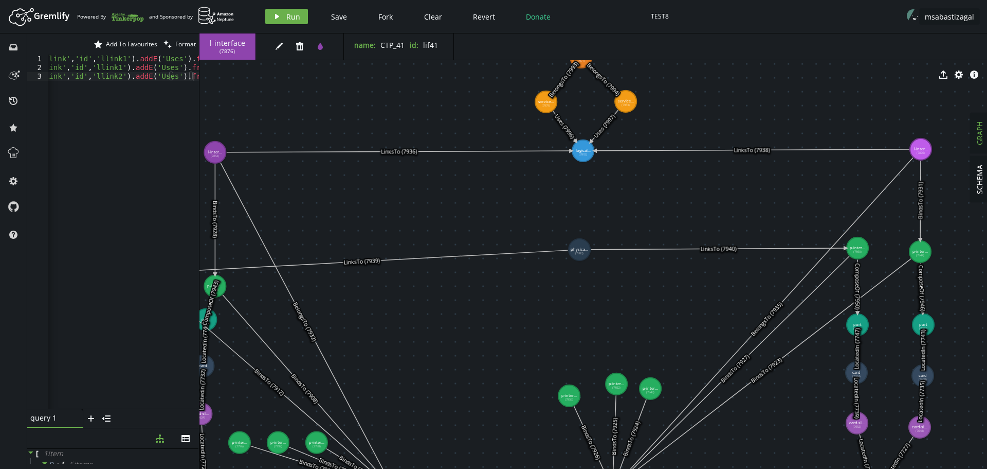
drag, startPoint x: 594, startPoint y: 222, endPoint x: 580, endPoint y: 249, distance: 31.3
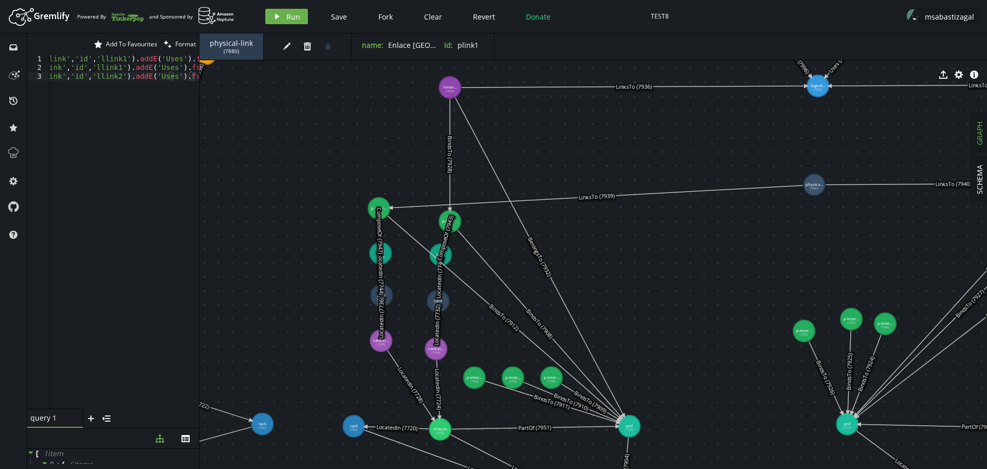
drag, startPoint x: 406, startPoint y: 306, endPoint x: 641, endPoint y: 241, distance: 243.8
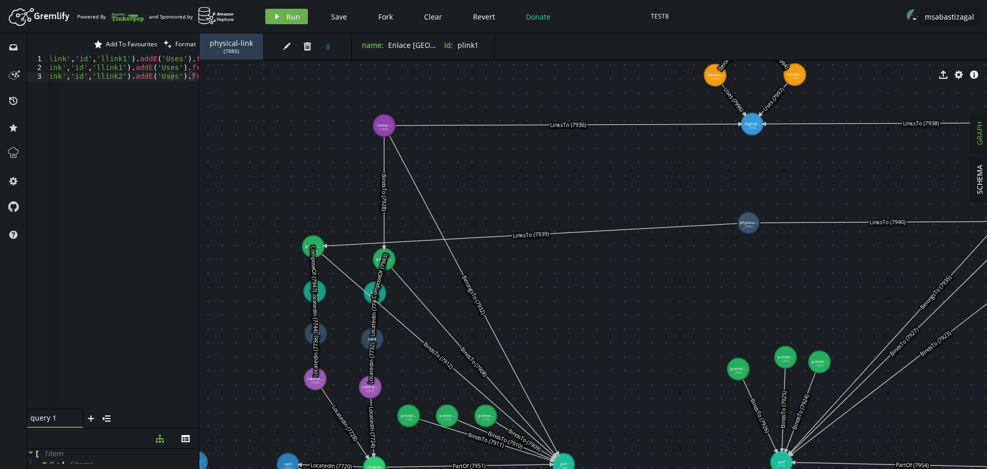
drag, startPoint x: 448, startPoint y: 220, endPoint x: 382, endPoint y: 258, distance: 76.9
click at [382, 258] on text "ComposeOf (7943)" at bounding box center [380, 276] width 20 height 47
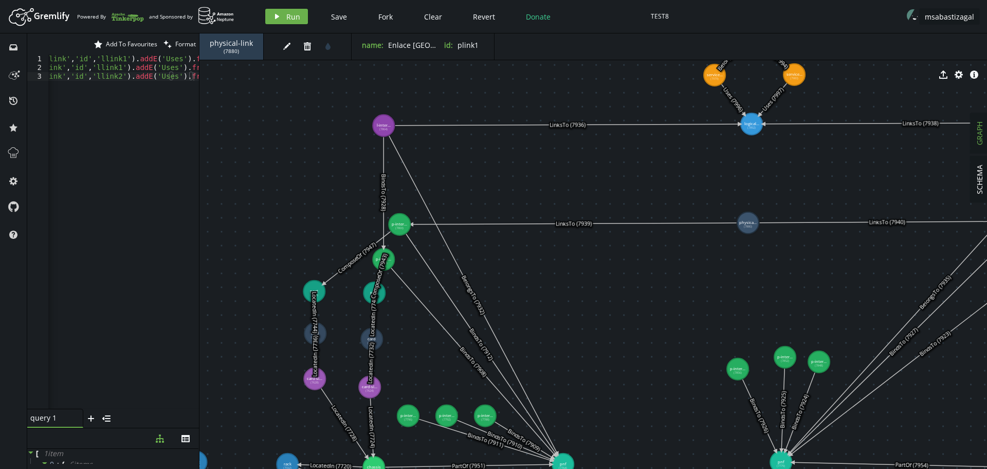
drag, startPoint x: 317, startPoint y: 245, endPoint x: 400, endPoint y: 224, distance: 84.9
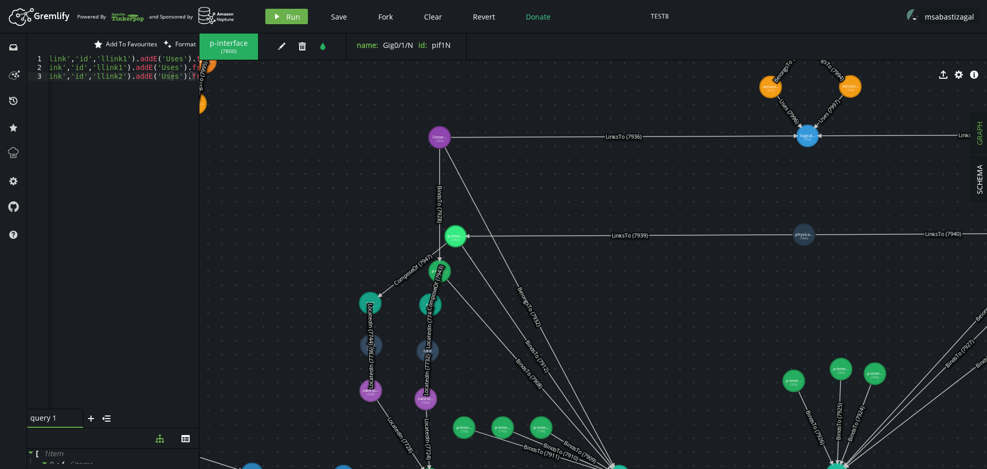
drag, startPoint x: 383, startPoint y: 258, endPoint x: 439, endPoint y: 270, distance: 57.3
click at [439, 270] on text "ComposeOf (7943)" at bounding box center [435, 287] width 20 height 47
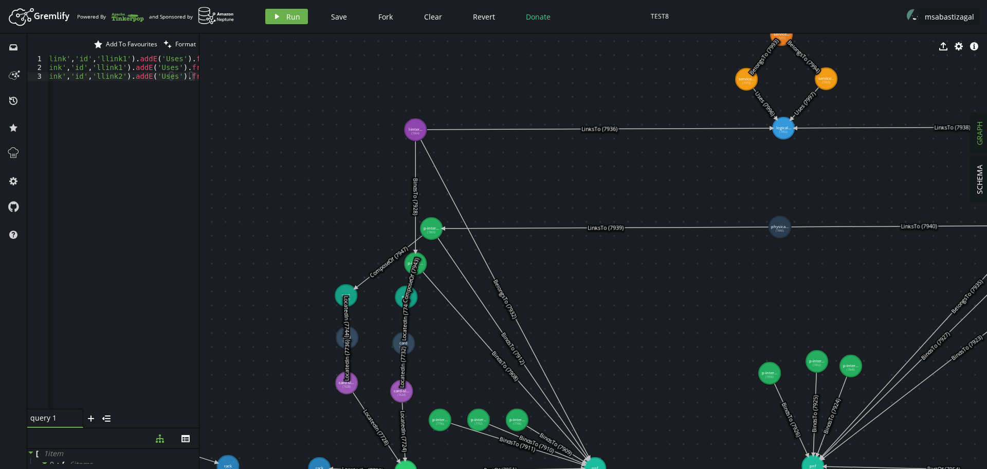
click at [421, 265] on text "ComposeOf (7943)" at bounding box center [411, 280] width 20 height 47
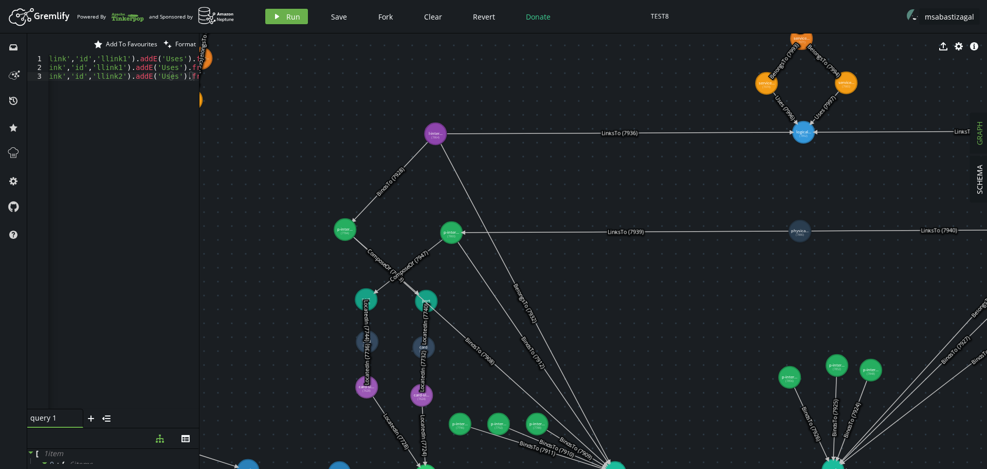
drag, startPoint x: 428, startPoint y: 266, endPoint x: 345, endPoint y: 229, distance: 90.5
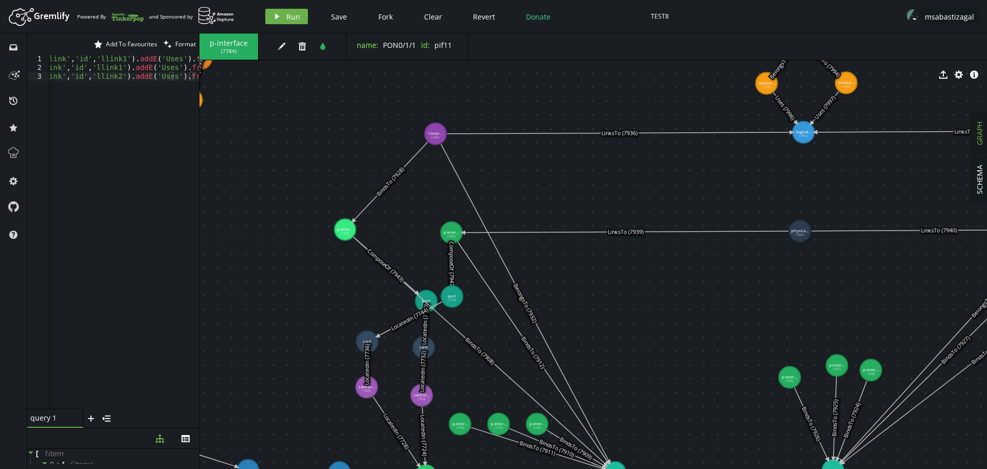
drag, startPoint x: 371, startPoint y: 299, endPoint x: 452, endPoint y: 296, distance: 81.3
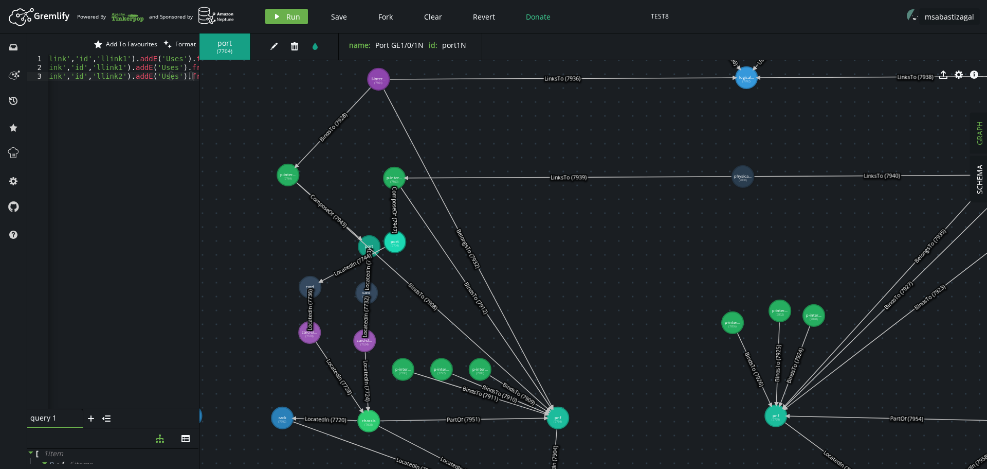
drag, startPoint x: 692, startPoint y: 320, endPoint x: 607, endPoint y: 263, distance: 102.6
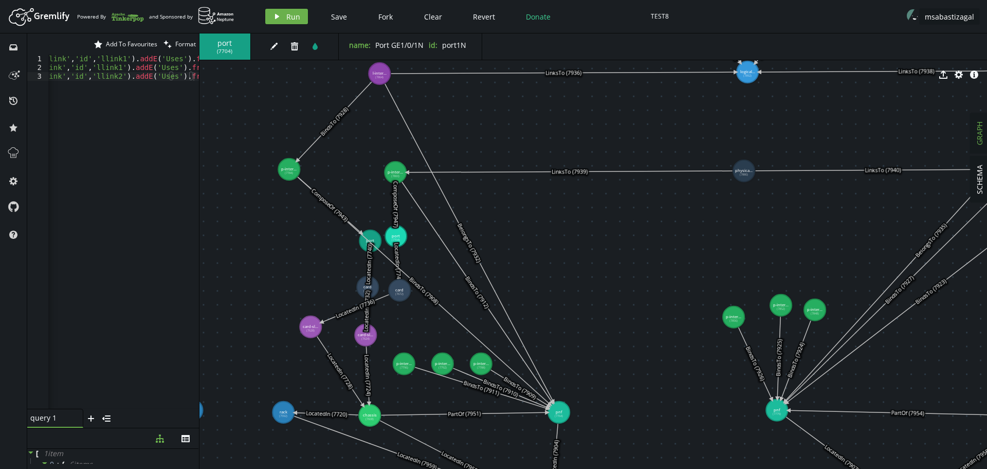
drag, startPoint x: 313, startPoint y: 281, endPoint x: 400, endPoint y: 290, distance: 86.8
drag, startPoint x: 313, startPoint y: 326, endPoint x: 400, endPoint y: 329, distance: 86.4
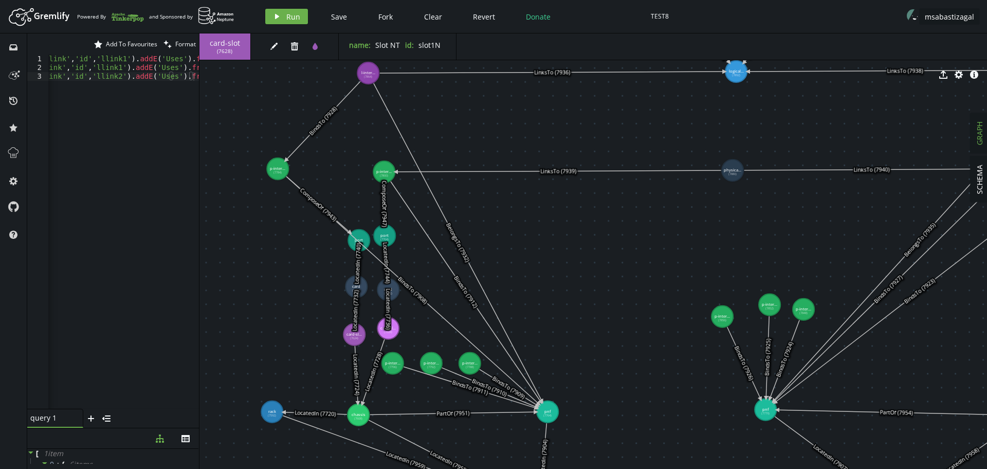
drag, startPoint x: 364, startPoint y: 330, endPoint x: 388, endPoint y: 331, distance: 23.7
click at [359, 331] on text "LocatedIn (7732)" at bounding box center [355, 311] width 9 height 42
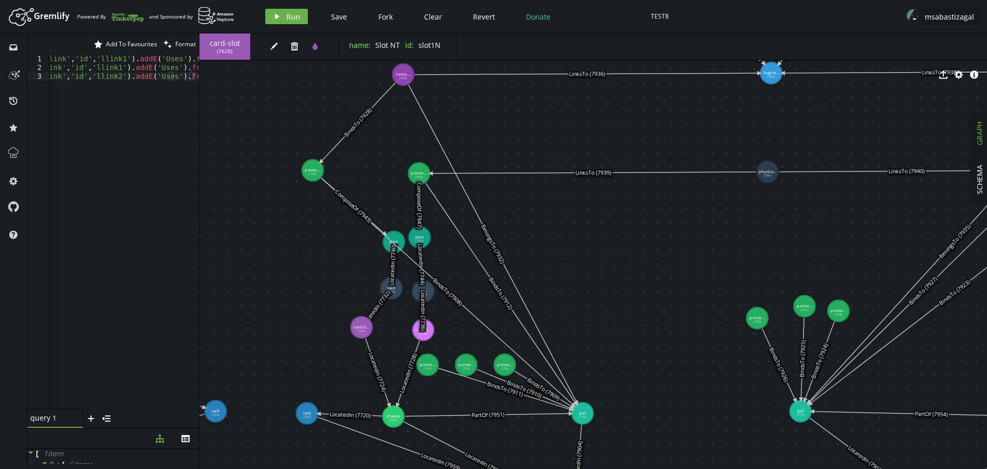
drag, startPoint x: 383, startPoint y: 337, endPoint x: 362, endPoint y: 322, distance: 25.8
drag, startPoint x: 384, startPoint y: 287, endPoint x: 361, endPoint y: 285, distance: 23.7
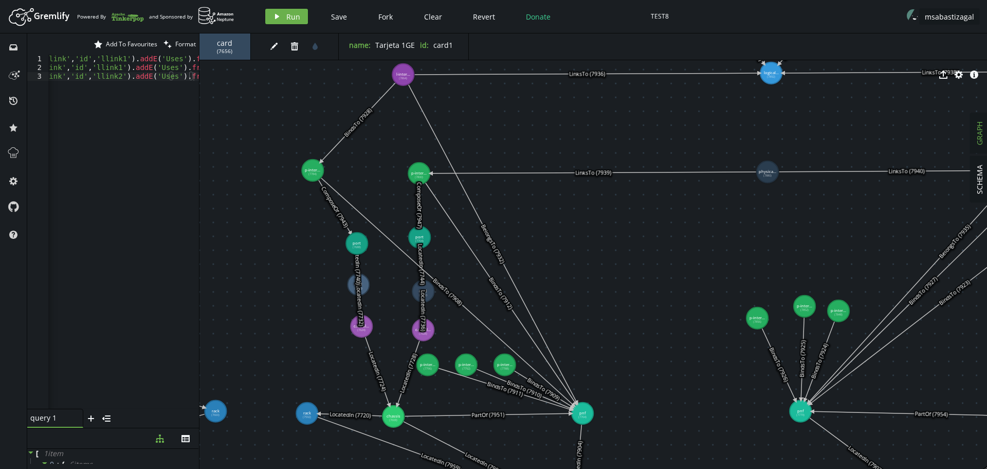
drag, startPoint x: 385, startPoint y: 241, endPoint x: 365, endPoint y: 242, distance: 20.1
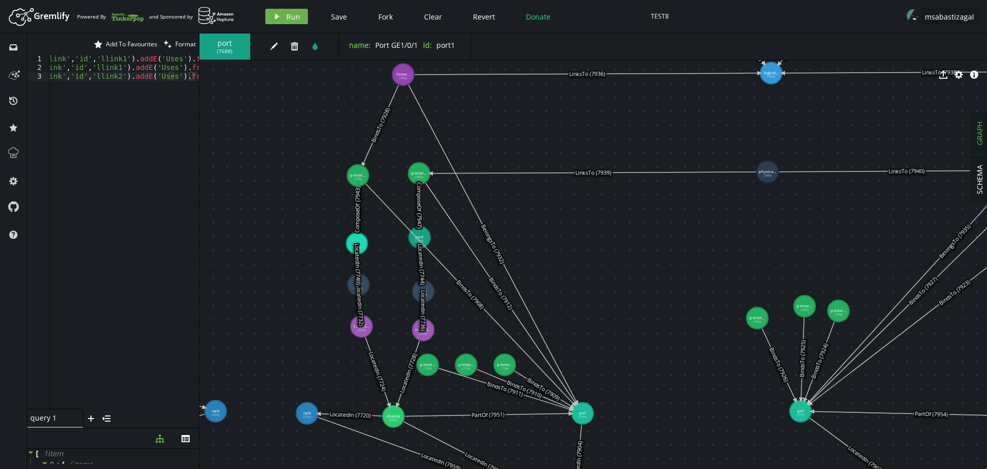
drag, startPoint x: 315, startPoint y: 175, endPoint x: 358, endPoint y: 175, distance: 42.7
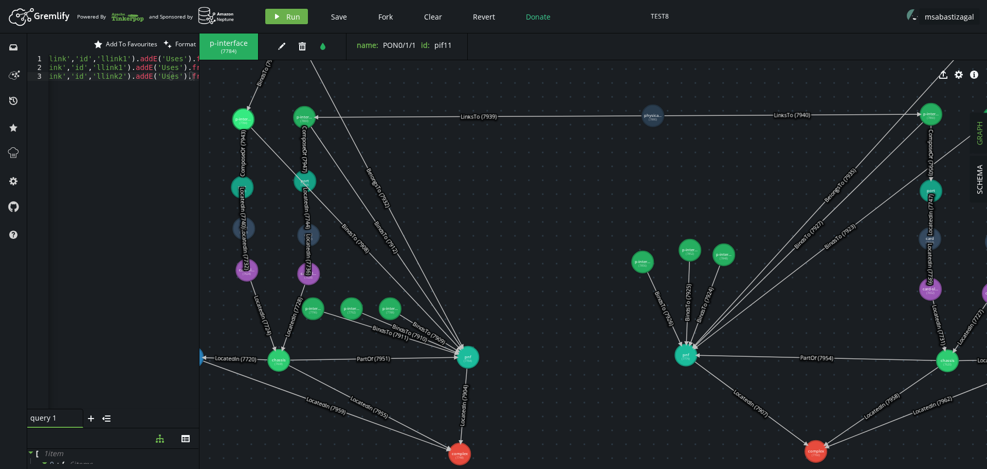
drag, startPoint x: 635, startPoint y: 296, endPoint x: 506, endPoint y: 248, distance: 138.0
drag, startPoint x: 392, startPoint y: 306, endPoint x: 474, endPoint y: 278, distance: 86.5
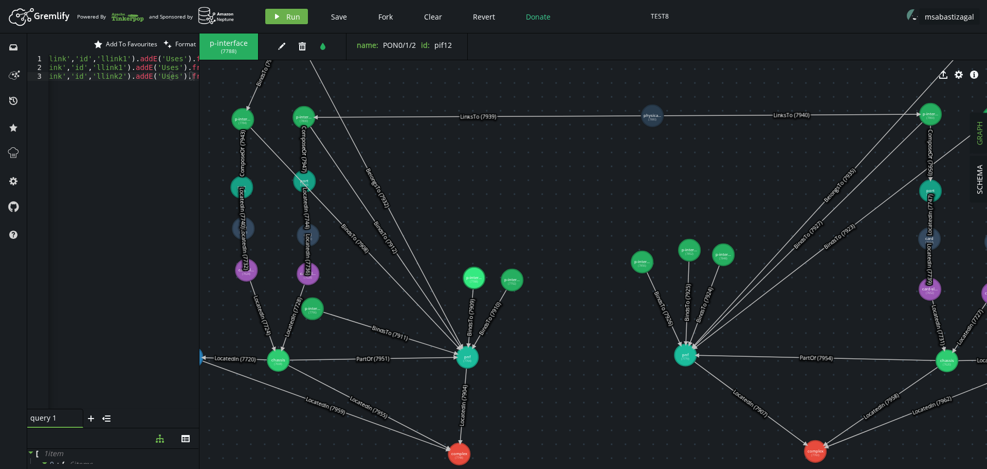
drag, startPoint x: 355, startPoint y: 310, endPoint x: 512, endPoint y: 280, distance: 159.7
drag, startPoint x: 315, startPoint y: 310, endPoint x: 548, endPoint y: 269, distance: 236.9
drag, startPoint x: 512, startPoint y: 275, endPoint x: 506, endPoint y: 263, distance: 13.1
drag, startPoint x: 469, startPoint y: 274, endPoint x: 464, endPoint y: 266, distance: 9.3
drag, startPoint x: 505, startPoint y: 262, endPoint x: 499, endPoint y: 268, distance: 8.0
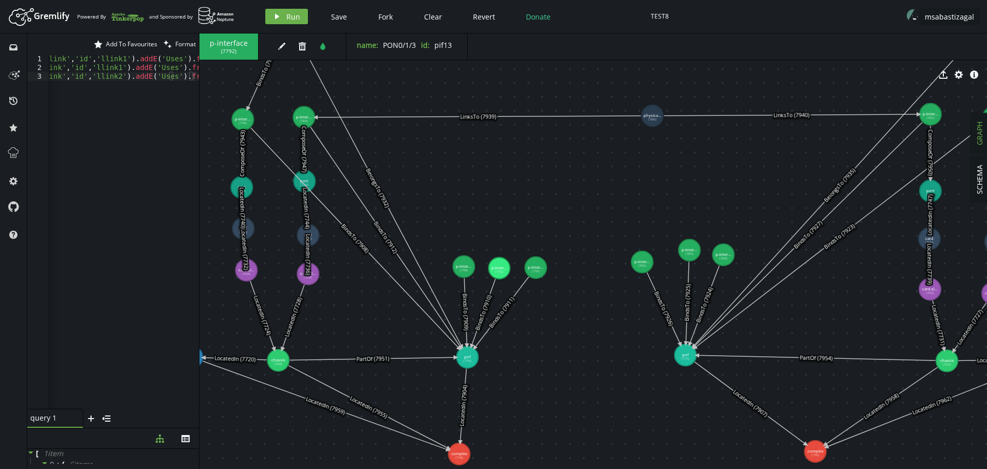
drag, startPoint x: 547, startPoint y: 272, endPoint x: 536, endPoint y: 267, distance: 12.0
drag, startPoint x: 640, startPoint y: 260, endPoint x: 641, endPoint y: 265, distance: 5.2
drag, startPoint x: 691, startPoint y: 250, endPoint x: 678, endPoint y: 265, distance: 19.7
drag, startPoint x: 723, startPoint y: 257, endPoint x: 711, endPoint y: 266, distance: 14.9
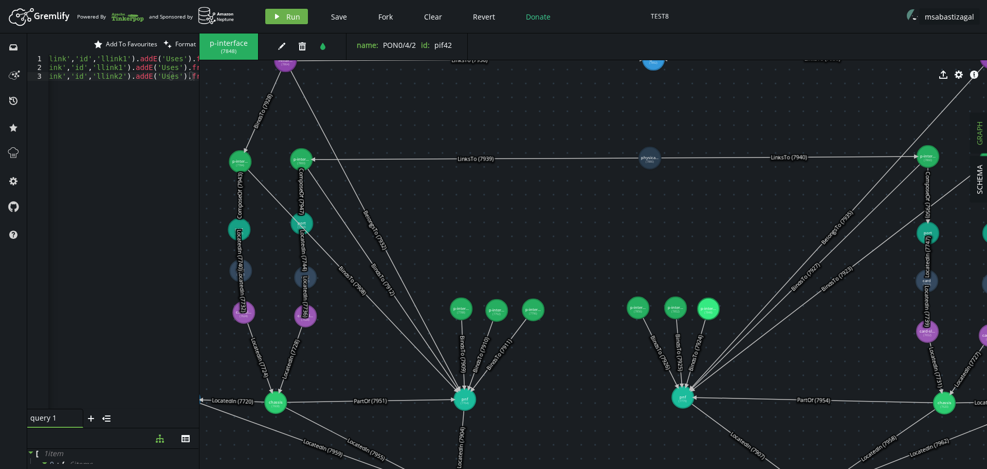
drag, startPoint x: 590, startPoint y: 347, endPoint x: 588, endPoint y: 389, distance: 42.2
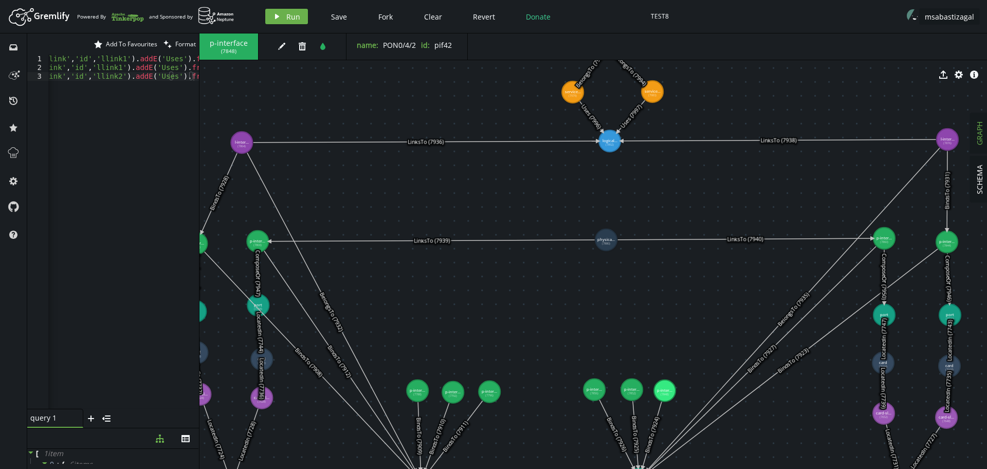
drag, startPoint x: 611, startPoint y: 224, endPoint x: 568, endPoint y: 305, distance: 92.7
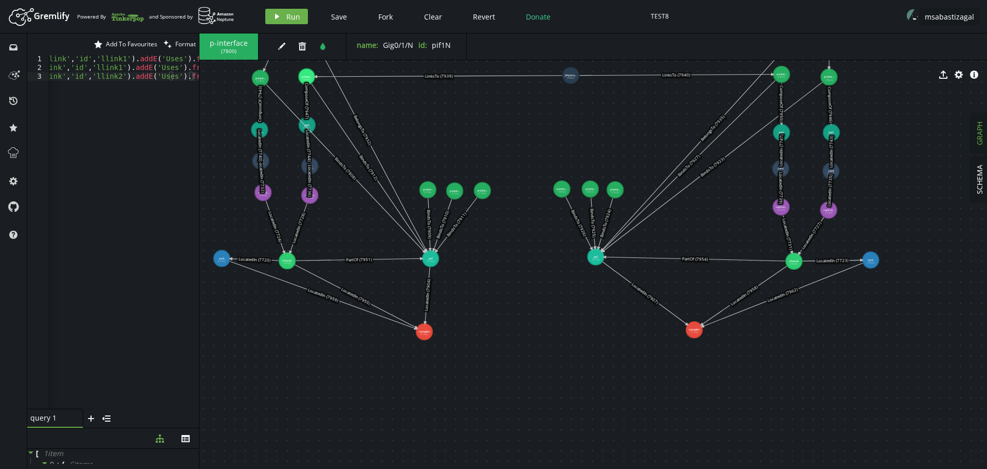
drag, startPoint x: 779, startPoint y: 398, endPoint x: 754, endPoint y: 219, distance: 180.6
drag, startPoint x: 695, startPoint y: 329, endPoint x: 695, endPoint y: 336, distance: 6.7
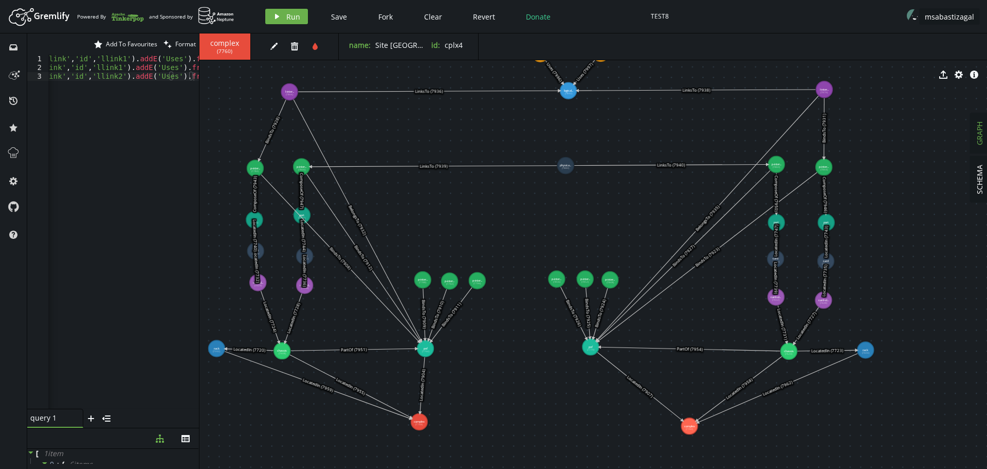
drag, startPoint x: 548, startPoint y: 323, endPoint x: 543, endPoint y: 413, distance: 90.1
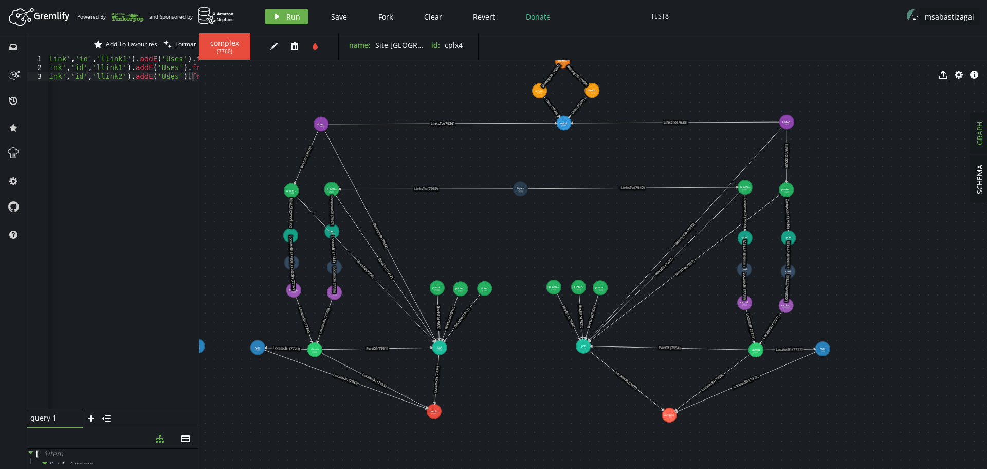
drag, startPoint x: 561, startPoint y: 189, endPoint x: 520, endPoint y: 189, distance: 40.1
drag, startPoint x: 564, startPoint y: 124, endPoint x: 522, endPoint y: 125, distance: 42.2
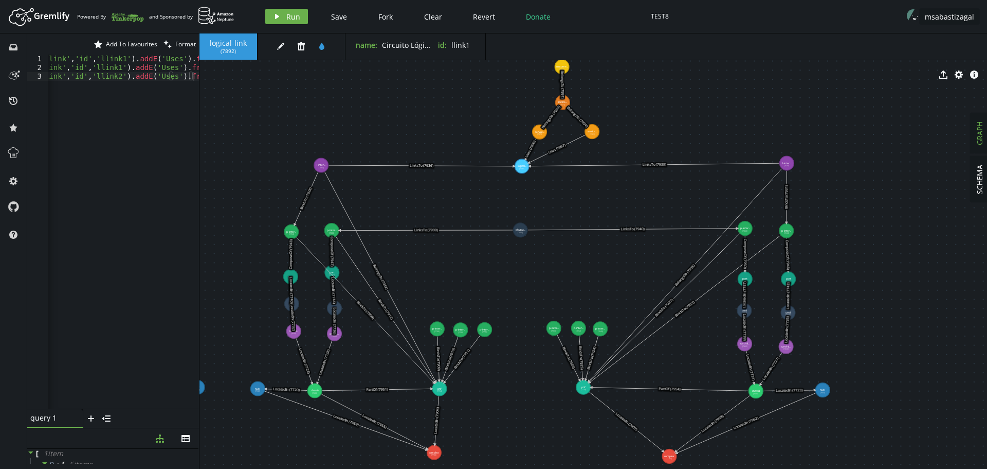
drag, startPoint x: 513, startPoint y: 226, endPoint x: 513, endPoint y: 267, distance: 41.1
drag, startPoint x: 538, startPoint y: 129, endPoint x: 496, endPoint y: 133, distance: 42.4
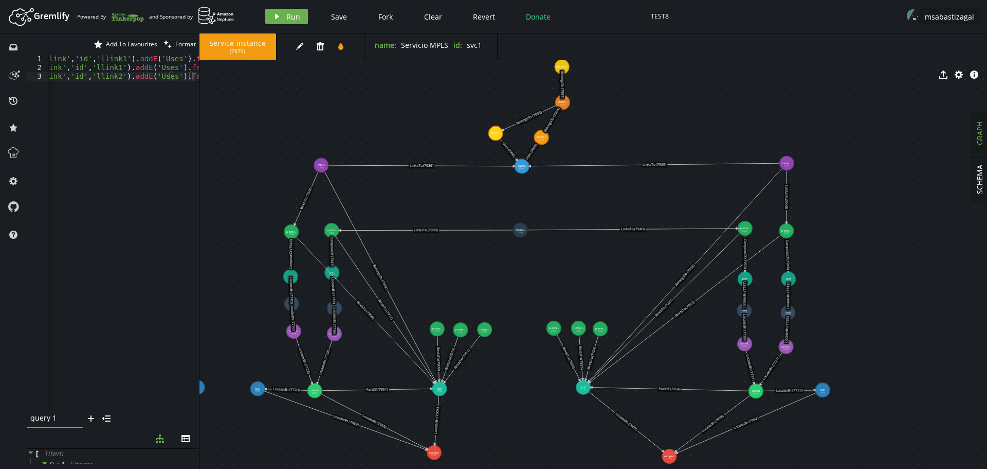
drag, startPoint x: 589, startPoint y: 129, endPoint x: 542, endPoint y: 137, distance: 48.6
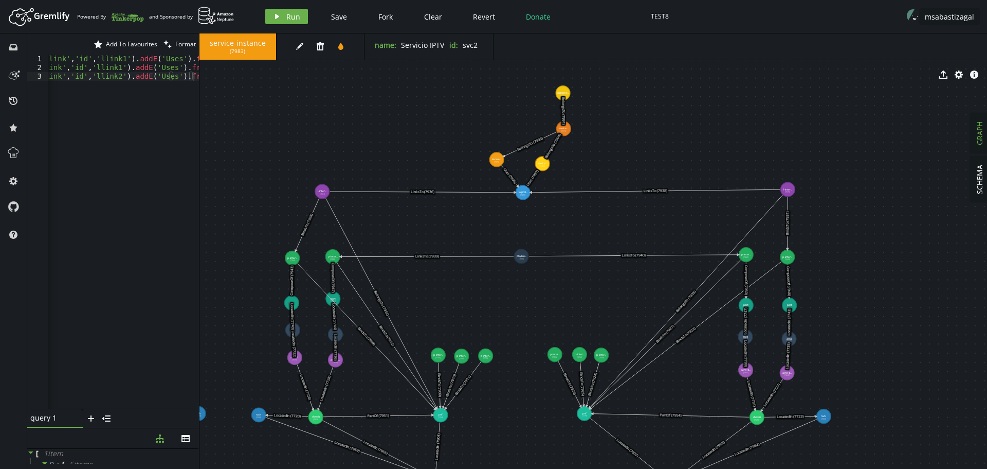
drag, startPoint x: 583, startPoint y: 127, endPoint x: 584, endPoint y: 153, distance: 26.2
drag, startPoint x: 565, startPoint y: 129, endPoint x: 523, endPoint y: 131, distance: 42.2
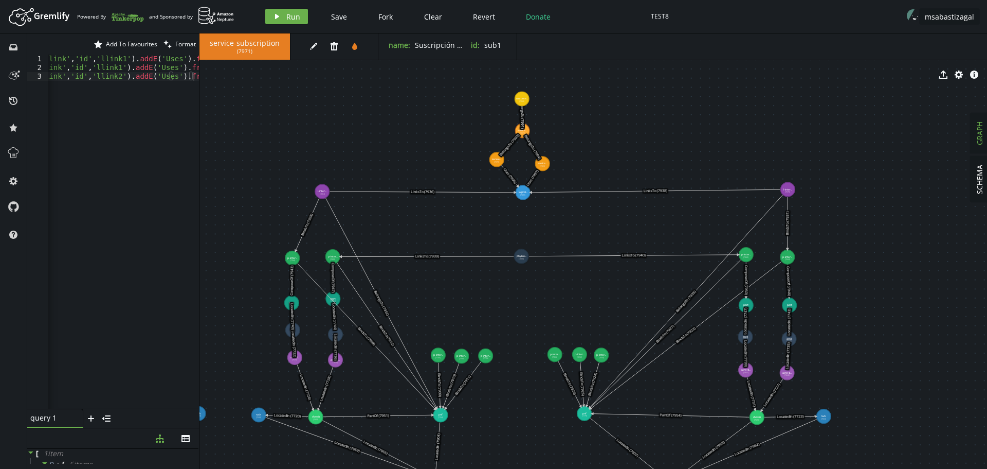
drag, startPoint x: 562, startPoint y: 93, endPoint x: 522, endPoint y: 99, distance: 40.1
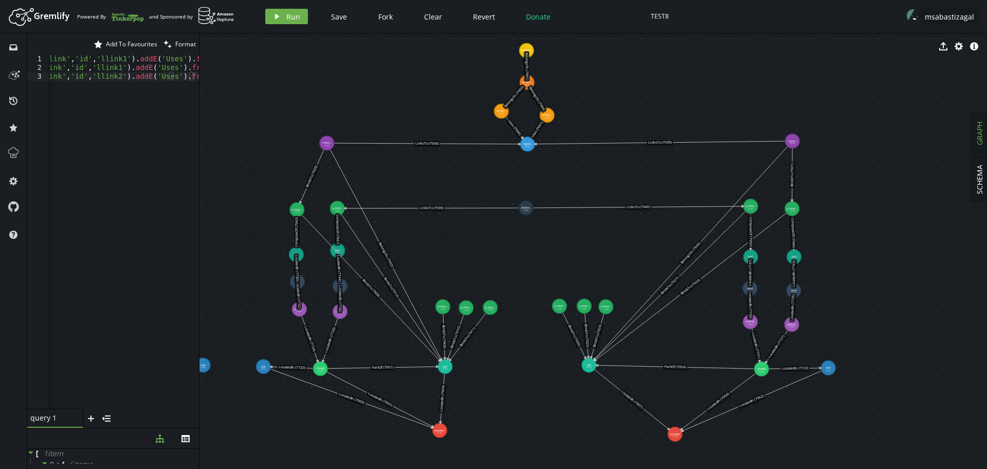
drag, startPoint x: 521, startPoint y: 310, endPoint x: 526, endPoint y: 262, distance: 48.6
click at [343, 18] on span "Save" at bounding box center [339, 17] width 16 height 10
click at [942, 47] on icon "export" at bounding box center [944, 46] width 8 height 8
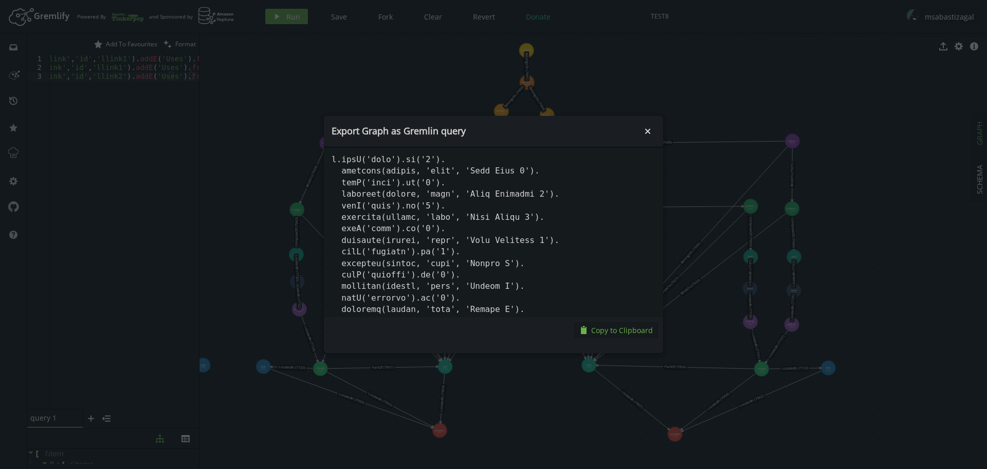
click at [624, 329] on span "Copy to Clipboard" at bounding box center [622, 330] width 62 height 10
click at [646, 129] on icon "Close" at bounding box center [647, 131] width 5 height 5
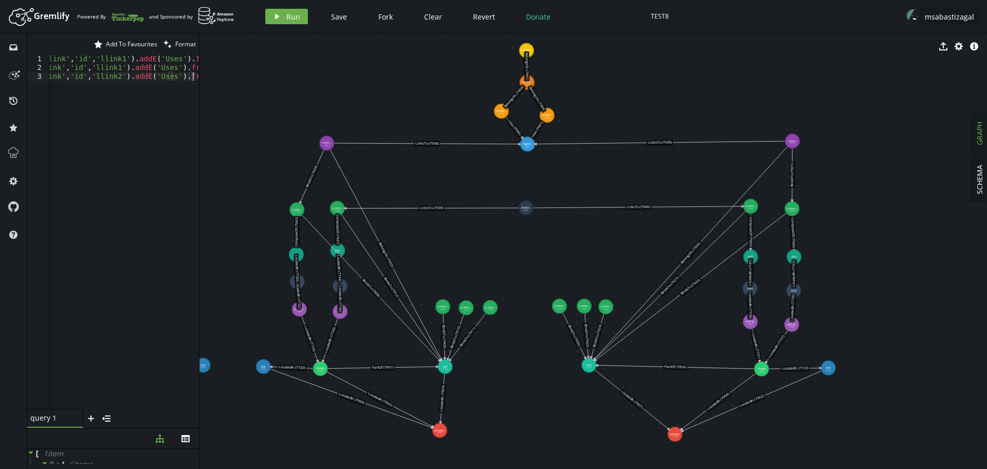
drag, startPoint x: 114, startPoint y: 408, endPoint x: 115, endPoint y: 303, distance: 105.4
click at [93, 417] on icon "plus" at bounding box center [91, 418] width 8 height 8
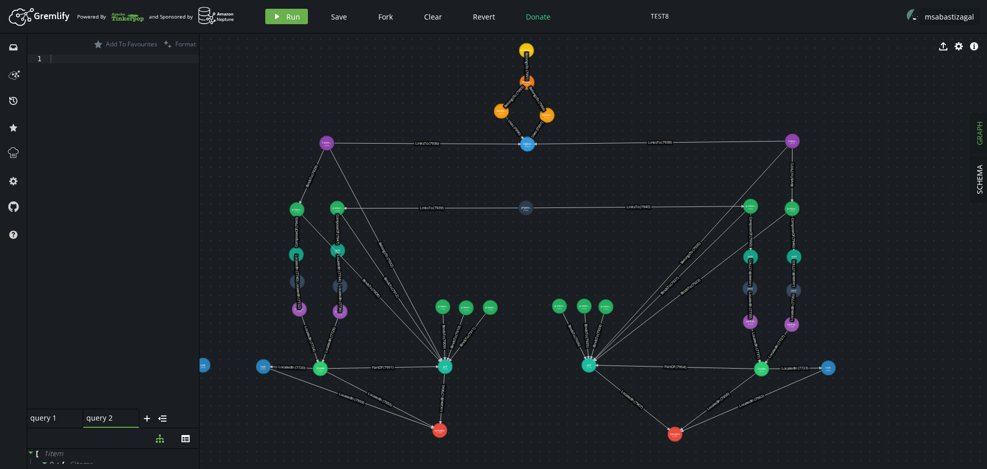
click at [143, 153] on div at bounding box center [123, 240] width 151 height 371
paste textarea
click at [181, 46] on span "Format" at bounding box center [185, 44] width 21 height 9
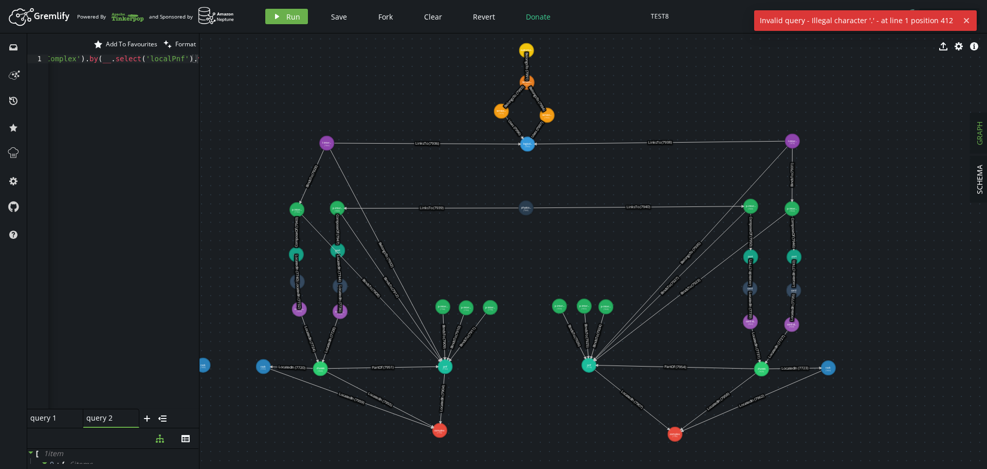
type textarea "g.V().hasLabel('pnf').has('pnf-name', 'Huawei_U2000_SDH_3146330').as('localPnf'…"
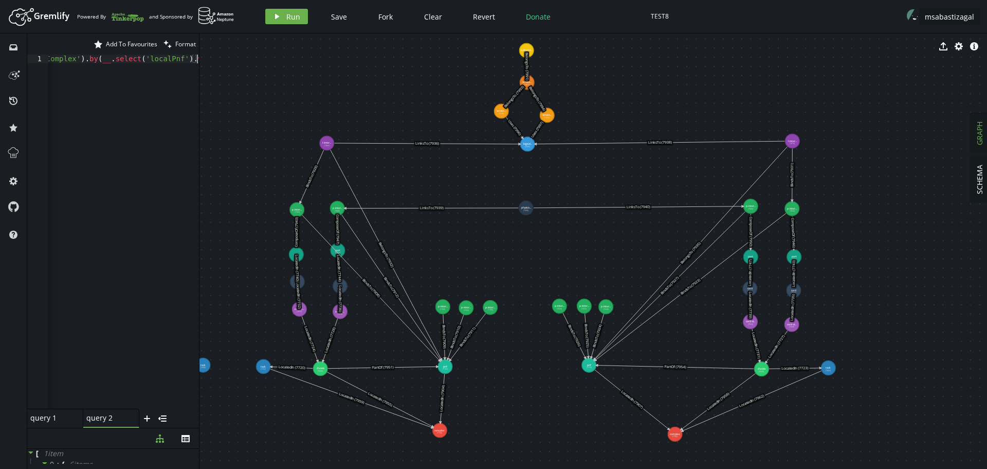
type textarea "g.V().hasLabel('pnf').has('pnf-name', 'Huawei_U2000_SDH_3146330').as('localPnf'…"
click at [181, 43] on span "Format" at bounding box center [185, 44] width 21 height 9
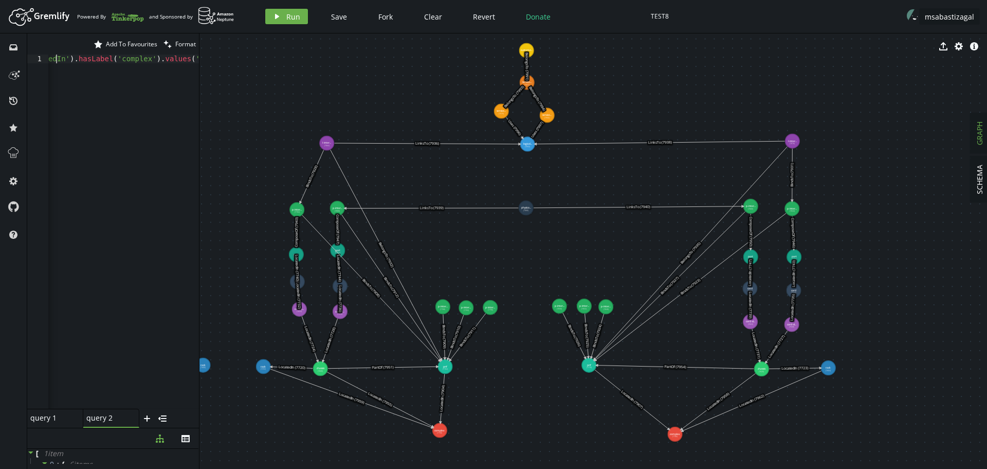
type textarea "g.V().hasLabel('pnf').has('pnf-name', 'Huawei_U2000_SDH_3146330').as('localPnf'…"
click at [139, 129] on div "g . V ( ) . hasLabel ( 'pnf' ) . has ( 'pnf-name' , 'Huawei_U2000_SDH_3146330' …" at bounding box center [123, 232] width 151 height 354
drag, startPoint x: 20, startPoint y: 87, endPoint x: 0, endPoint y: -20, distance: 108.3
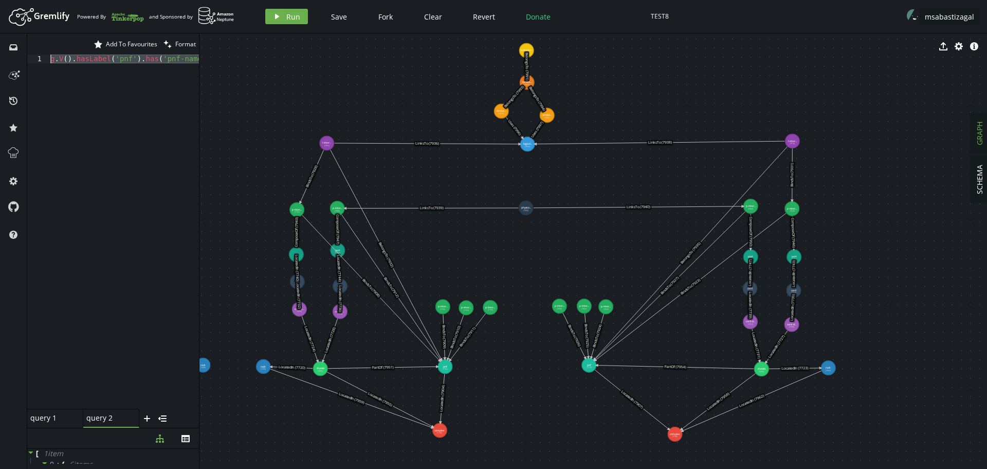
click at [0, 0] on html "Artboard Created with Sketch. Powered By and Sponsored by play Run Save Fork Cl…" at bounding box center [493, 234] width 987 height 469
paste textarea
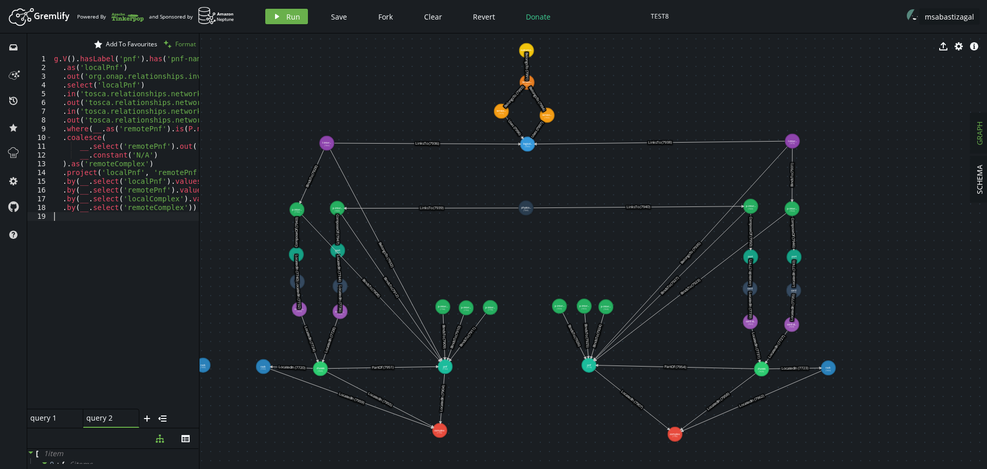
click at [177, 43] on span "Format" at bounding box center [185, 44] width 21 height 9
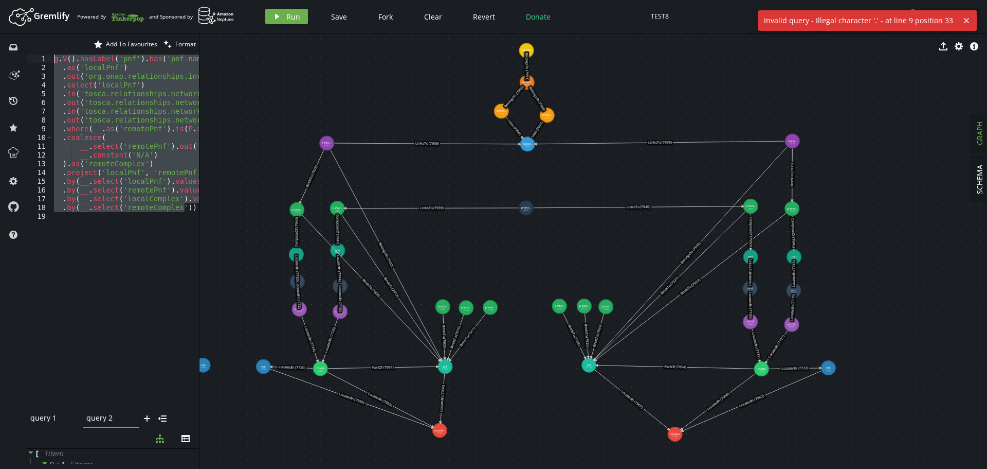
drag, startPoint x: 186, startPoint y: 211, endPoint x: 21, endPoint y: 35, distance: 241.2
click at [21, 35] on div "inbox history star cog help star Add To Favourites clean Format .by(__.select('…" at bounding box center [493, 250] width 987 height 435
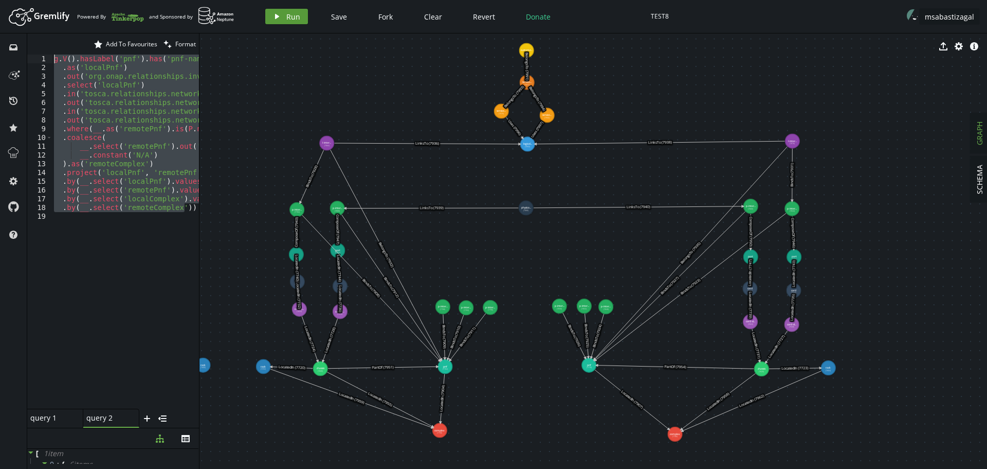
click at [296, 19] on span "Run" at bounding box center [293, 17] width 14 height 10
click at [122, 130] on div "g . V ( ) . hasLabel ( 'pnf' ) . has ( 'pnf-name' , 'Huawei_U2000_SDH_3146330' …" at bounding box center [125, 232] width 147 height 354
drag, startPoint x: 177, startPoint y: 204, endPoint x: 0, endPoint y: 33, distance: 246.2
click at [0, 33] on div "Artboard Created with Sketch. Powered By and Sponsored by play Run Save Fork Cl…" at bounding box center [493, 234] width 987 height 469
type textarea "g.V().hasLabel('pnf').has('pnf-name', 'Huawei_U2000_SDH_3146330') .as('localPnf…"
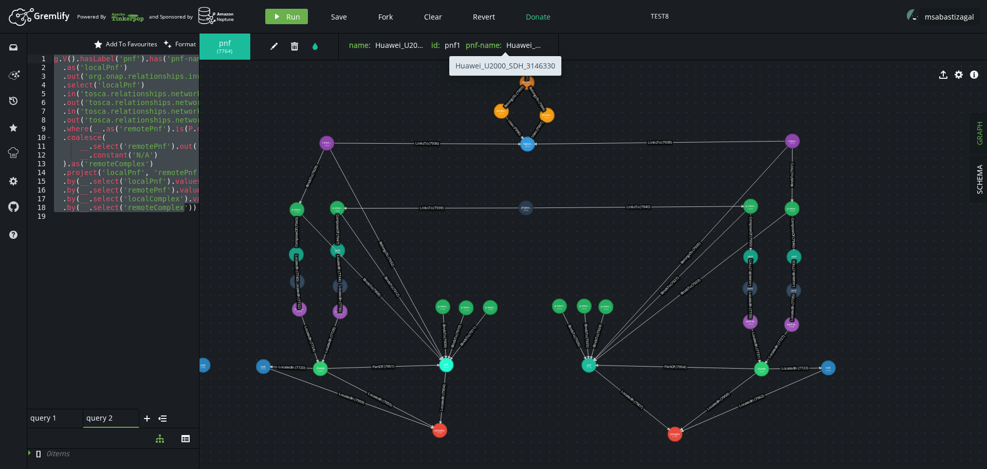
click at [512, 48] on span "Huawei_U2000_SDH_3146330" at bounding box center [557, 45] width 100 height 10
click at [510, 44] on span "Huawei_U2000_SDH_3146330" at bounding box center [557, 45] width 100 height 10
click at [279, 47] on button "edit" at bounding box center [273, 46] width 15 height 15
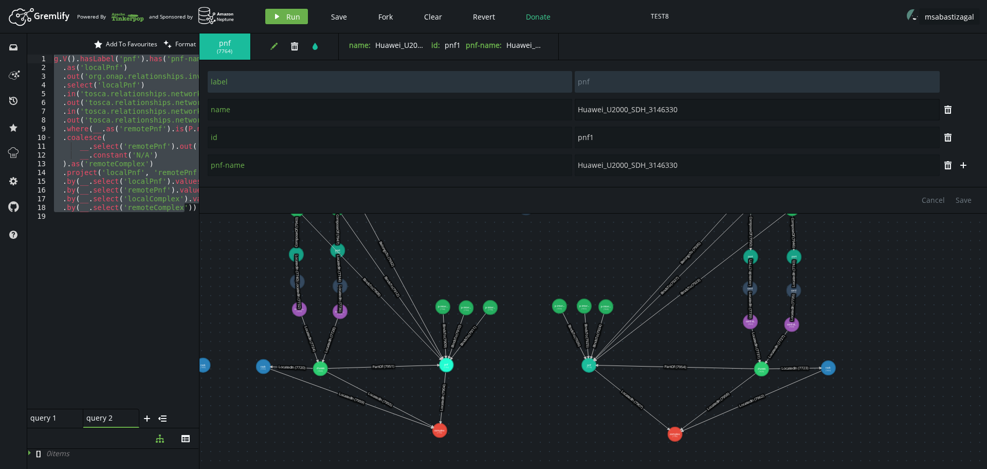
drag, startPoint x: 680, startPoint y: 109, endPoint x: 572, endPoint y: 103, distance: 108.7
click at [572, 103] on div "name Huawei_U2000_SDH_3146330" at bounding box center [573, 109] width 733 height 23
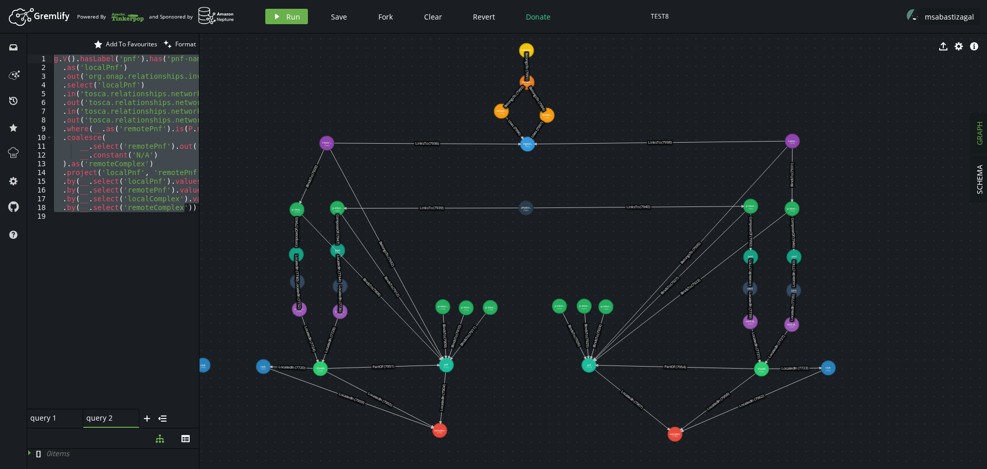
click at [442, 404] on icon at bounding box center [443, 397] width 5 height 50
click at [368, 285] on icon at bounding box center [370, 287] width 136 height 145
click at [155, 269] on div "g . V ( ) . hasLabel ( 'pnf' ) . has ( 'pnf-name' , 'Huawei_U2000_SDH_3146330' …" at bounding box center [295, 239] width 487 height 368
drag, startPoint x: 187, startPoint y: 207, endPoint x: 0, endPoint y: -29, distance: 300.9
click at [0, 0] on html "Artboard Created with Sketch. Powered By and Sponsored by play Run Save Fork Cl…" at bounding box center [493, 234] width 987 height 469
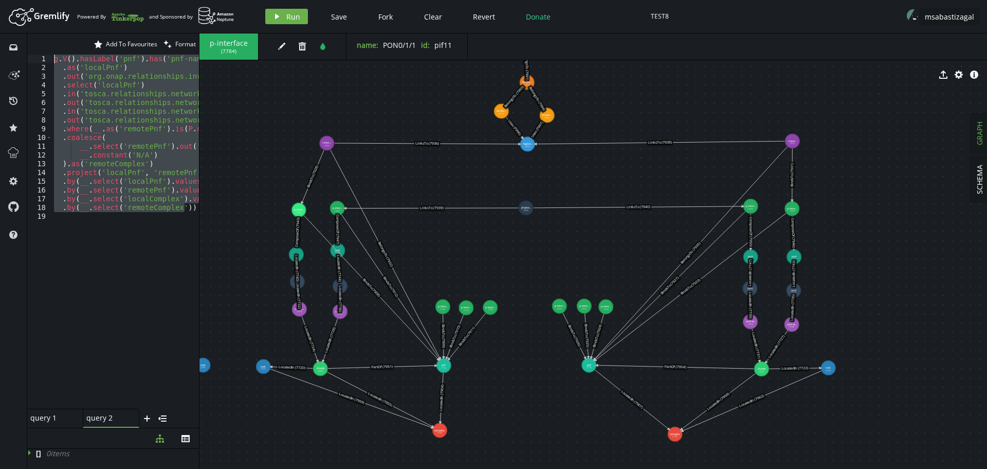
paste textarea
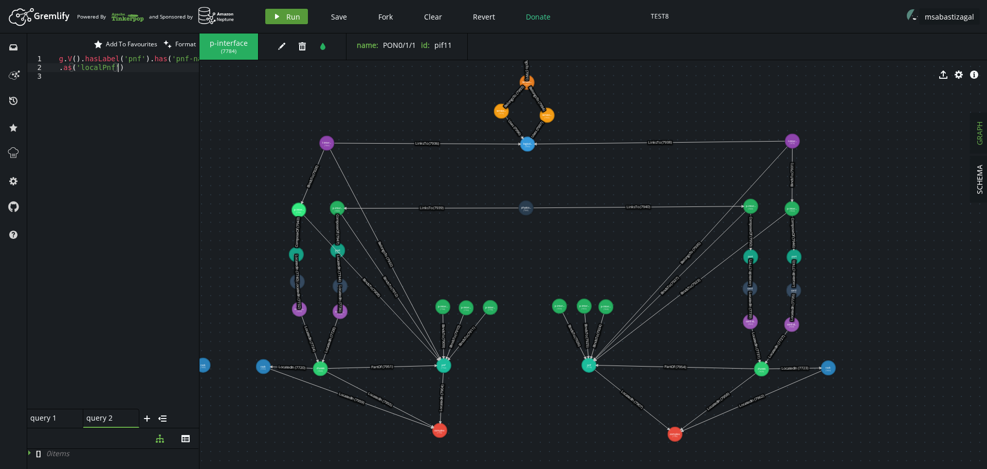
click at [281, 15] on button "play Run" at bounding box center [286, 16] width 43 height 15
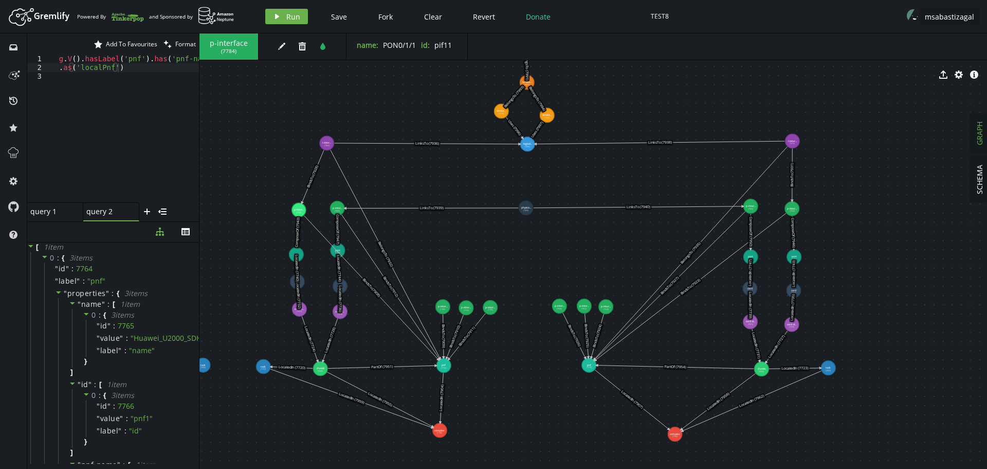
drag, startPoint x: 130, startPoint y: 428, endPoint x: 139, endPoint y: 221, distance: 206.9
click at [139, 221] on div at bounding box center [113, 221] width 172 height 1
drag, startPoint x: 128, startPoint y: 68, endPoint x: 0, endPoint y: 28, distance: 134.3
click at [0, 28] on div "Artboard Created with Sketch. Powered By and Sponsored by play Run Save Fork Cl…" at bounding box center [493, 234] width 987 height 469
paste textarea ".out('BindsTo').hasLabel('p-interface').as('localPinterface"
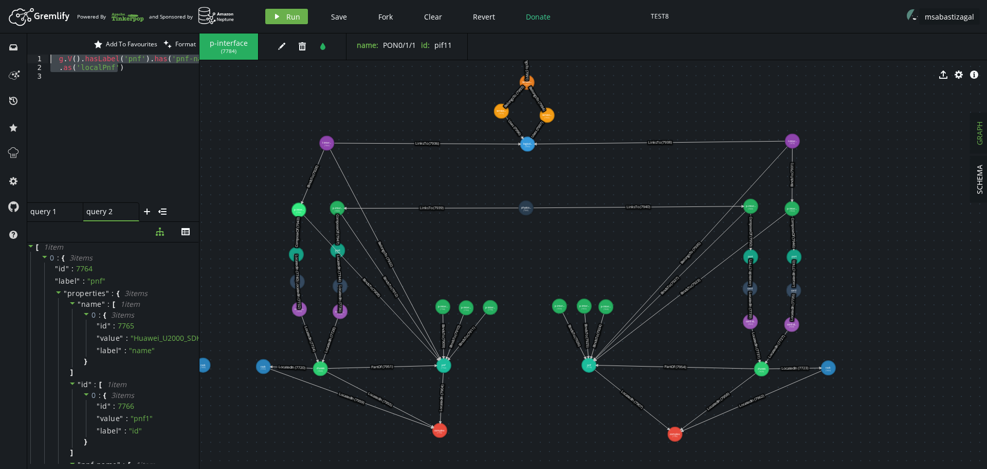
scroll to position [0, 113]
click at [284, 13] on button "play Run" at bounding box center [286, 16] width 43 height 15
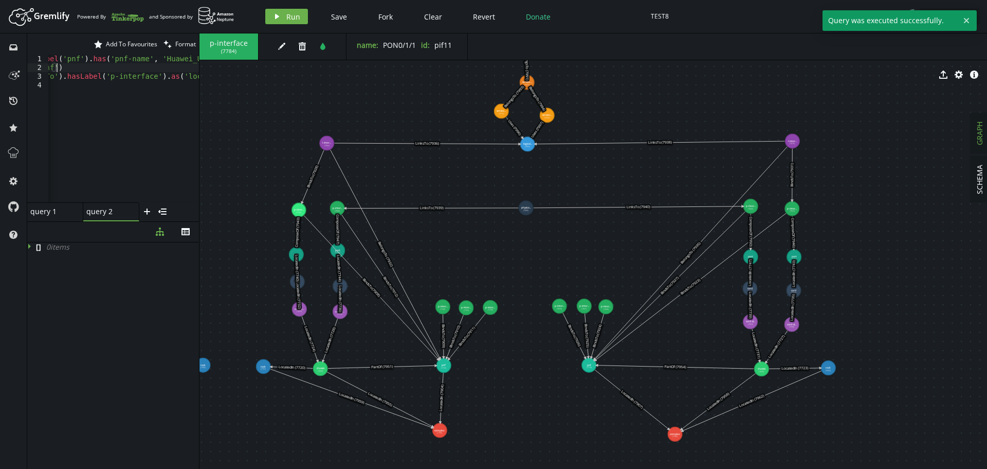
scroll to position [0, 61]
click at [79, 70] on div "g . V ( ) . hasLabel ( 'pnf' ) . has ( 'pnf-name' , 'Huawei_U2000_SDH_3146330' …" at bounding box center [121, 135] width 269 height 161
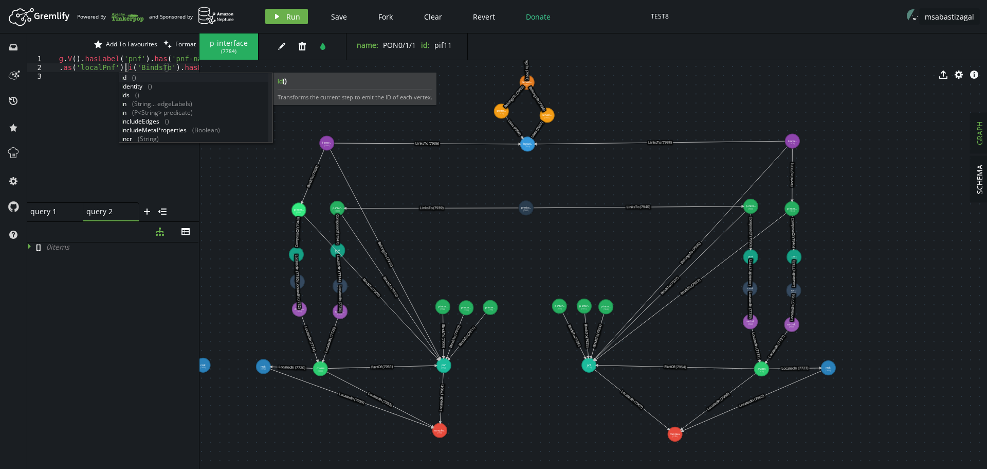
type textarea ".as('localPnf').in('BindsTo').hasLabel('p-interface').as('localPinterface')"
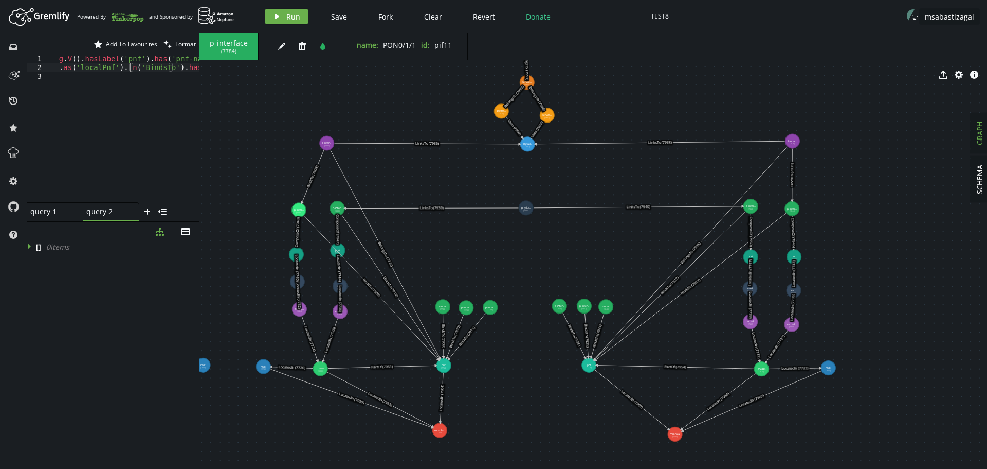
click at [85, 111] on div "g . V ( ) . hasLabel ( 'pnf' ) . has ( 'pnf-name' , 'Huawei_U2000_SDH_3146330' …" at bounding box center [202, 135] width 309 height 161
click at [284, 16] on button "play Run" at bounding box center [286, 16] width 43 height 15
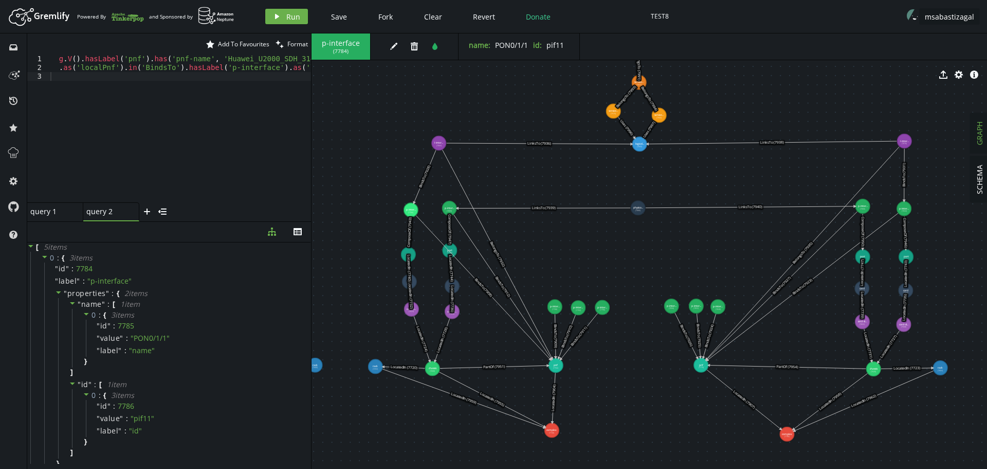
drag, startPoint x: 199, startPoint y: 108, endPoint x: 311, endPoint y: 118, distance: 112.5
click at [311, 118] on div at bounding box center [311, 250] width 1 height 435
click at [291, 47] on span "Format" at bounding box center [297, 44] width 21 height 9
click at [166, 94] on div "g . V ( ) . hasLabel ( 'pnf' ) . has ( 'pnf-name' , 'Huawei_U2000_SDH_3146330' …" at bounding box center [179, 137] width 263 height 165
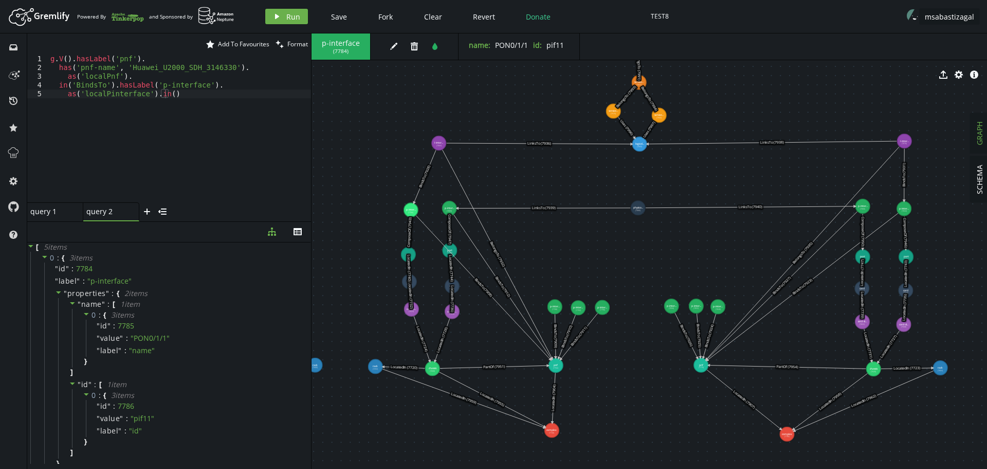
click at [543, 208] on icon at bounding box center [543, 208] width 173 height 1
click at [166, 93] on div "g . V ( ) . hasLabel ( 'pnf' ) . has ( 'pnf-name' , 'Huawei_U2000_SDH_3146330' …" at bounding box center [179, 137] width 263 height 165
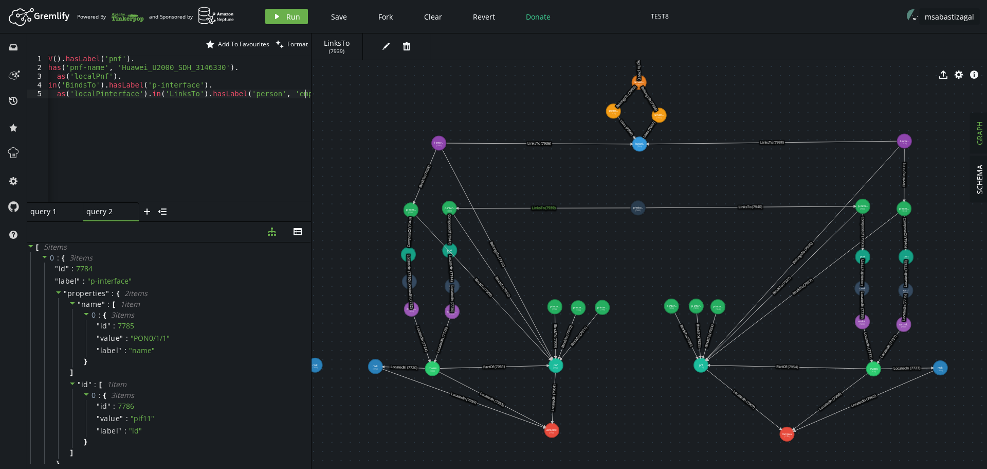
scroll to position [0, 0]
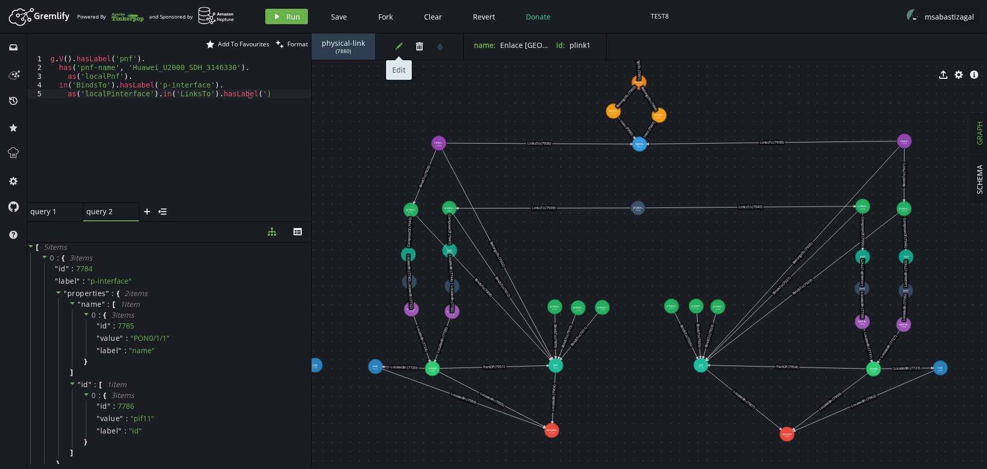
click at [395, 46] on icon "edit" at bounding box center [399, 46] width 8 height 8
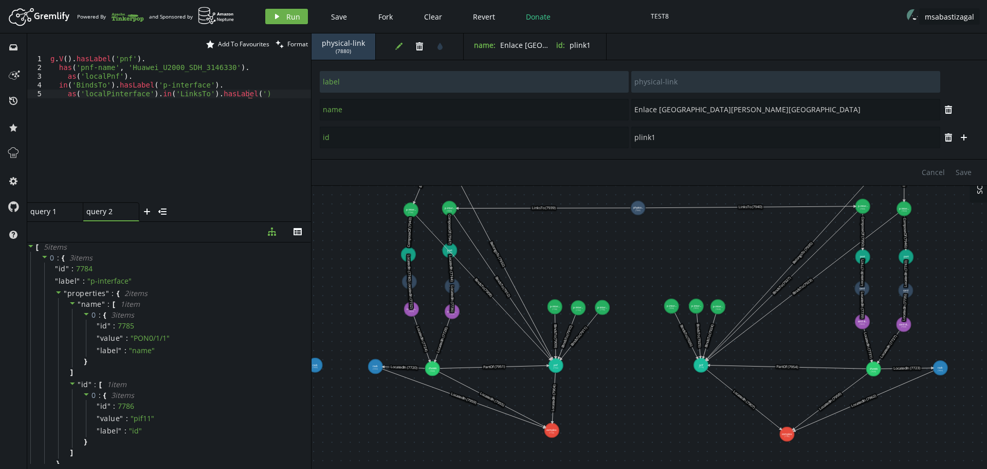
click at [248, 93] on div "g . V ( ) . hasLabel ( 'pnf' ) . has ( 'pnf-name' , 'Huawei_U2000_SDH_3146330' …" at bounding box center [179, 137] width 263 height 165
click at [286, 15] on span "Run" at bounding box center [293, 17] width 14 height 10
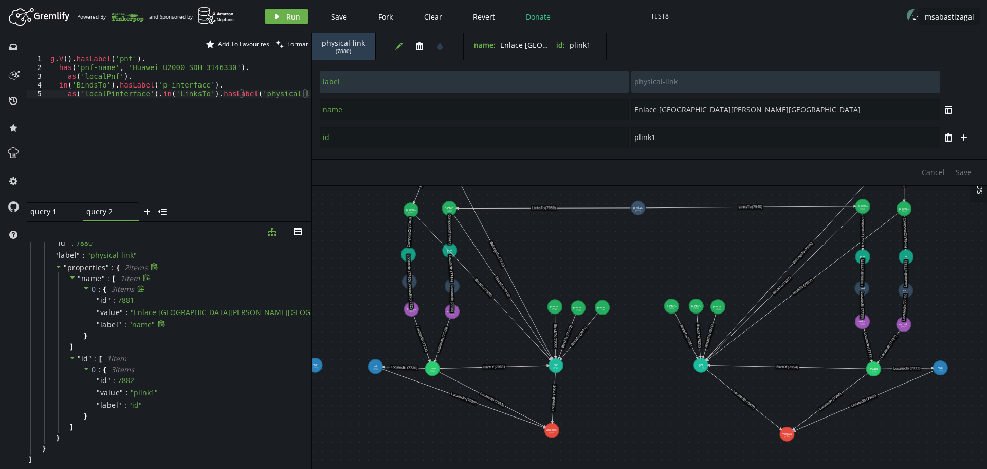
scroll to position [0, 0]
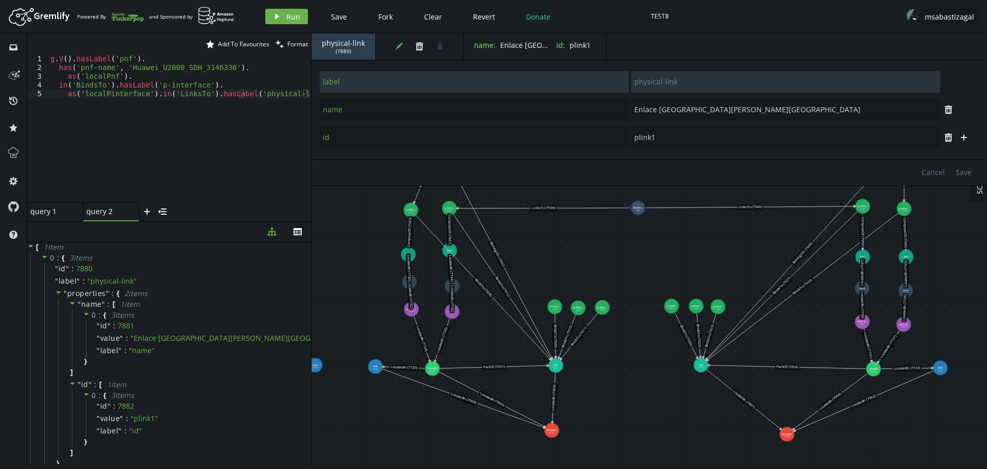
click at [308, 96] on div "g . V ( ) . hasLabel ( 'pnf' ) . has ( 'pnf-name' , 'Huawei_U2000_SDH_3146330' …" at bounding box center [179, 137] width 263 height 165
type textarea "as('localPinterface').in('LinksTo').hasLabel('physical-link').out('LinksTo')"
click at [863, 234] on icon at bounding box center [863, 231] width 0 height 35
type input "label"
type input "ComposeOf"
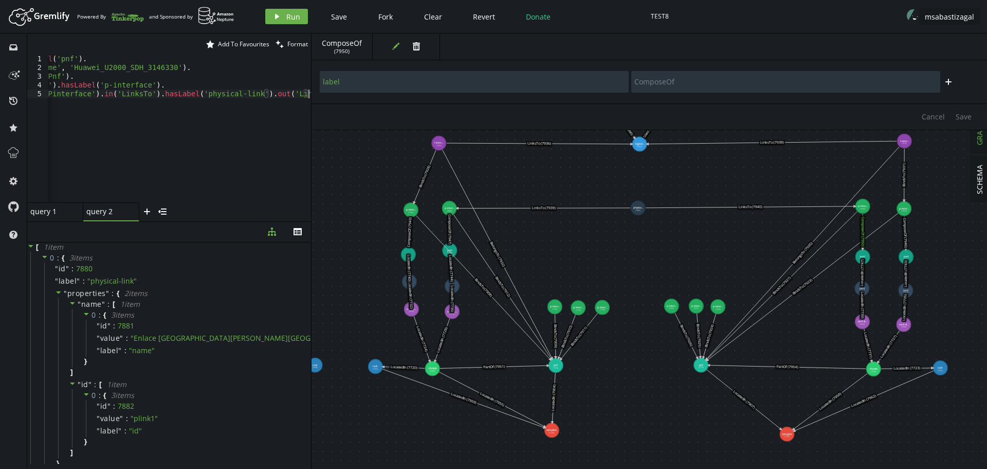
click at [307, 96] on div "g . V ( ) . hasLabel ( 'pnf' ) . has ( 'pnf-name' , 'Huawei_U2000_SDH_3146330' …" at bounding box center [150, 135] width 321 height 161
type textarea "as('localPinterface').in('LinksTo').hasLabel('physical-link').out('LinksTo').ou…"
click at [797, 270] on icon at bounding box center [782, 285] width 151 height 148
type input "BindsTo"
click at [794, 295] on icon at bounding box center [802, 286] width 191 height 147
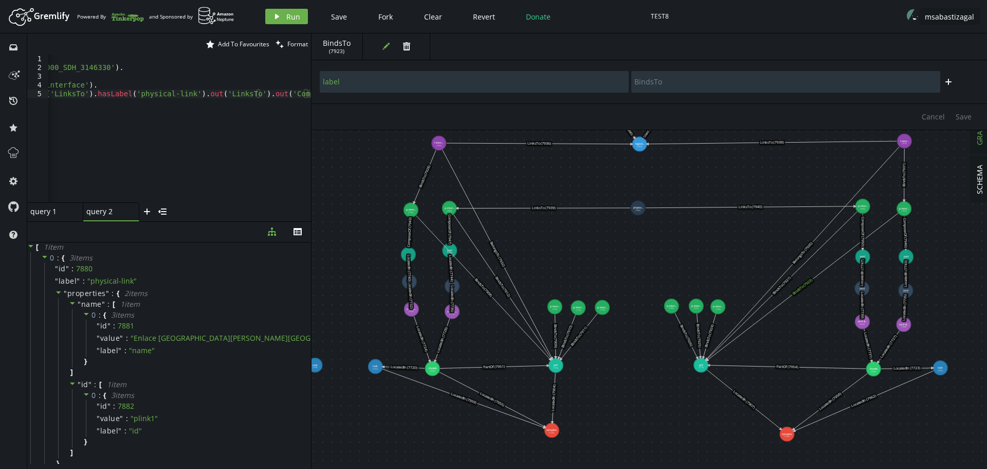
click at [794, 272] on icon at bounding box center [782, 285] width 151 height 148
click at [275, 94] on div "g . V ( ) . hasLabel ( 'pnf' ) . has ( 'pnf-name' , 'Huawei_U2000_SDH_3146330' …" at bounding box center [116, 135] width 388 height 161
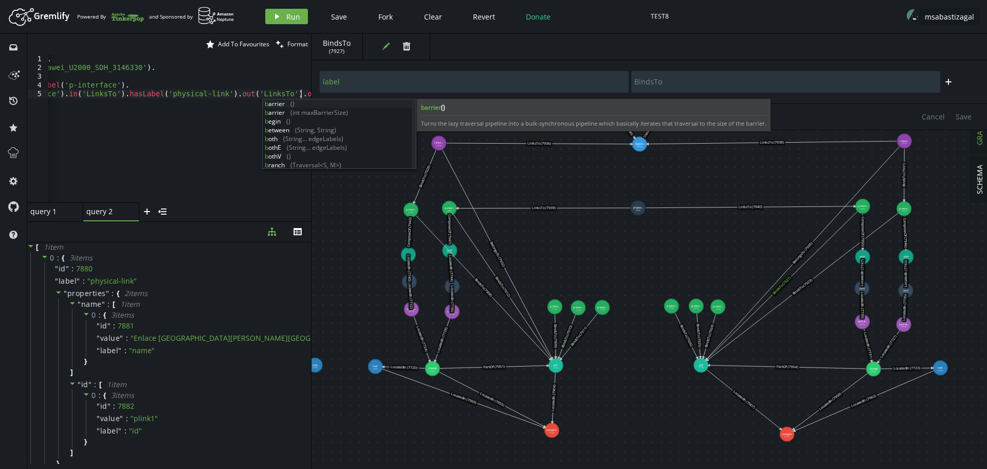
scroll to position [0, 94]
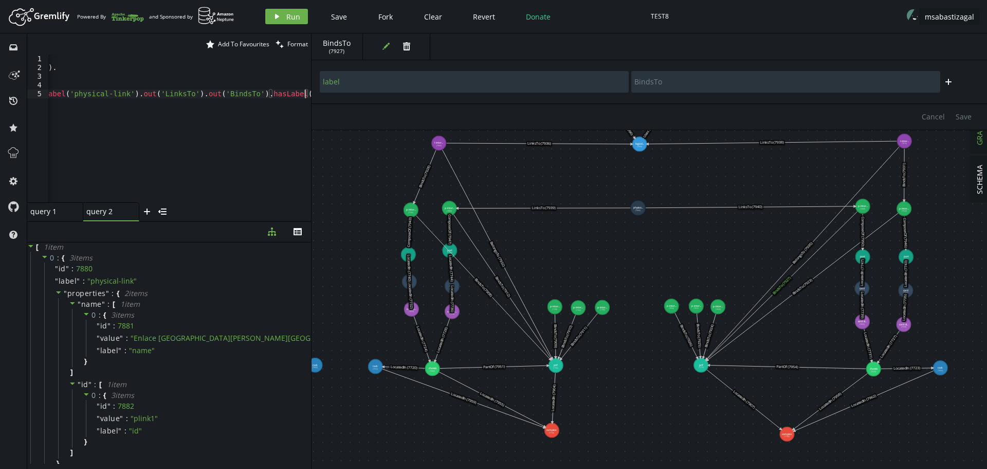
type textarea "as('localPinterface').in('LinksTo').hasLabel('physical-link').out('LinksTo').ou…"
type input "name"
type input "Juniper_MX480"
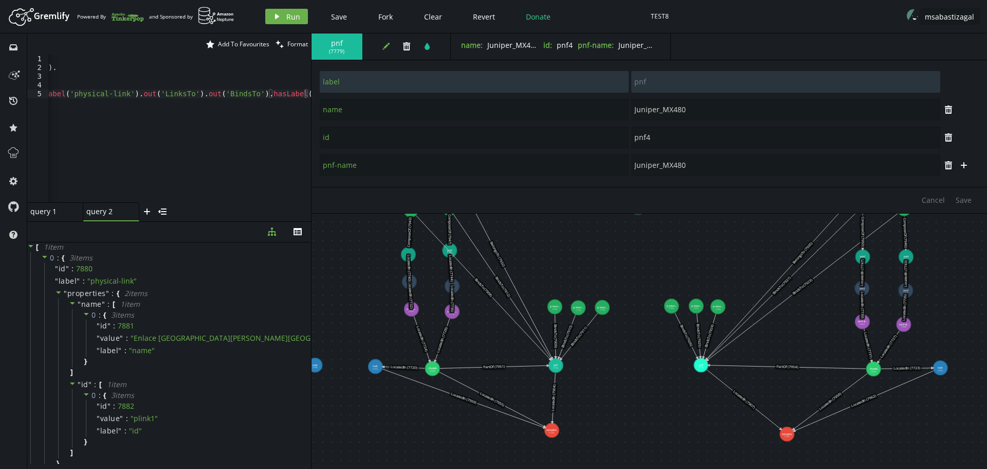
click at [284, 95] on div "g . V ( ) . hasLabel ( 'pnf' ) . has ( 'pnf-name' , 'Huawei_U2000_SDH_3146330' …" at bounding box center [82, 135] width 455 height 161
click at [384, 42] on icon "edit" at bounding box center [386, 46] width 8 height 8
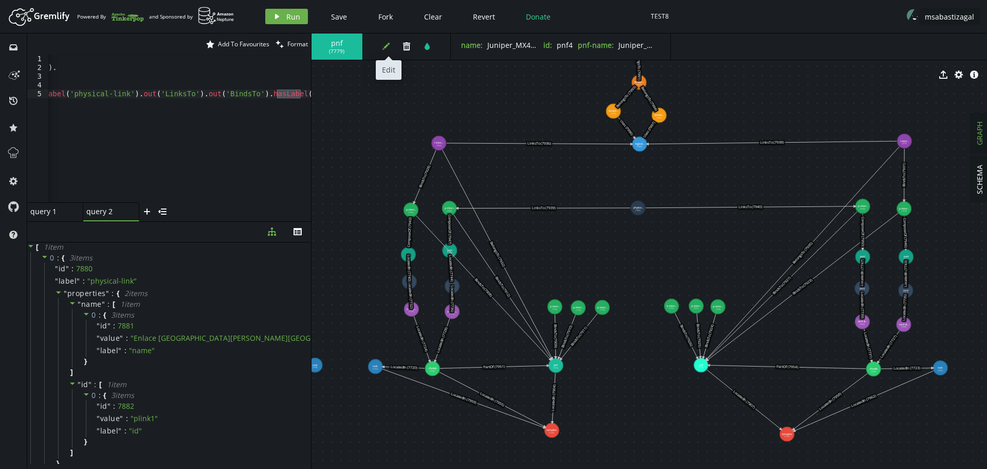
click at [385, 44] on icon "edit" at bounding box center [386, 46] width 8 height 8
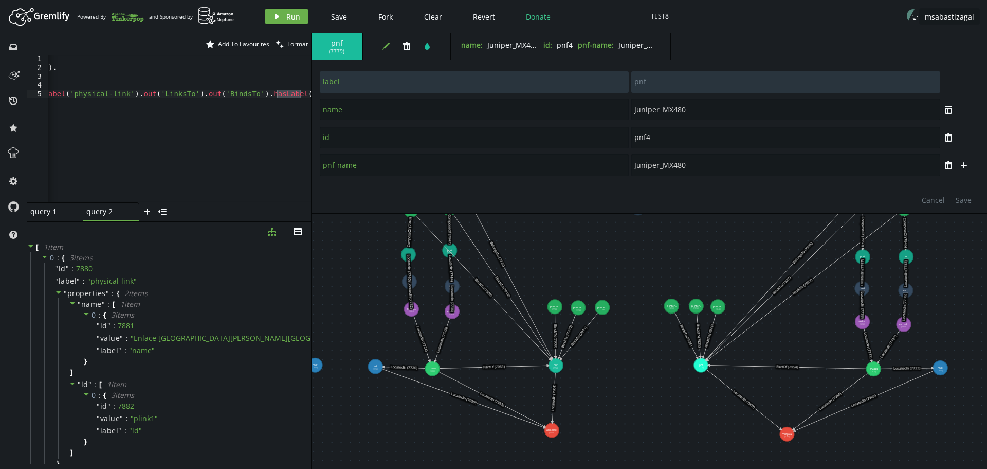
click at [286, 94] on div "g . V ( ) . hasLabel ( 'pnf' ) . has ( 'pnf-name' , 'Huawei_U2000_SDH_3146330' …" at bounding box center [179, 129] width 263 height 148
click at [286, 94] on div "g . V ( ) . hasLabel ( 'pnf' ) . has ( 'pnf-name' , 'Huawei_U2000_SDH_3146330' …" at bounding box center [82, 135] width 455 height 161
click at [283, 13] on button "play Run" at bounding box center [286, 16] width 43 height 15
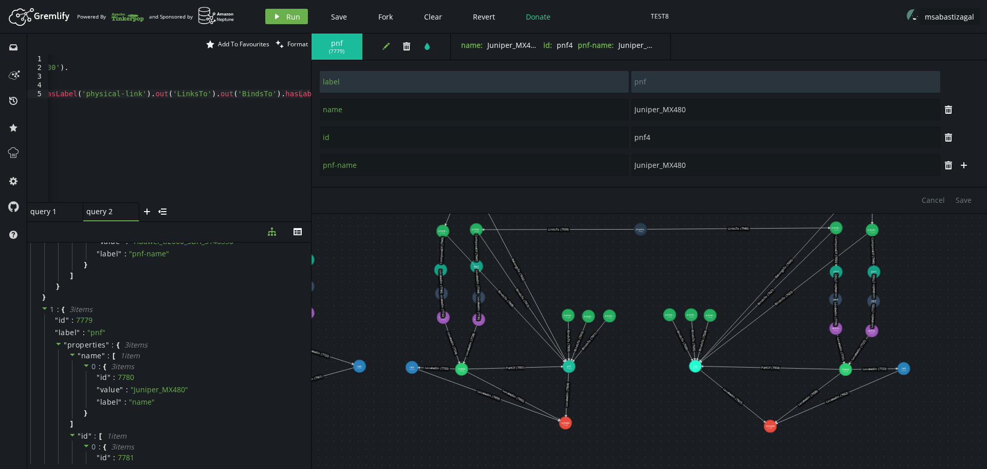
click at [308, 96] on div "g . V ( ) . hasLabel ( 'pnf' ) . has ( 'pnf-name' , 'Huawei_U2000_SDH_3146330' …" at bounding box center [88, 135] width 443 height 161
click at [307, 95] on div "g . V ( ) . hasLabel ( 'pnf' ) . has ( 'pnf-name' , 'Huawei_U2000_SDH_3146330' …" at bounding box center [88, 135] width 443 height 161
paste textarea "as('remotePnf')"
click at [249, 96] on div "g . V ( ) . hasLabel ( 'pnf' ) . has ( 'pnf-name' , 'Huawei_U2000_SDH_3146330' …" at bounding box center [59, 135] width 503 height 161
click at [286, 19] on span "Run" at bounding box center [293, 17] width 14 height 10
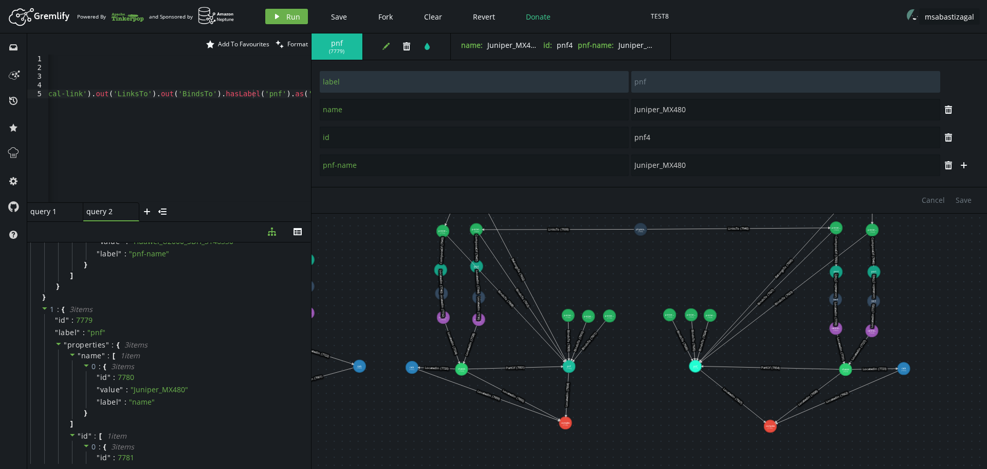
scroll to position [0, 243]
click at [299, 97] on div "g . V ( ) . hasLabel ( 'pnf' ) . has ( 'pnf-name' , 'Huawei_U2000_SDH_3146330' …" at bounding box center [61, 135] width 507 height 161
paste textarea ".where(__.as('remotePnf').is(P.neq('localPnf')))"
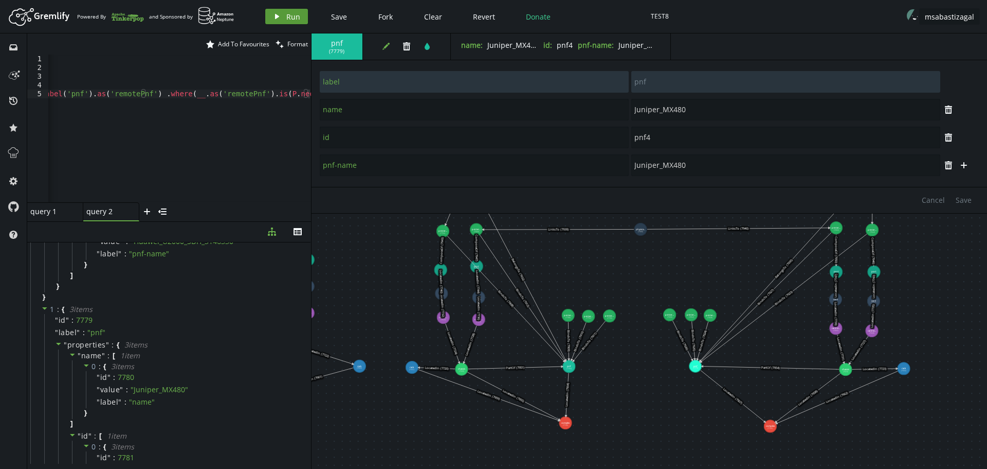
click at [288, 20] on span "Run" at bounding box center [293, 17] width 14 height 10
paste textarea ".project('localPnf', 'remotePnf', 'localComplex', 'remoteComplex')"
drag, startPoint x: 183, startPoint y: 94, endPoint x: 304, endPoint y: 94, distance: 121.4
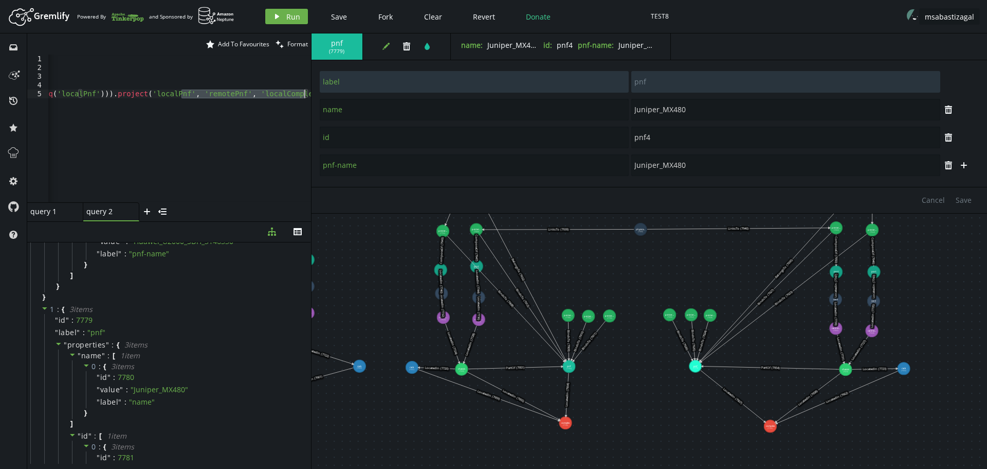
click at [289, 19] on span "Run" at bounding box center [293, 17] width 14 height 10
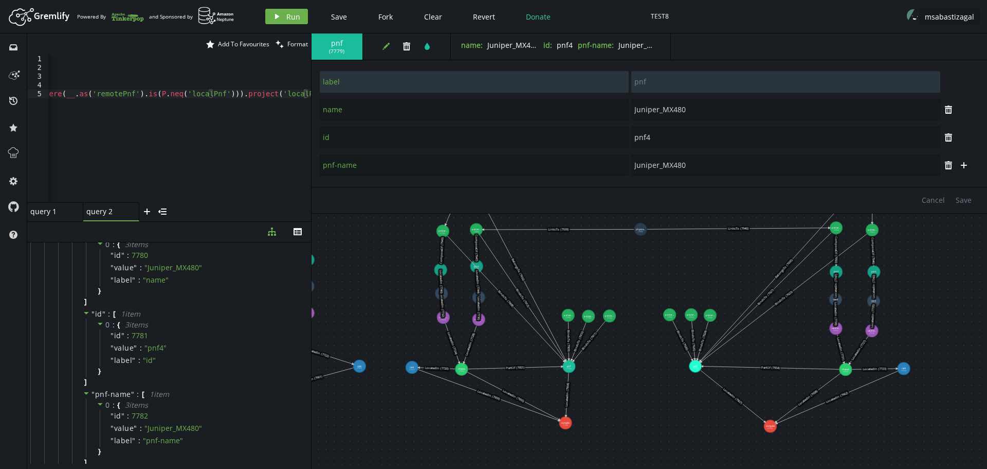
scroll to position [874, 0]
paste textarea ".by(__.select('remotePnf').values('pnf-name')"
